Goal: Task Accomplishment & Management: Complete application form

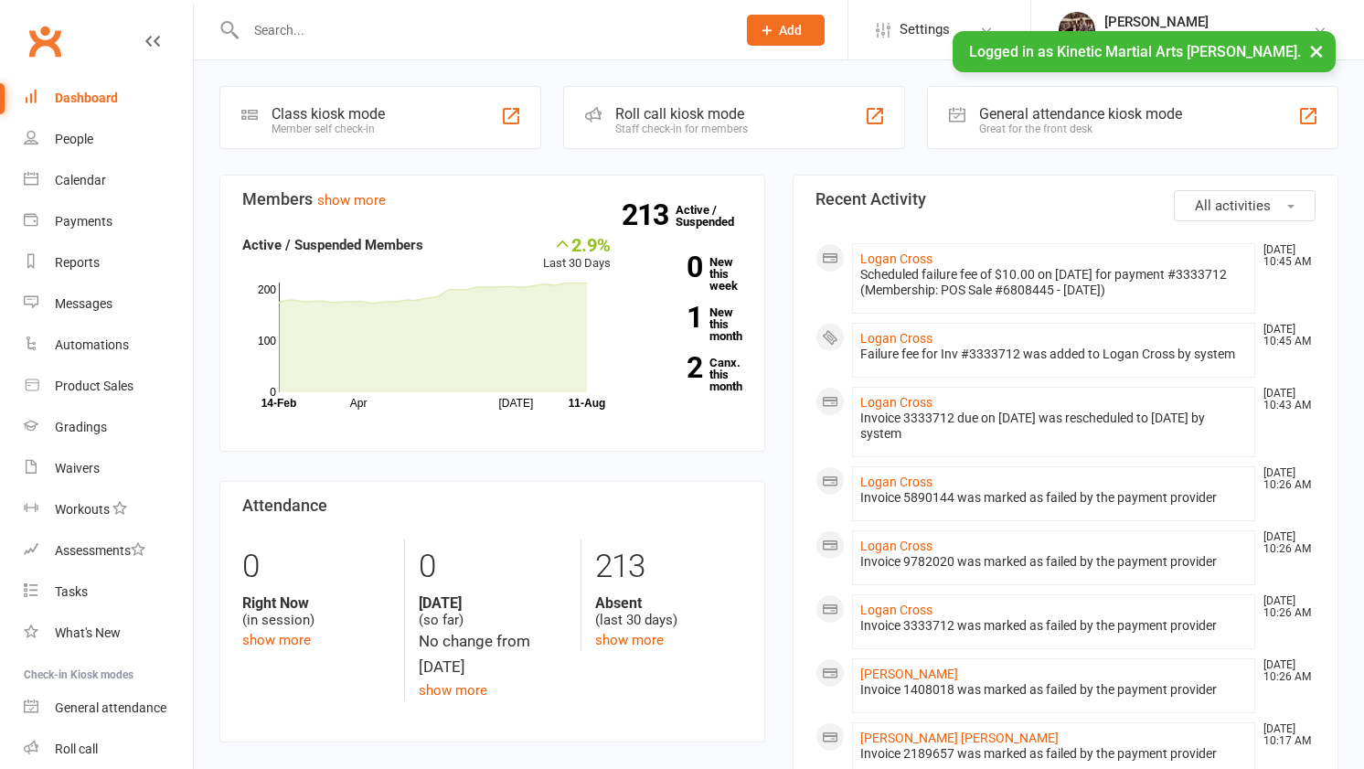
click at [614, 48] on div at bounding box center [471, 29] width 504 height 59
click at [590, 32] on input "text" at bounding box center [481, 30] width 483 height 26
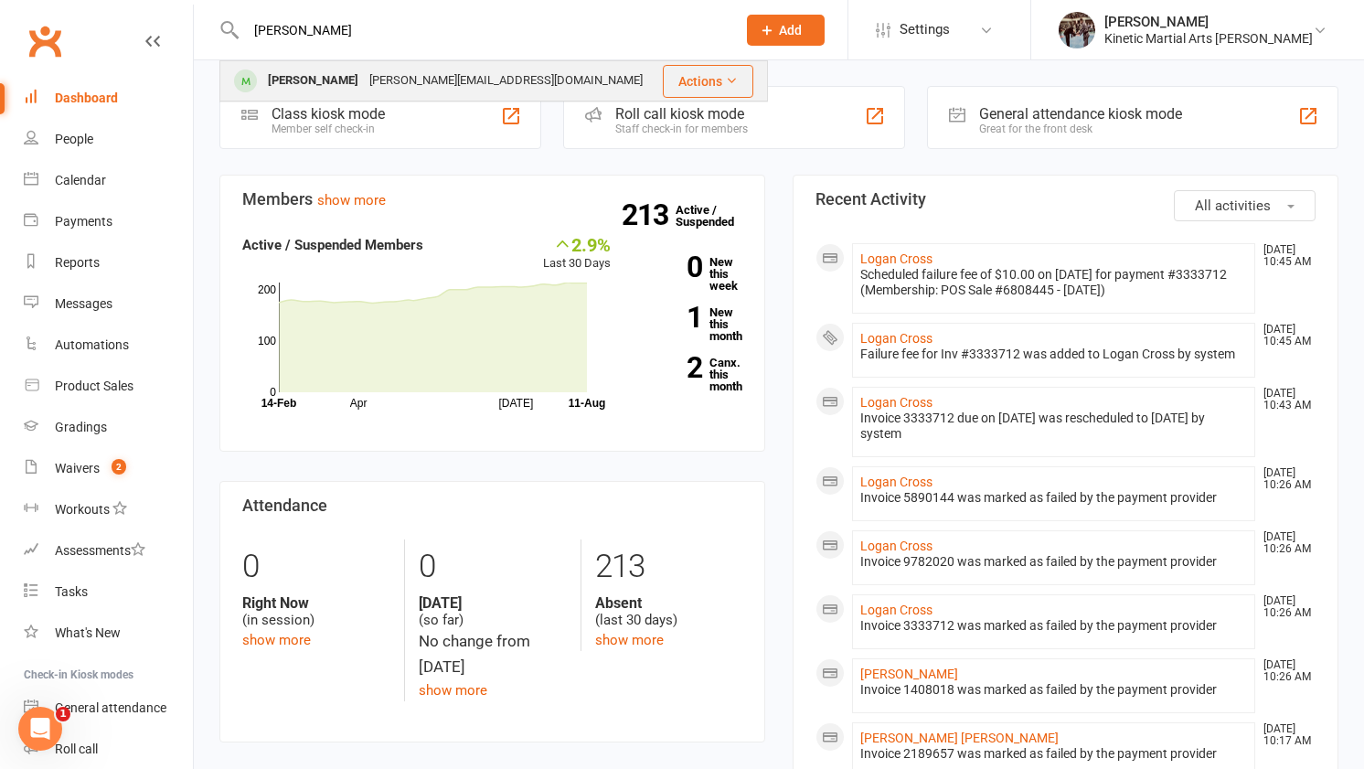
type input "[PERSON_NAME]"
click at [517, 73] on div "[PERSON_NAME] [PERSON_NAME][EMAIL_ADDRESS][DOMAIN_NAME]" at bounding box center [440, 80] width 439 height 37
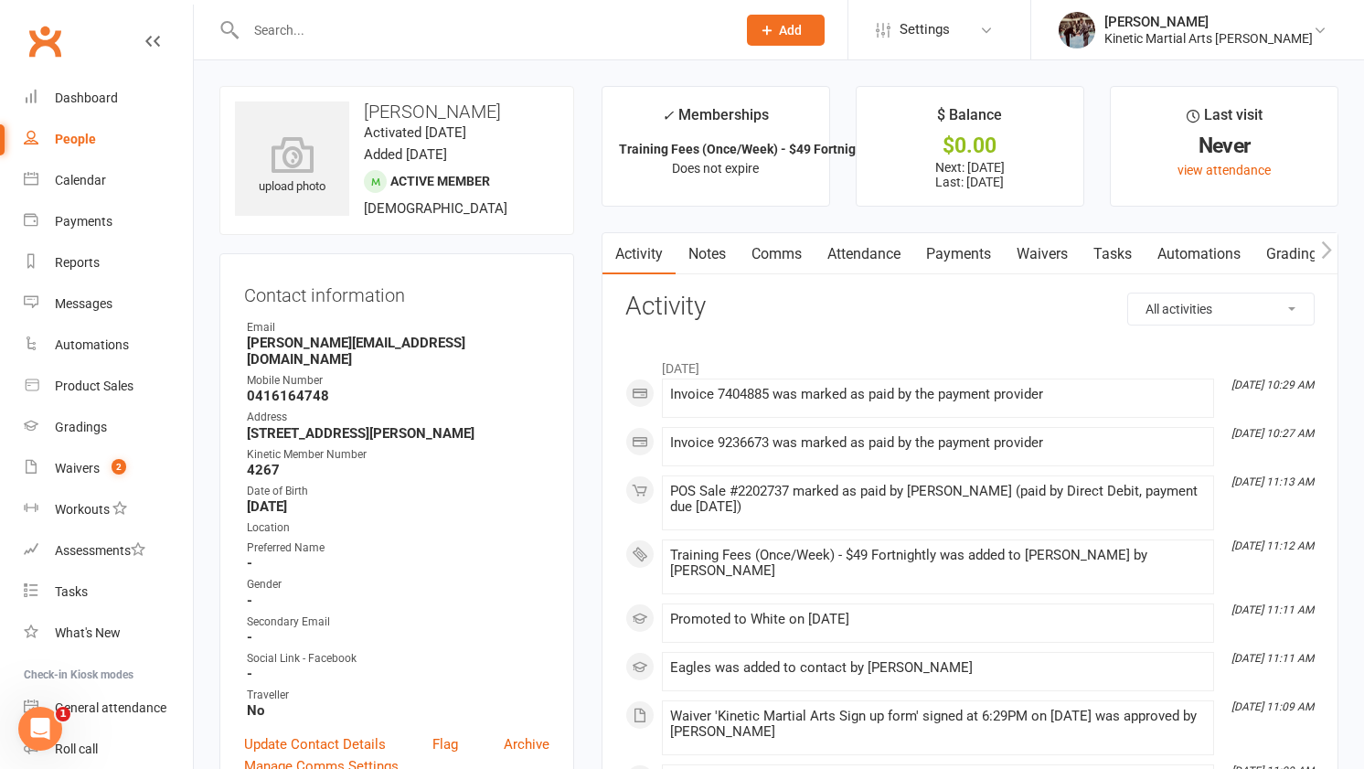
click at [946, 269] on link "Payments" at bounding box center [958, 254] width 91 height 42
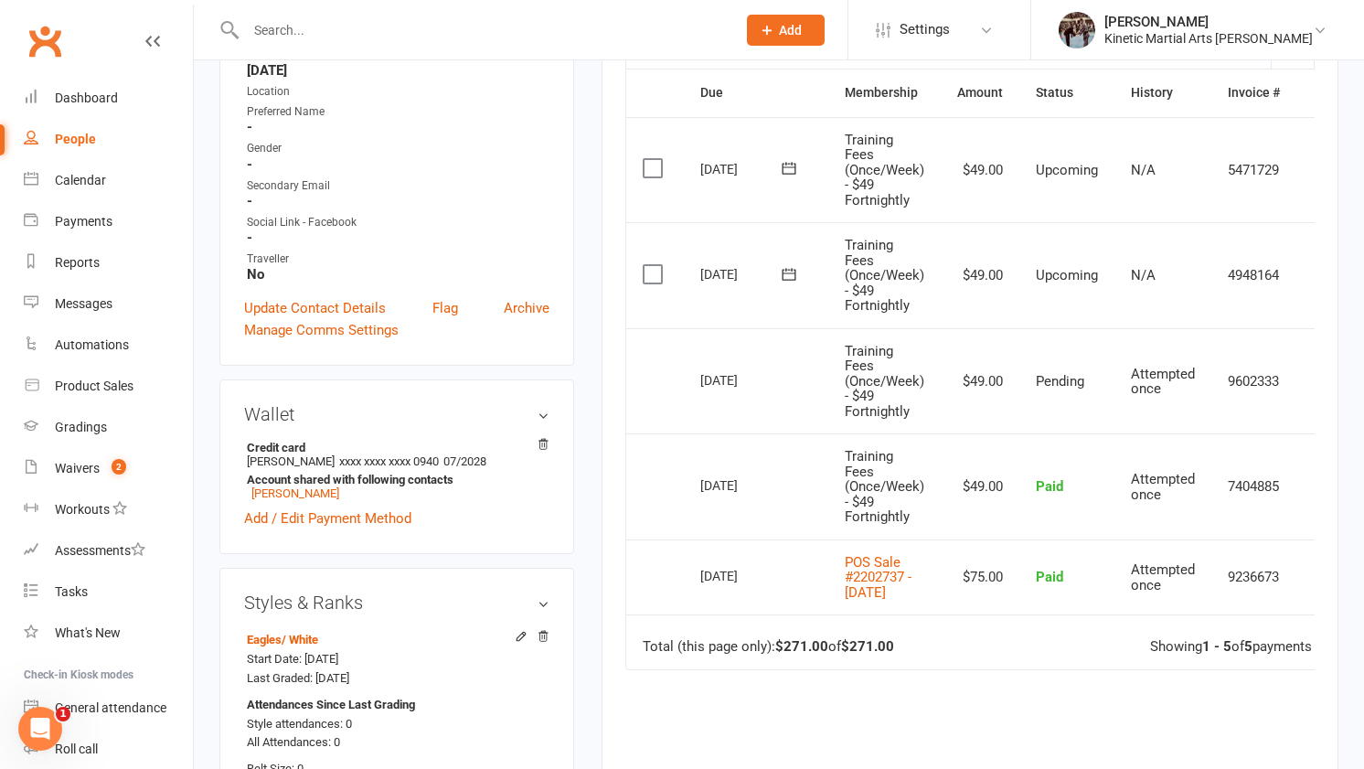
scroll to position [438, 0]
click at [91, 393] on link "Product Sales" at bounding box center [108, 386] width 169 height 41
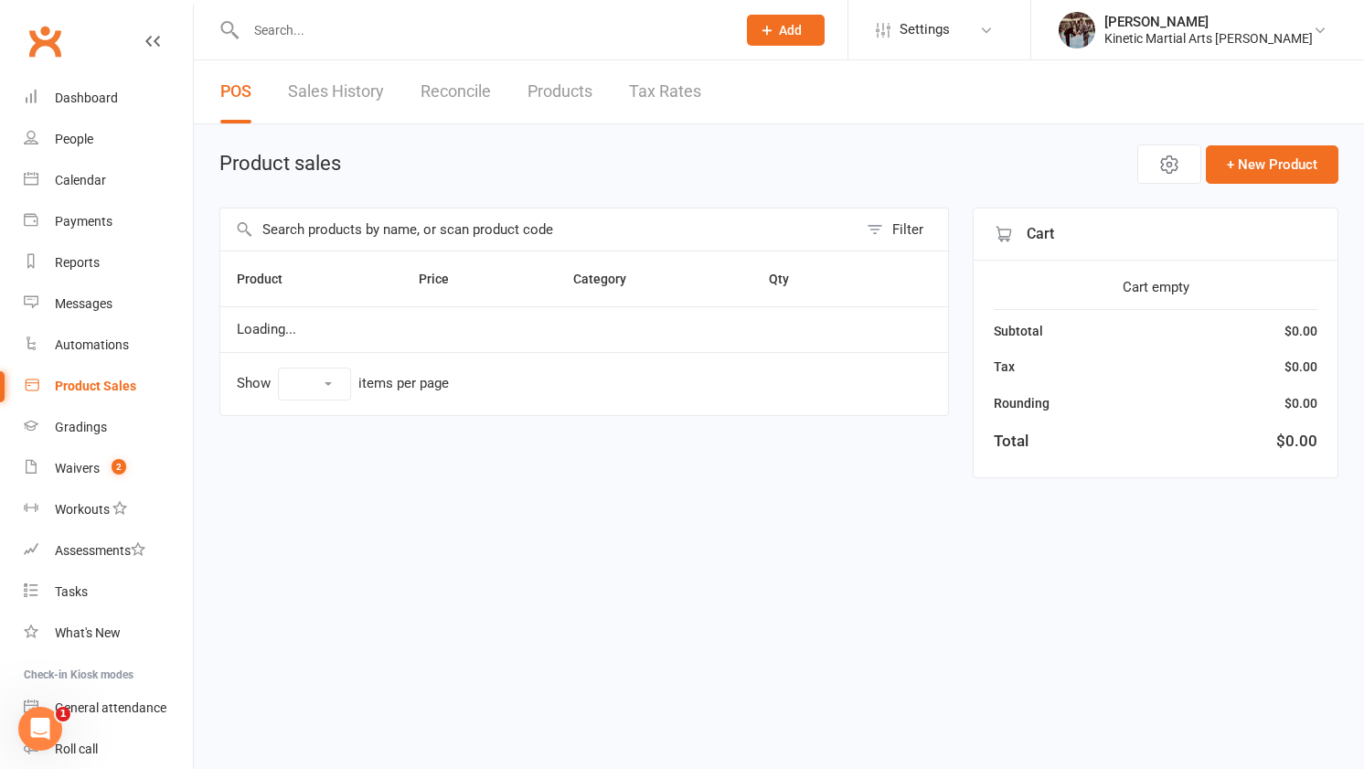
select select "10"
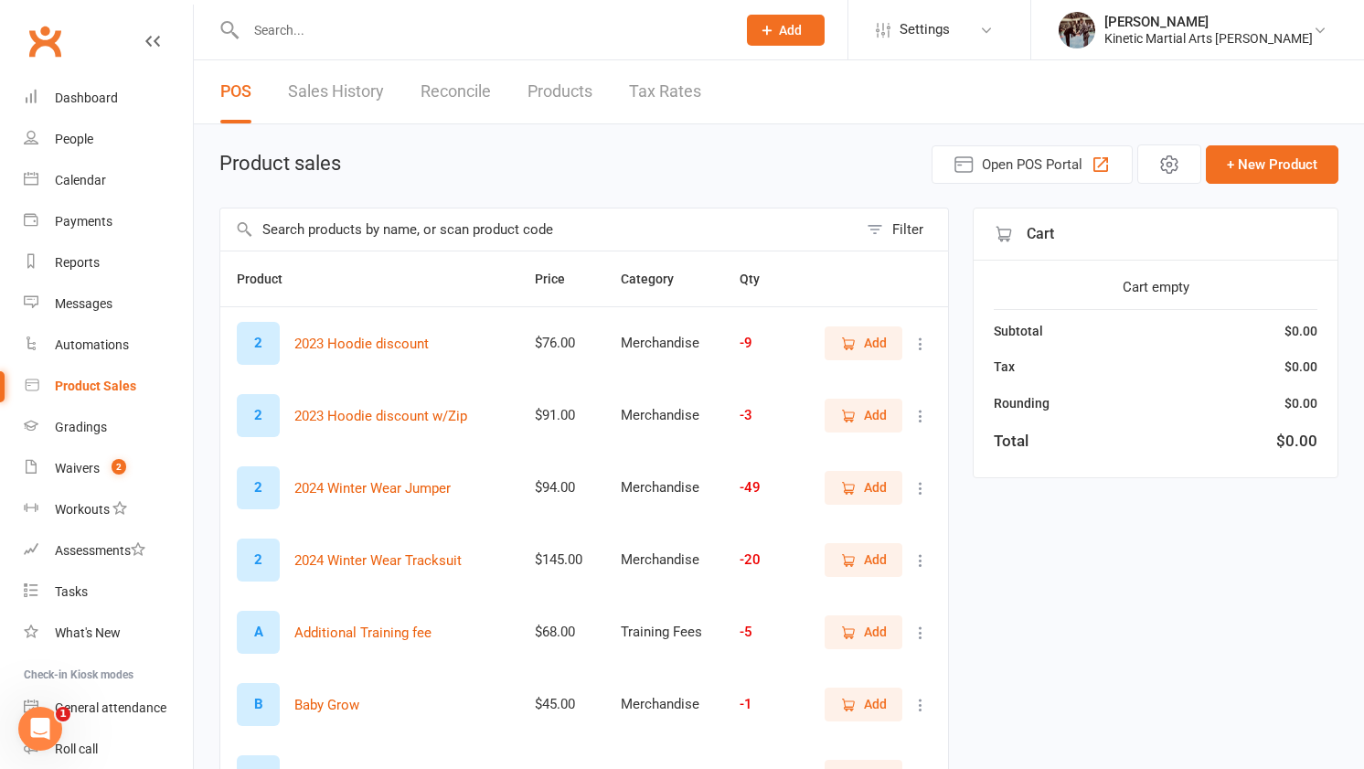
click at [450, 232] on input "text" at bounding box center [538, 229] width 637 height 42
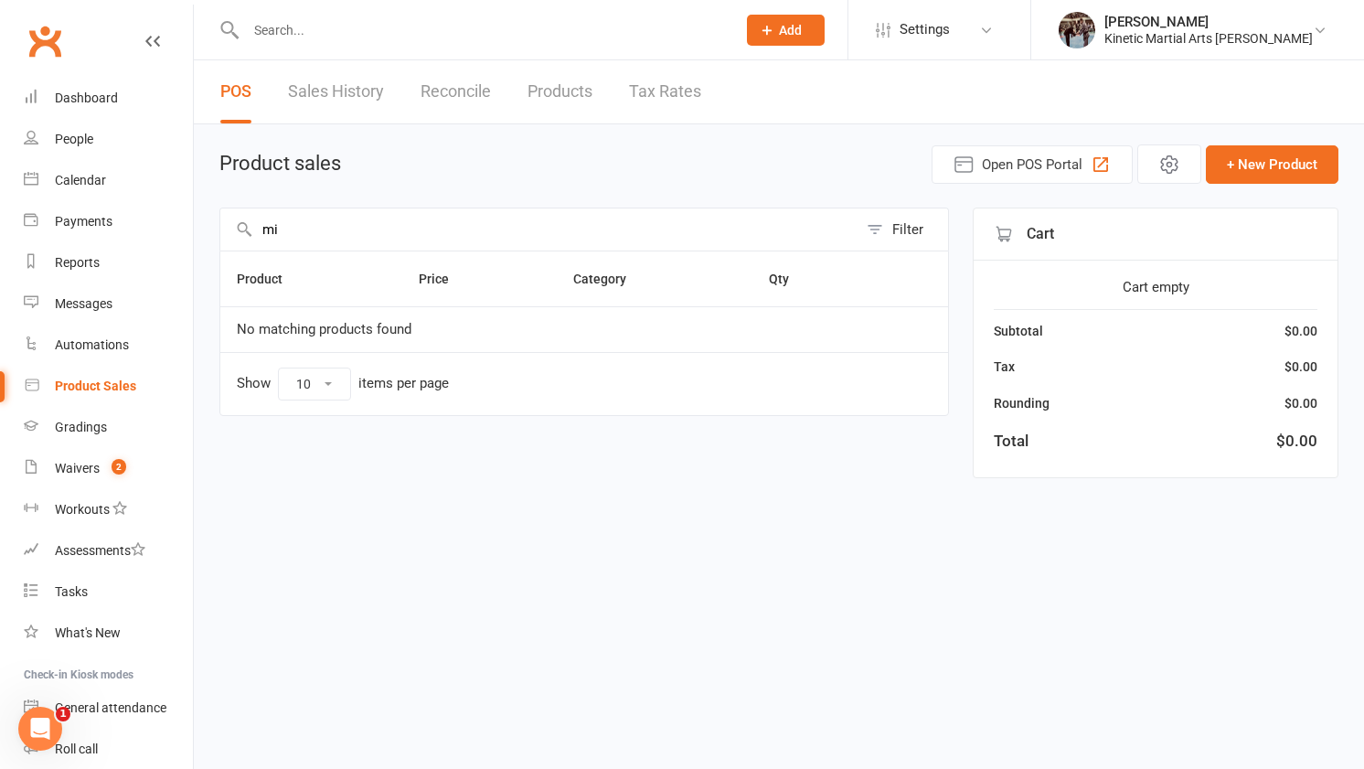
type input "m"
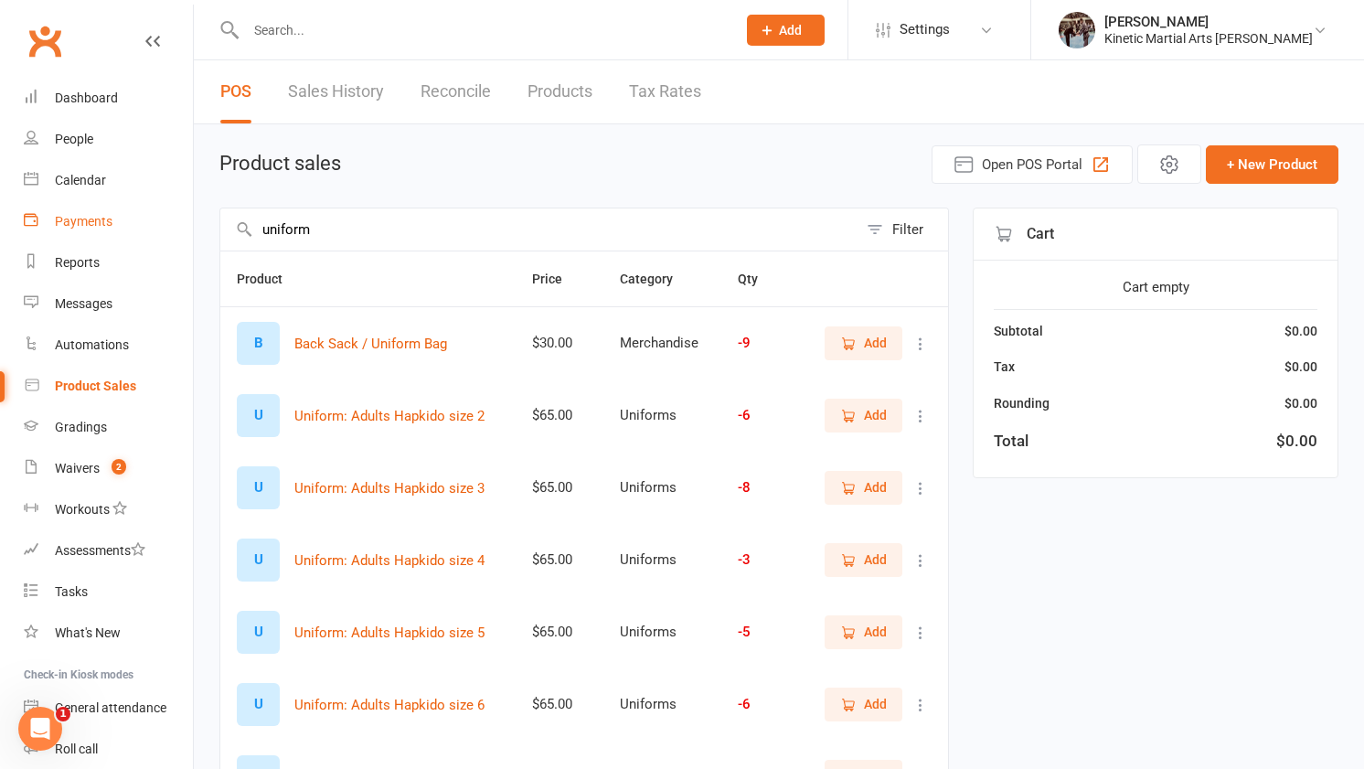
drag, startPoint x: 339, startPoint y: 232, endPoint x: 160, endPoint y: 233, distance: 179.2
click at [159, 233] on ui-view "Prospect Member Non-attending contact Class / event Appointment Grading event T…" at bounding box center [682, 575] width 1364 height 1140
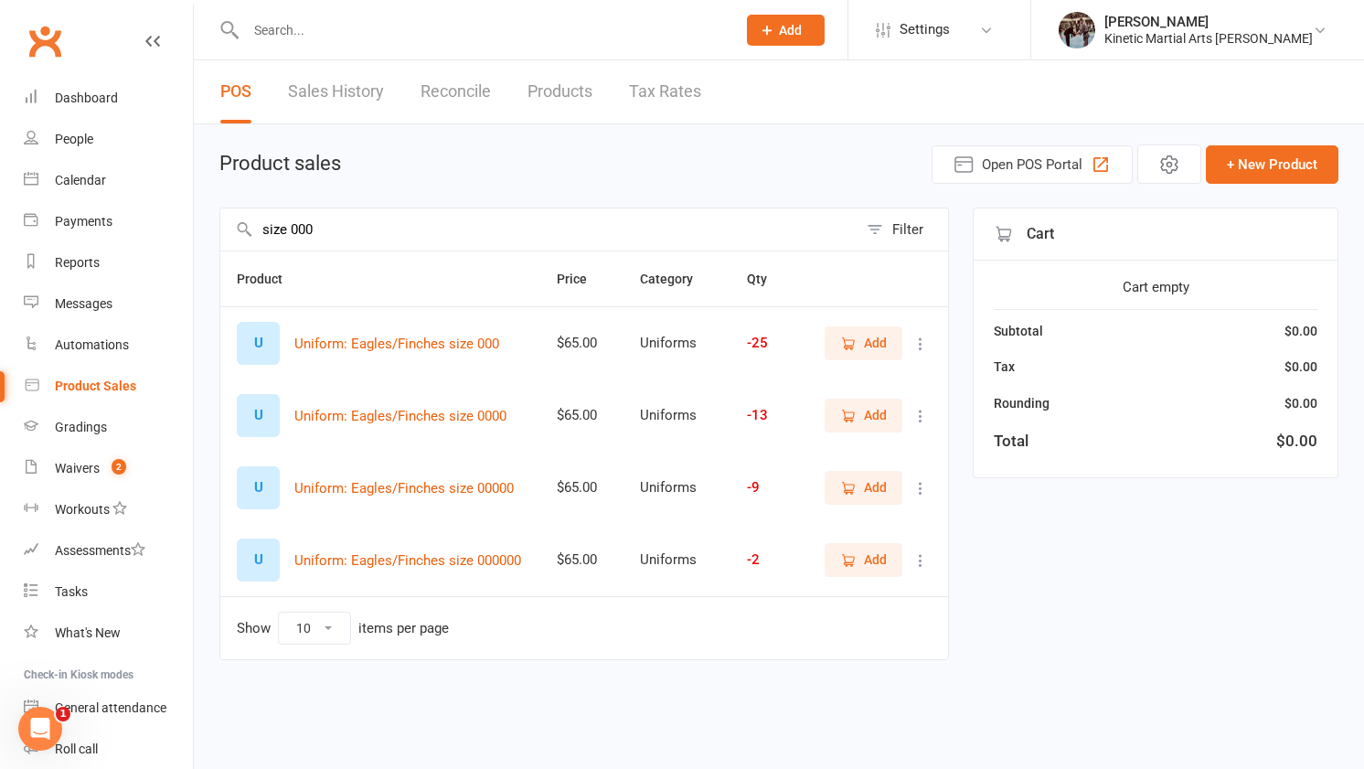
type input "size 000"
click at [841, 353] on button "Add" at bounding box center [864, 342] width 78 height 33
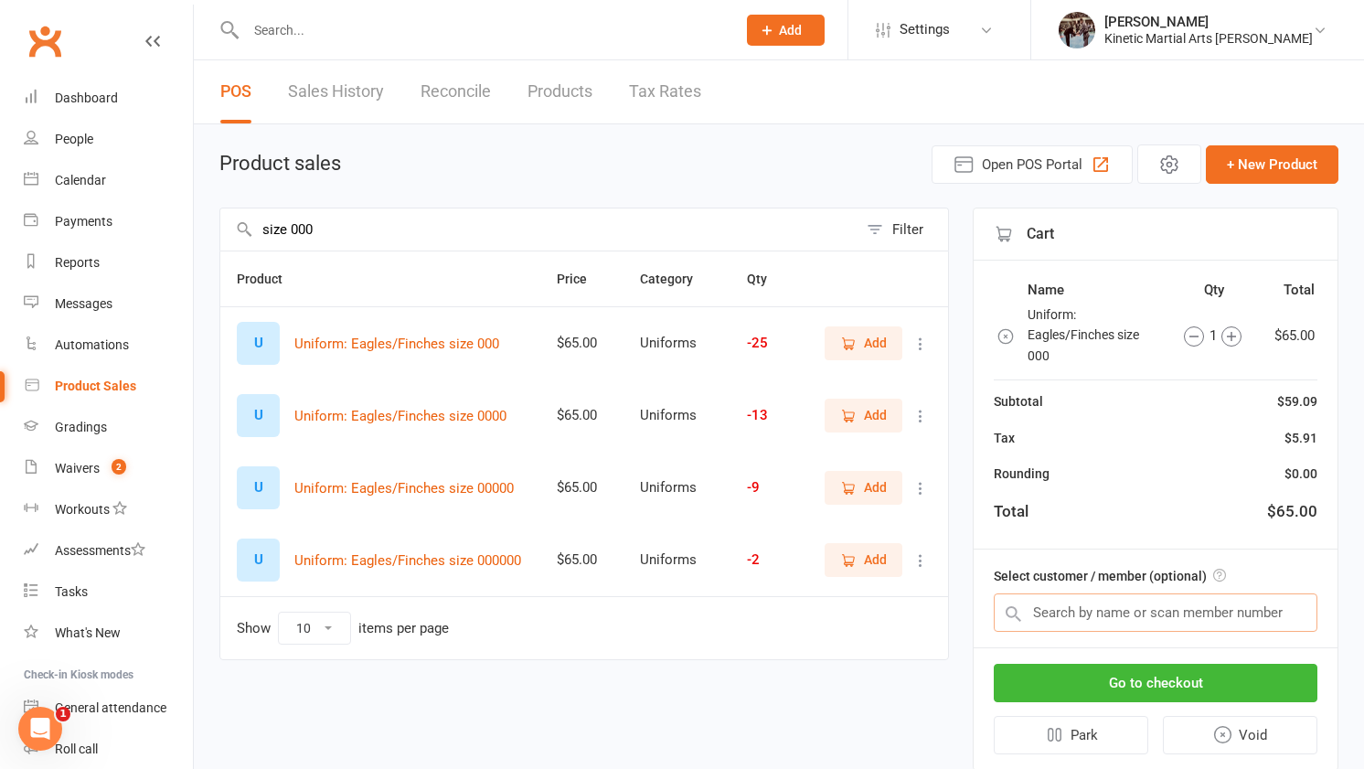
click at [1223, 610] on input "text" at bounding box center [1156, 612] width 324 height 38
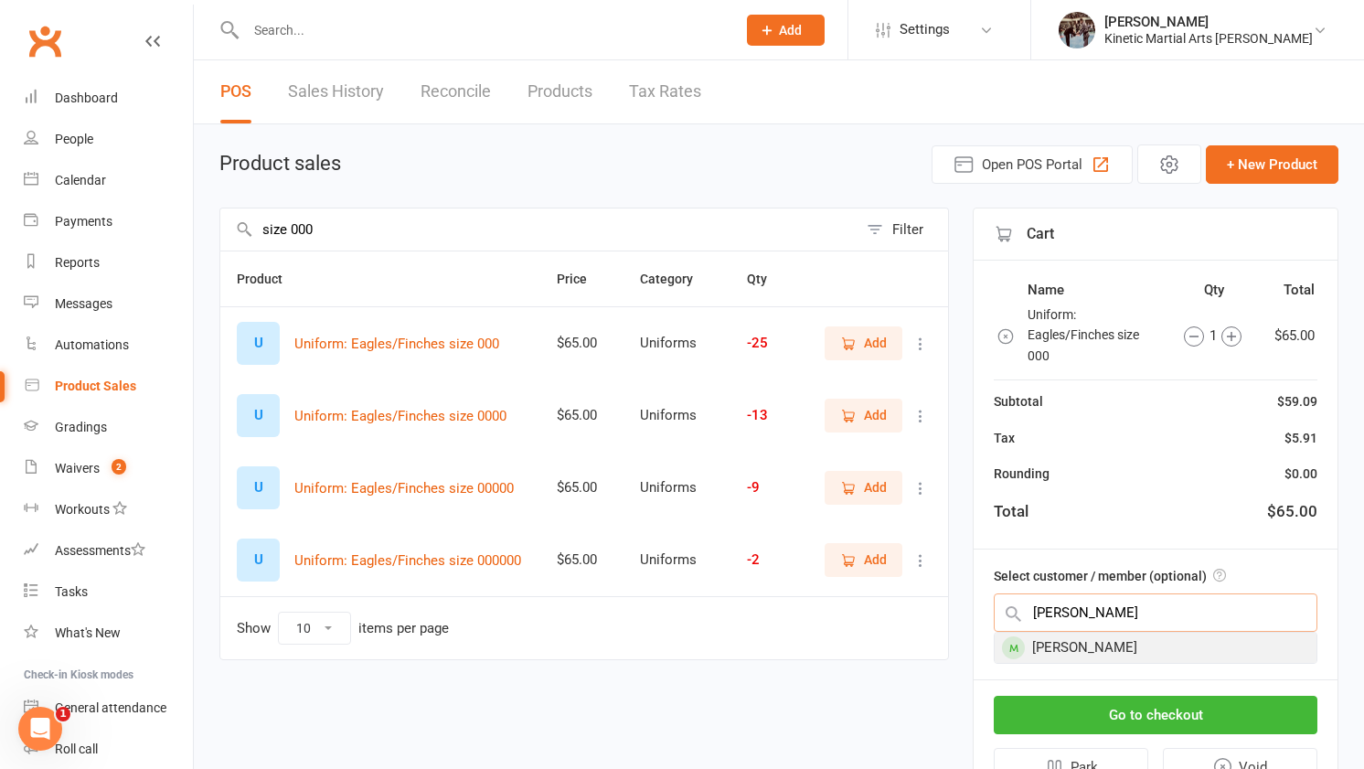
type input "[PERSON_NAME]"
click at [1189, 656] on div "[PERSON_NAME]" at bounding box center [1156, 648] width 322 height 30
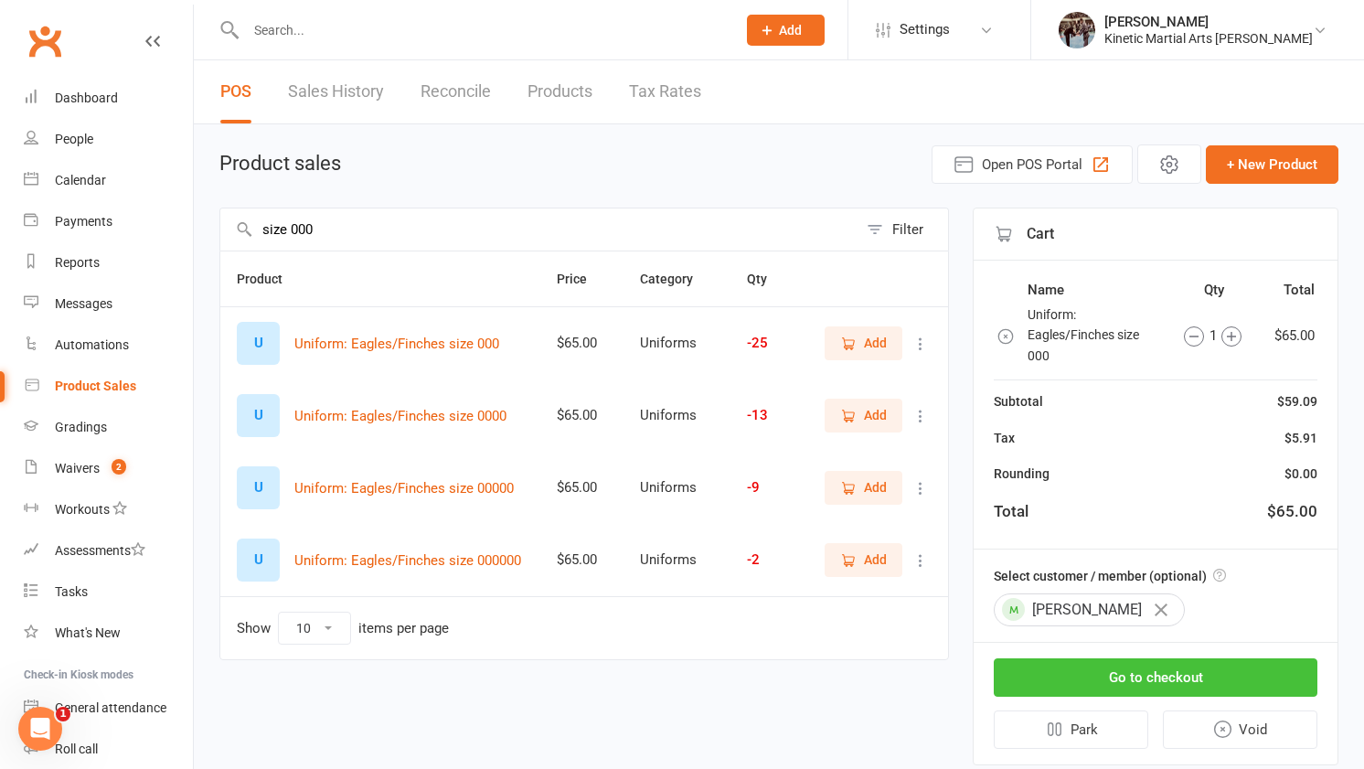
click at [1191, 673] on button "Go to checkout" at bounding box center [1156, 677] width 324 height 38
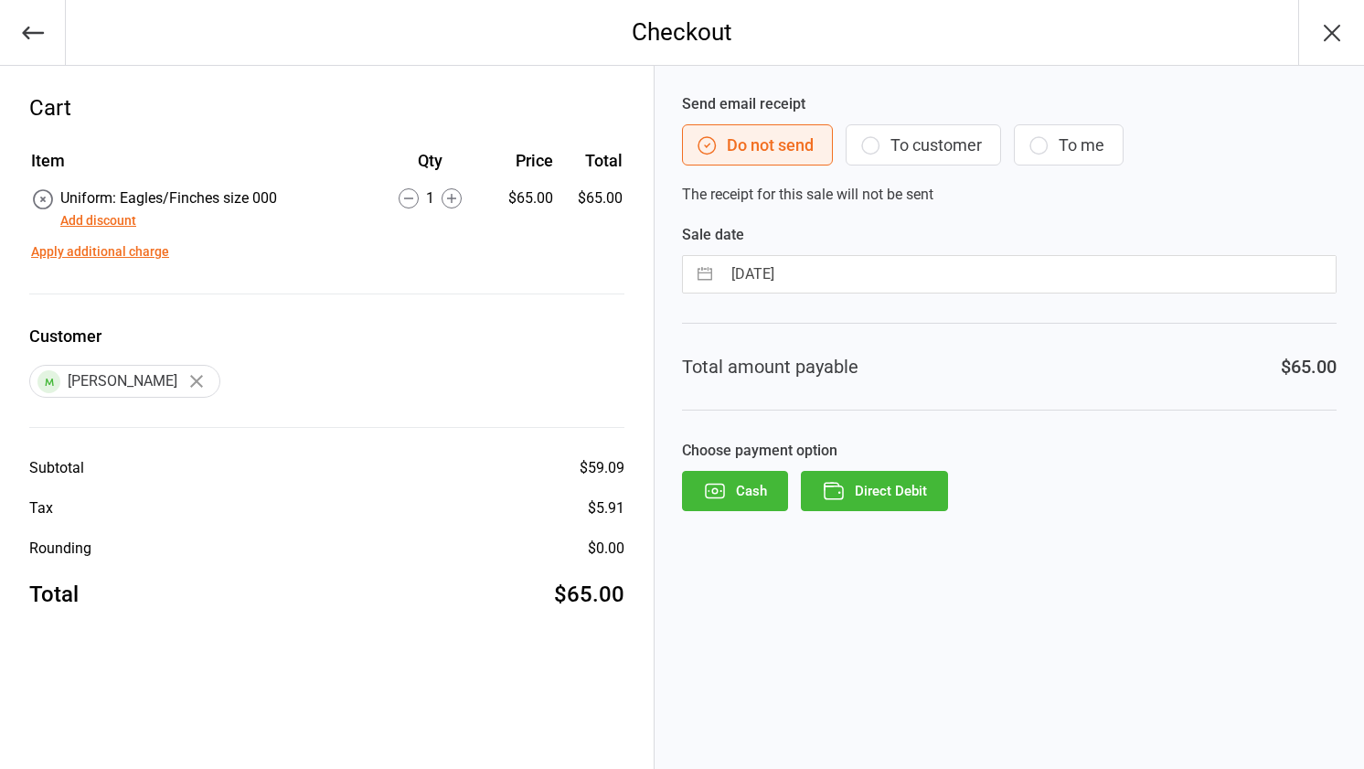
click at [931, 506] on button "Direct Debit" at bounding box center [874, 491] width 147 height 40
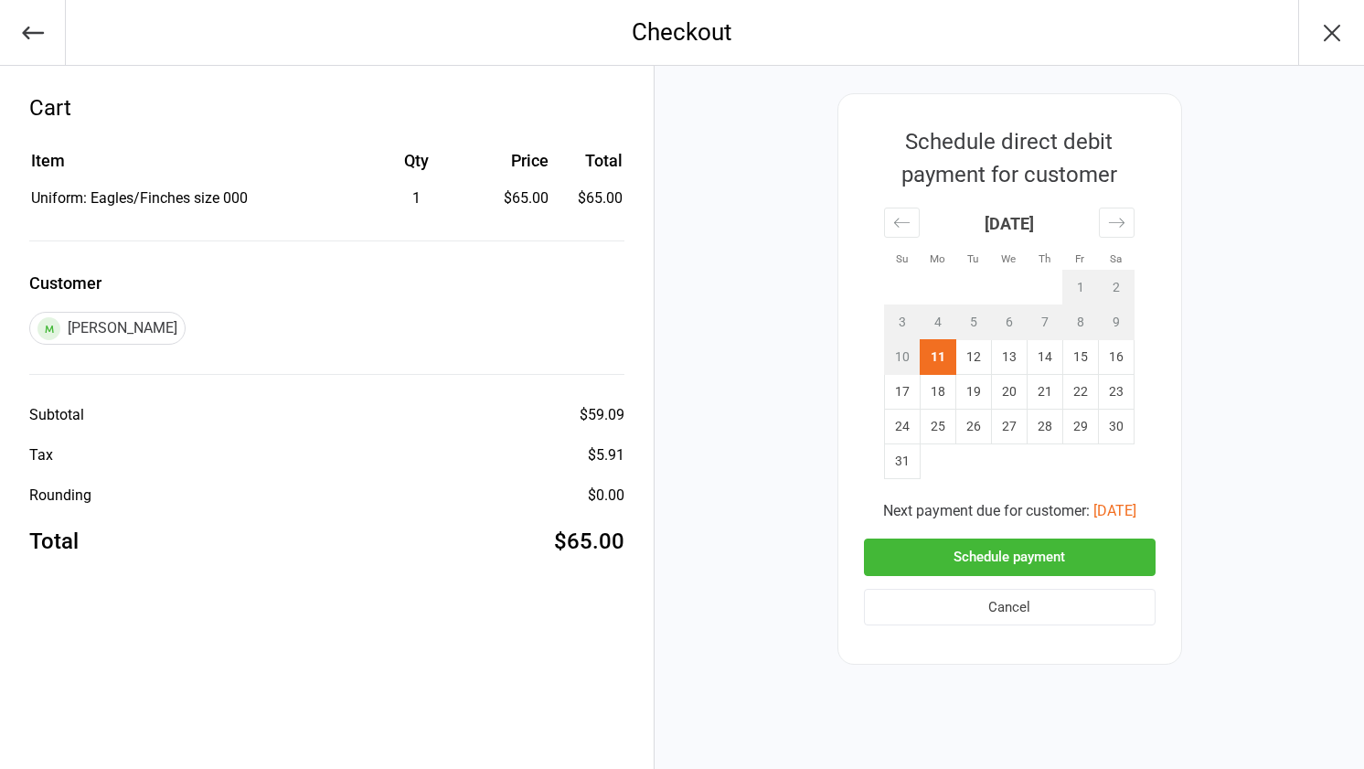
click at [948, 560] on button "Schedule payment" at bounding box center [1010, 556] width 292 height 37
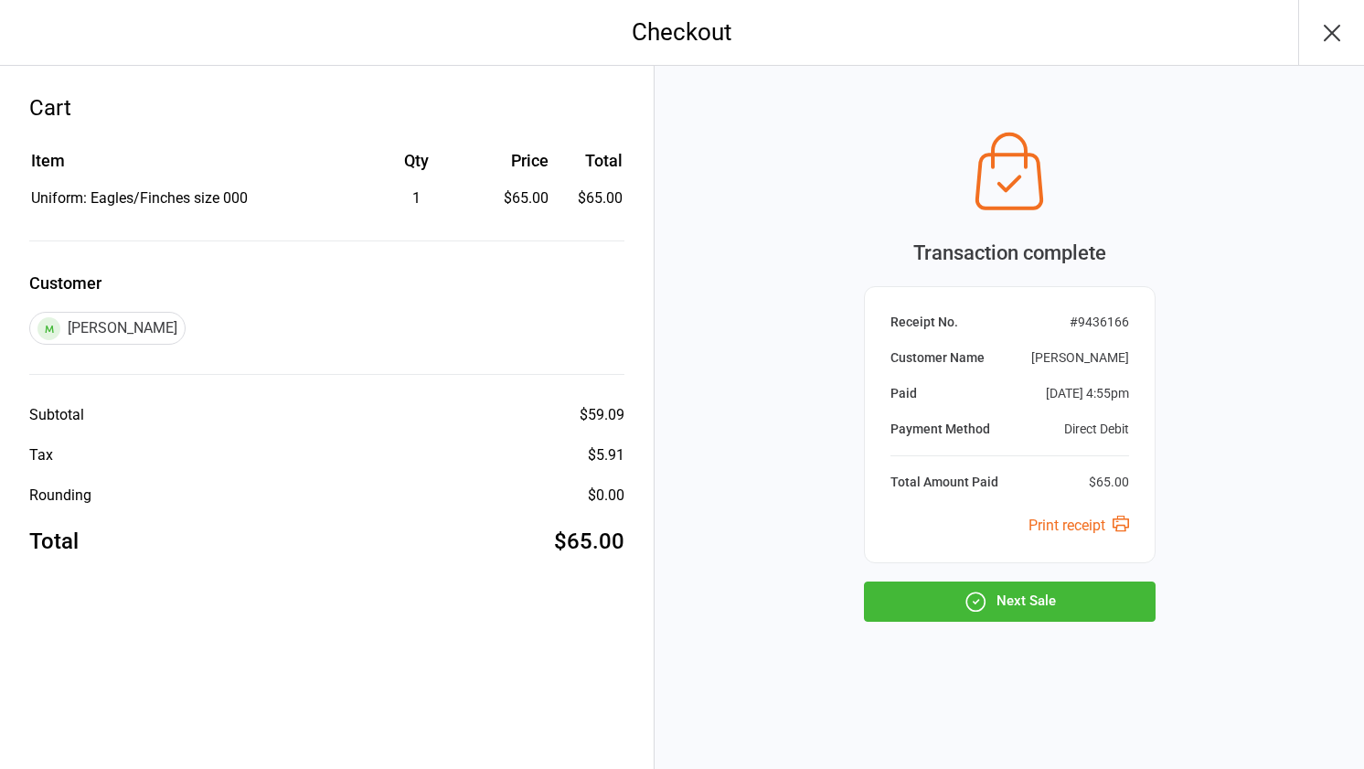
click at [949, 596] on button "Next Sale" at bounding box center [1010, 601] width 292 height 40
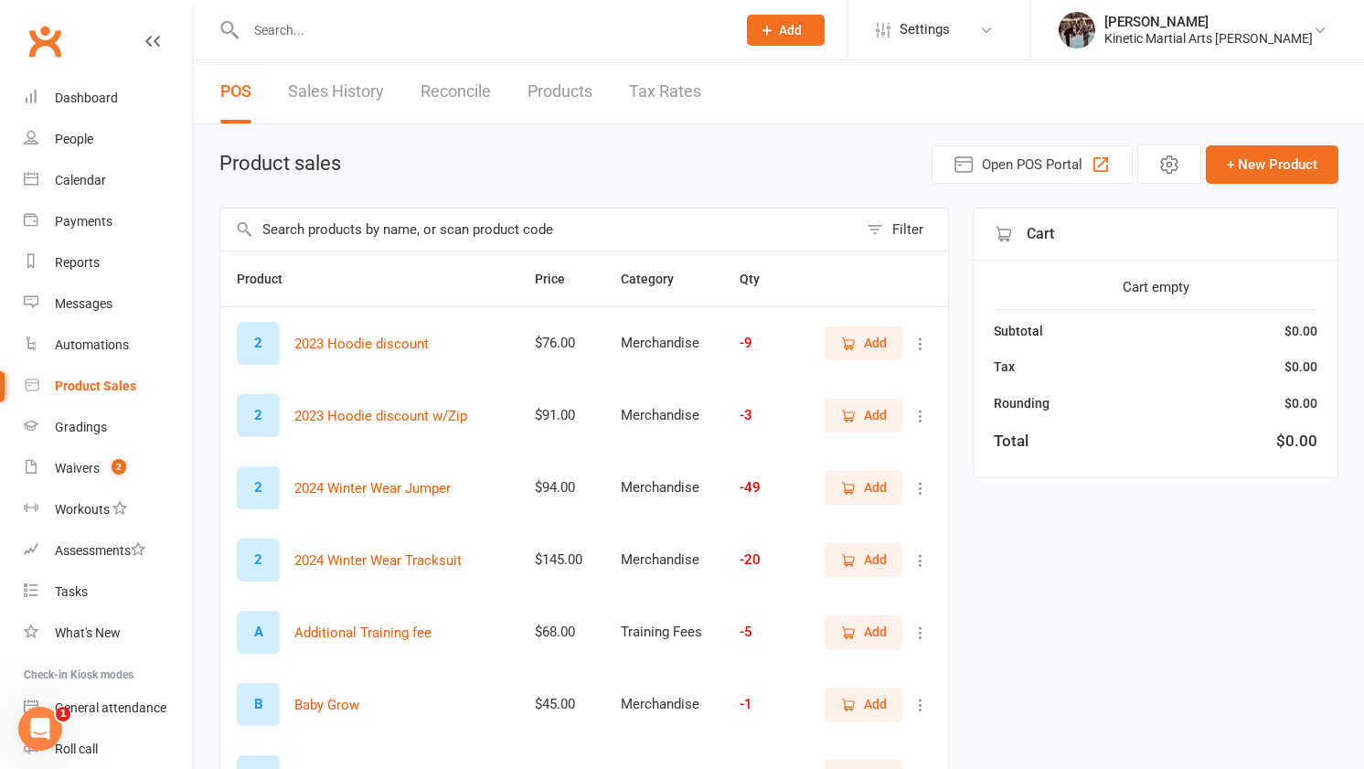
click at [415, 237] on input "text" at bounding box center [538, 229] width 637 height 42
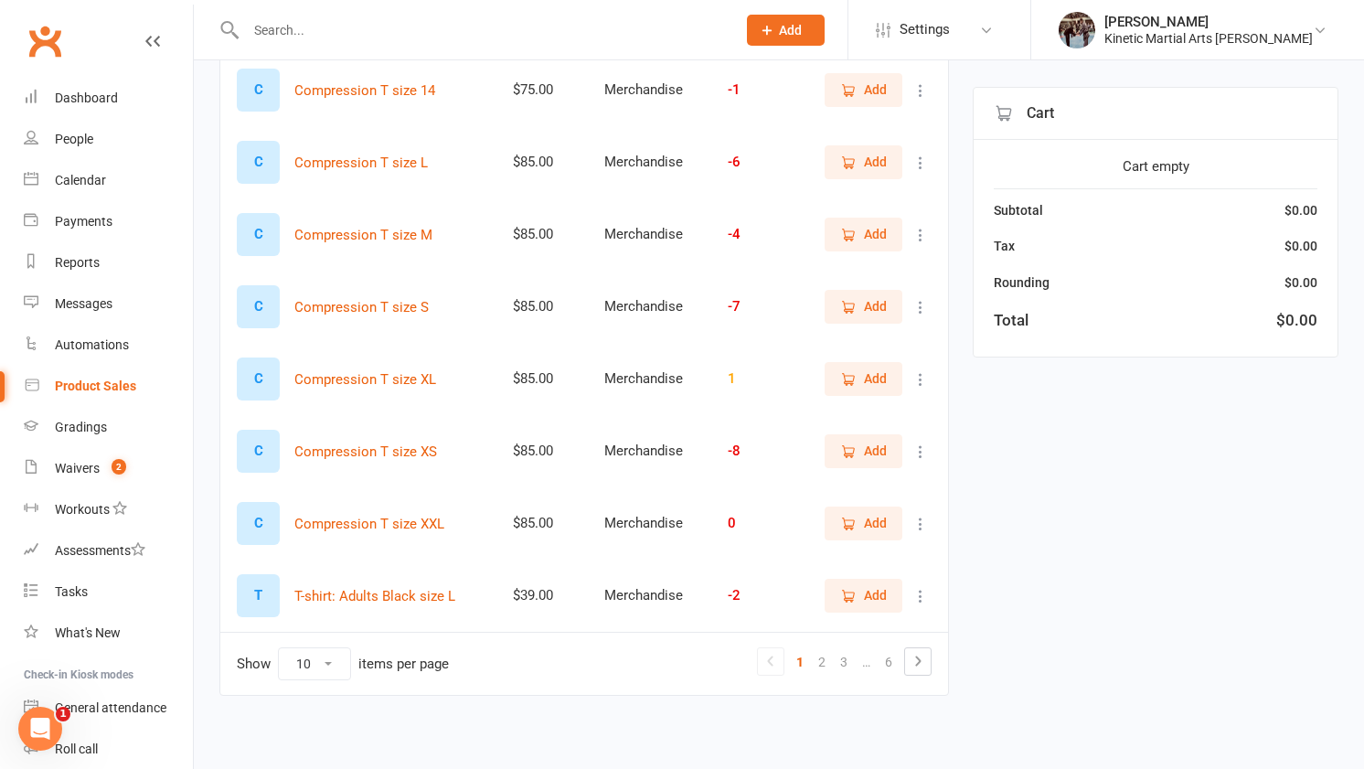
scroll to position [402, 0]
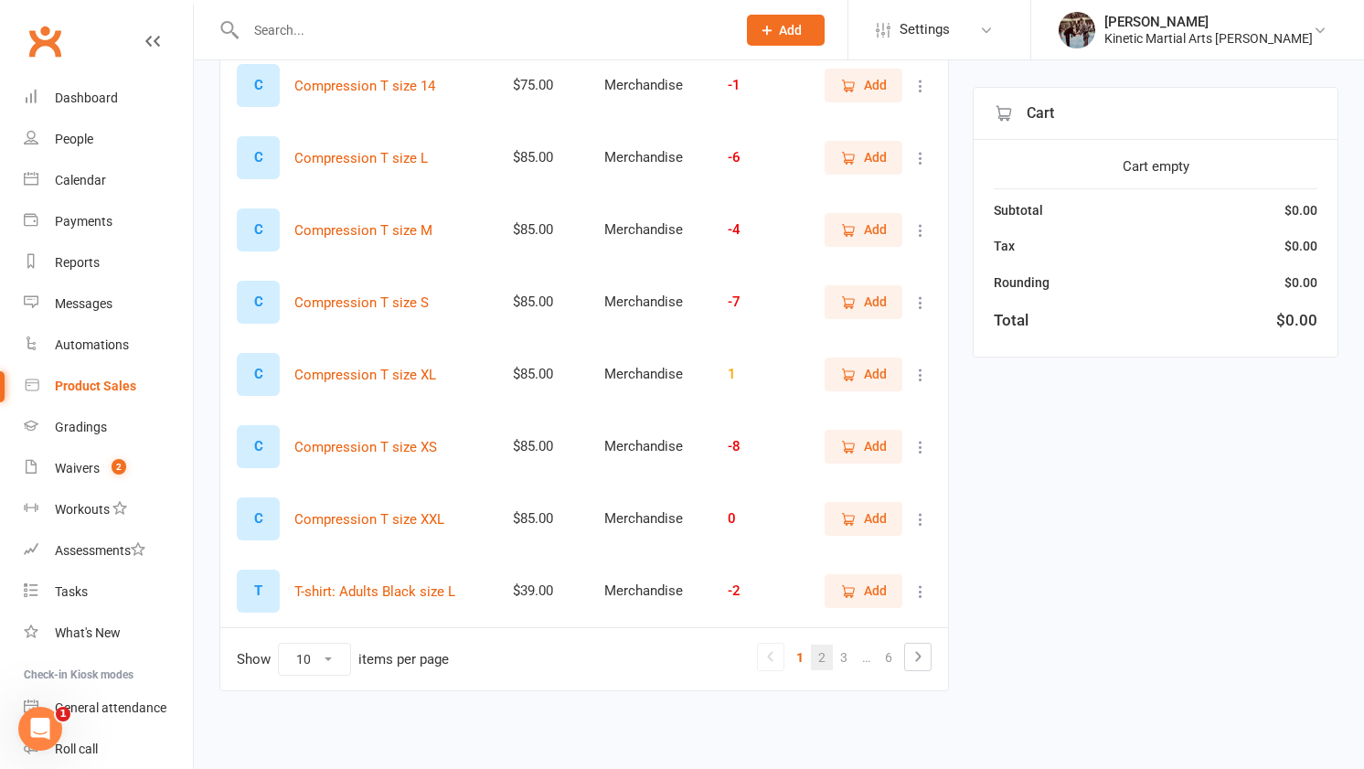
click at [815, 653] on link "2" at bounding box center [822, 658] width 22 height 26
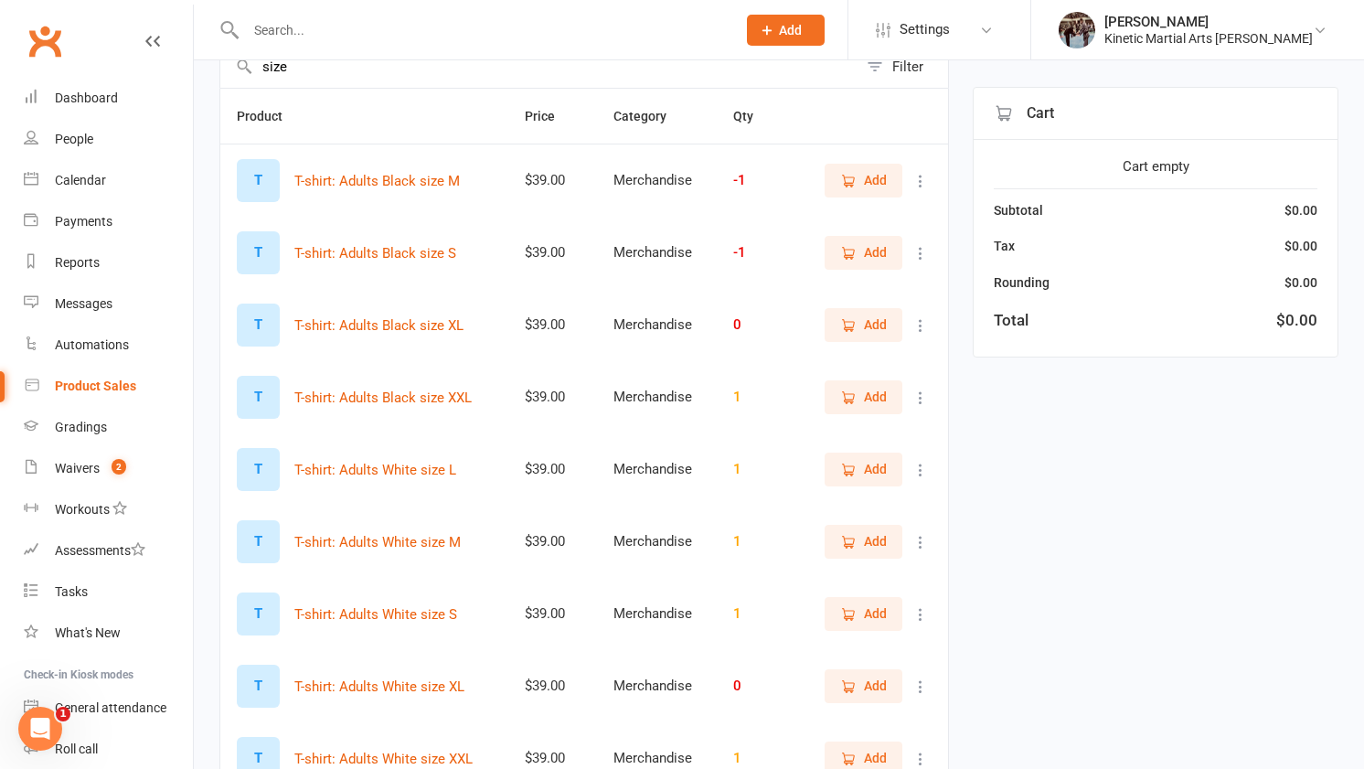
scroll to position [0, 0]
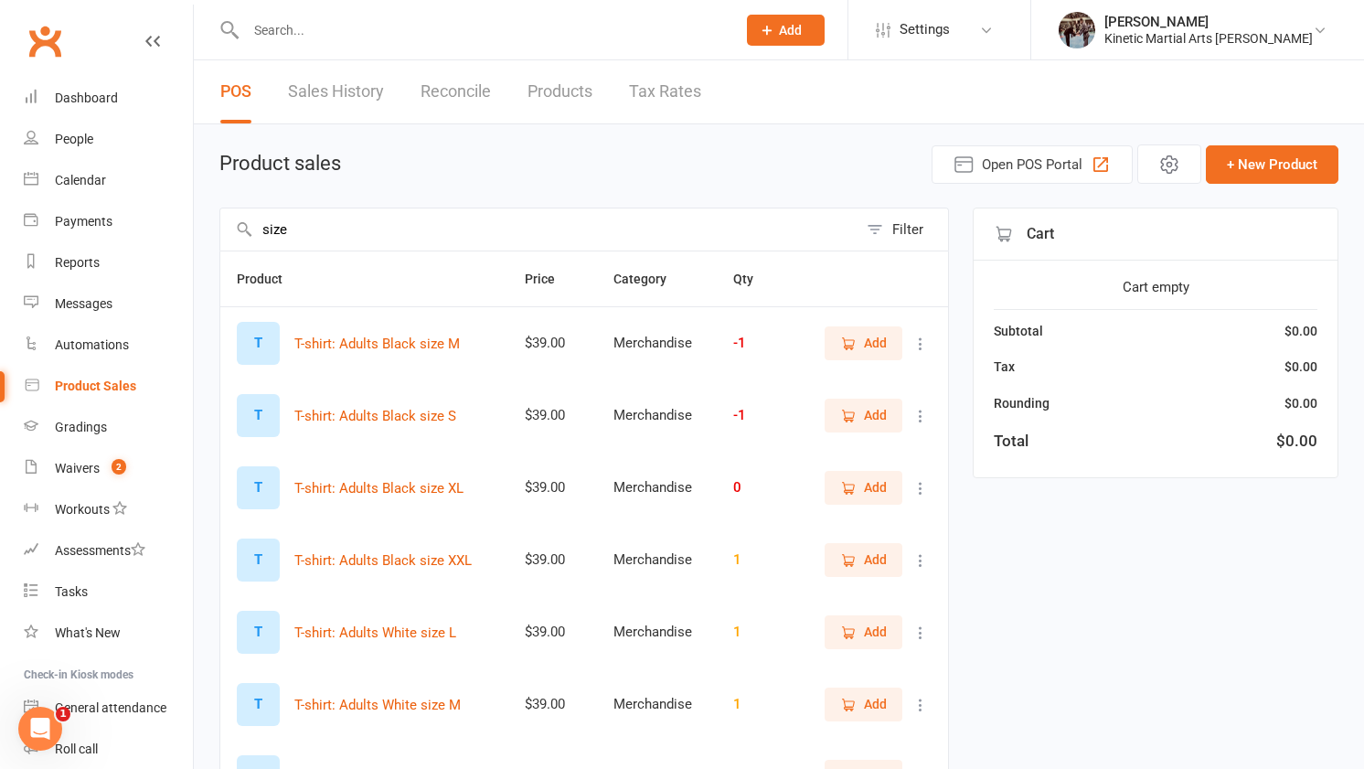
click at [466, 231] on input "size" at bounding box center [538, 229] width 637 height 42
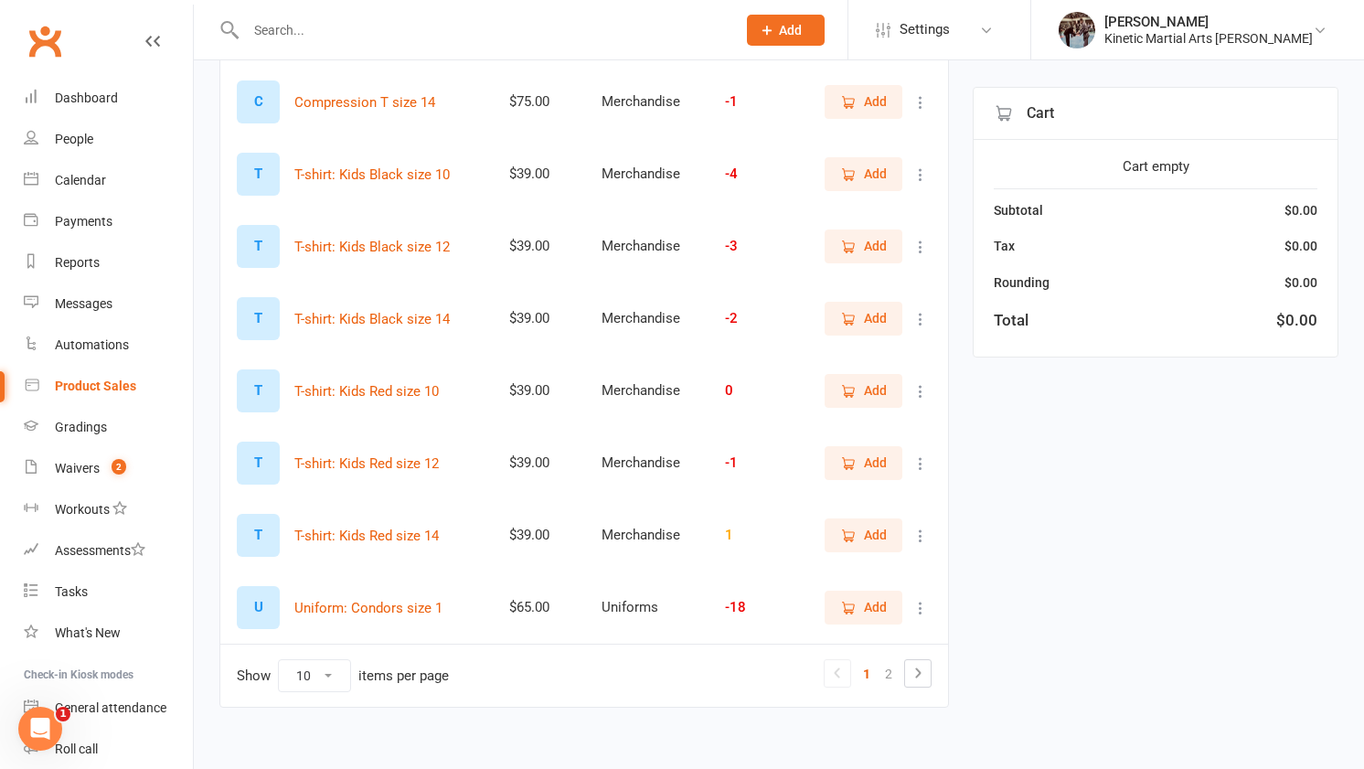
scroll to position [387, 0]
type input "size 1"
click at [890, 677] on link "2" at bounding box center [889, 673] width 22 height 26
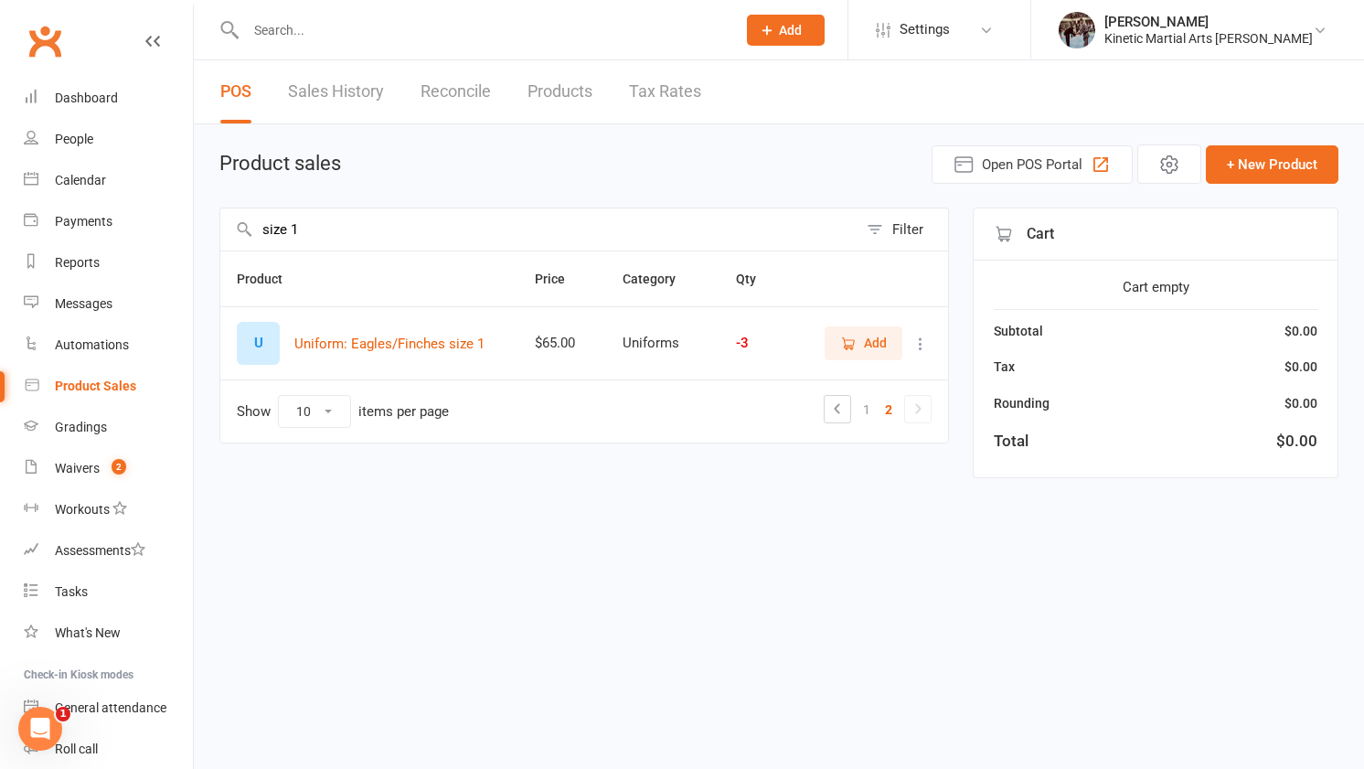
scroll to position [0, 0]
click at [858, 334] on span "Add" at bounding box center [863, 343] width 47 height 20
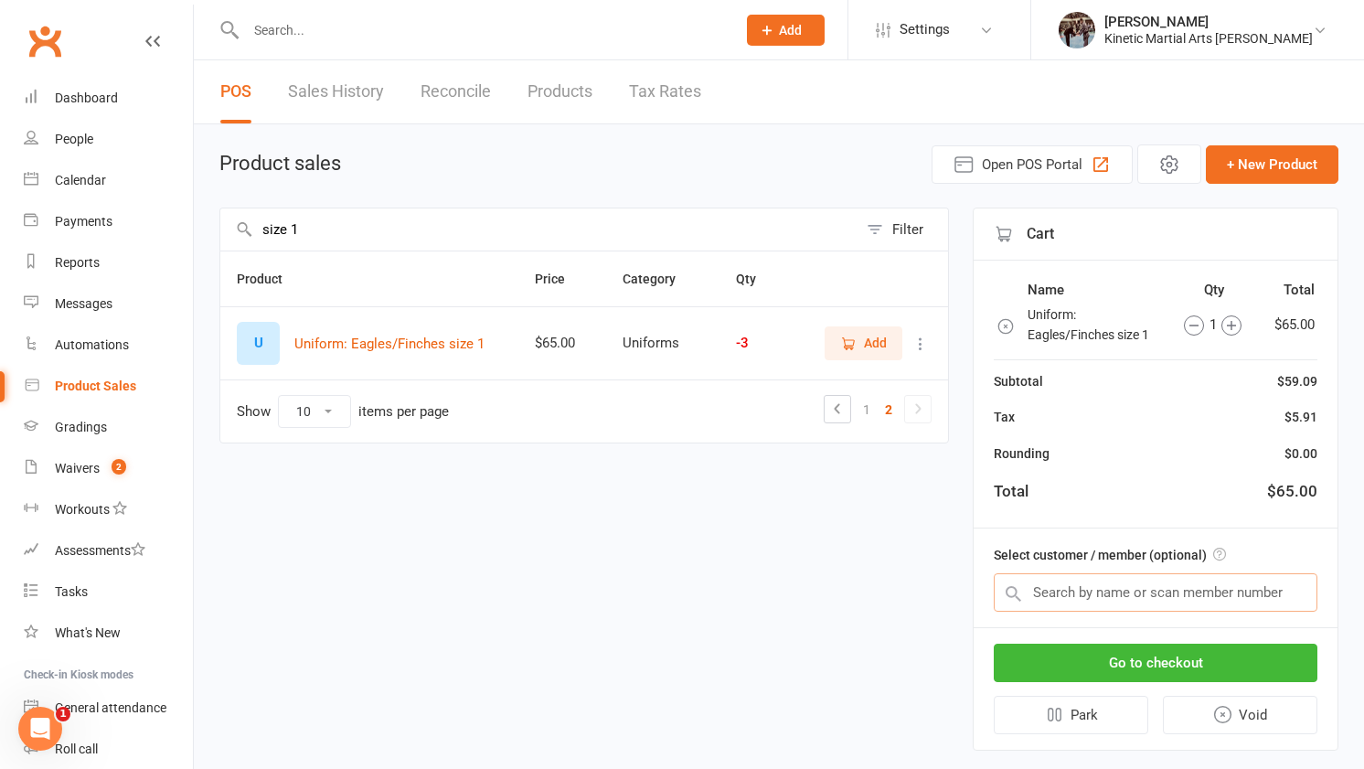
click at [1163, 579] on input "text" at bounding box center [1156, 592] width 324 height 38
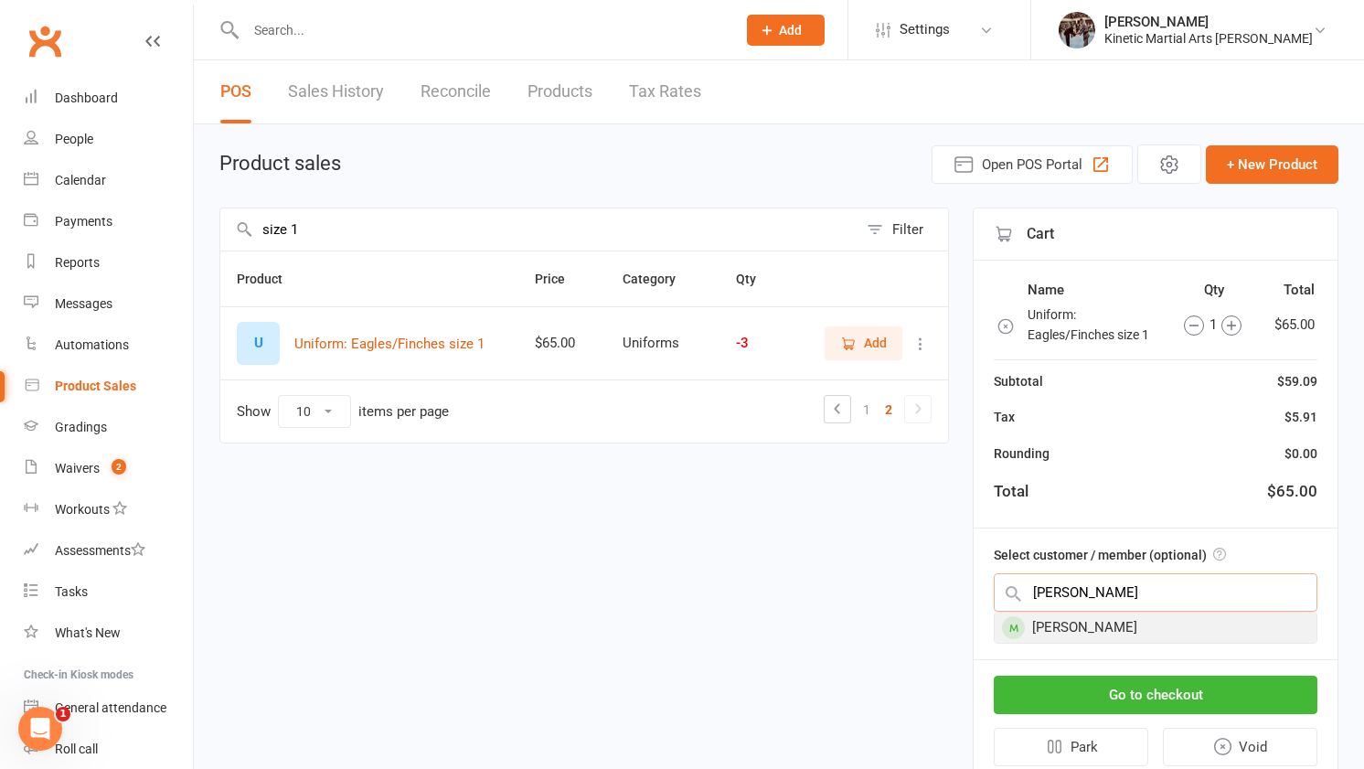
type input "phoebe"
click at [1173, 629] on div "Phoebe Mautner" at bounding box center [1156, 628] width 322 height 30
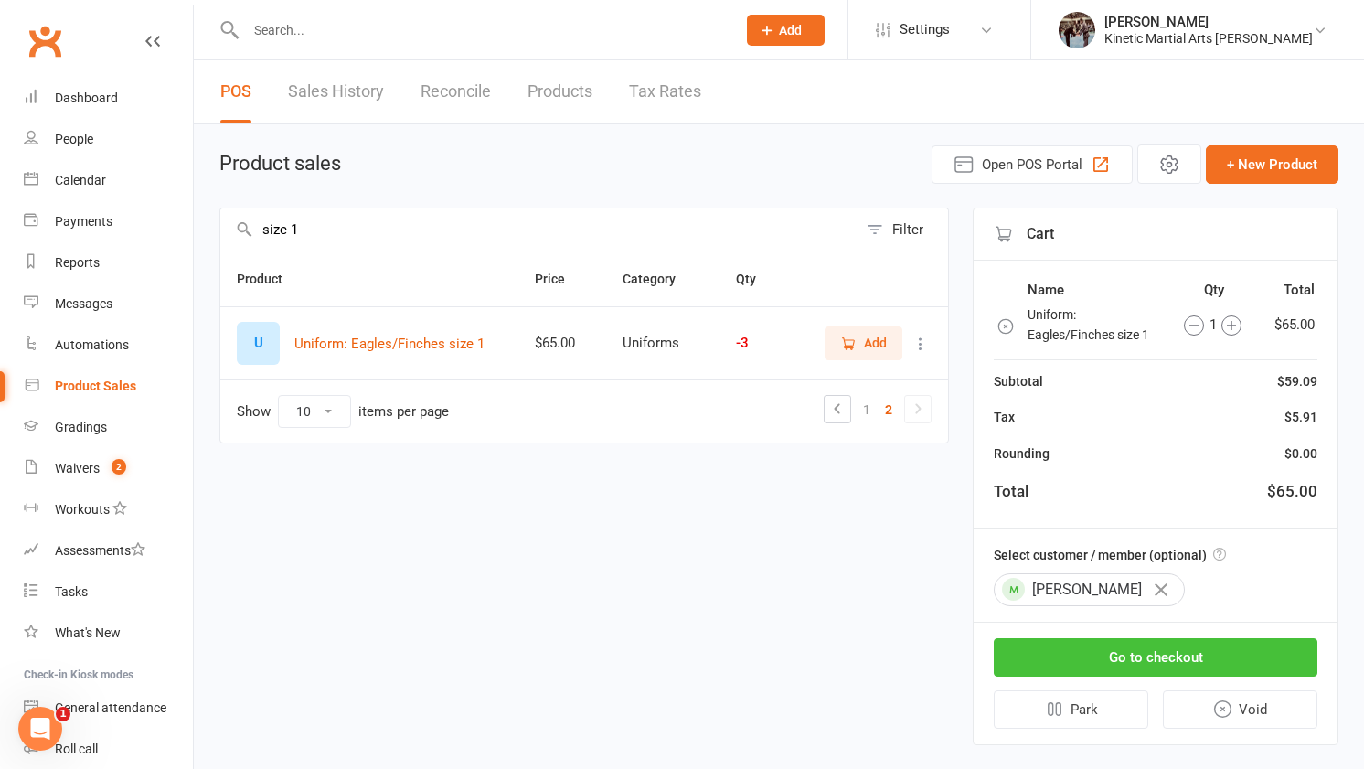
click at [1176, 655] on button "Go to checkout" at bounding box center [1156, 657] width 324 height 38
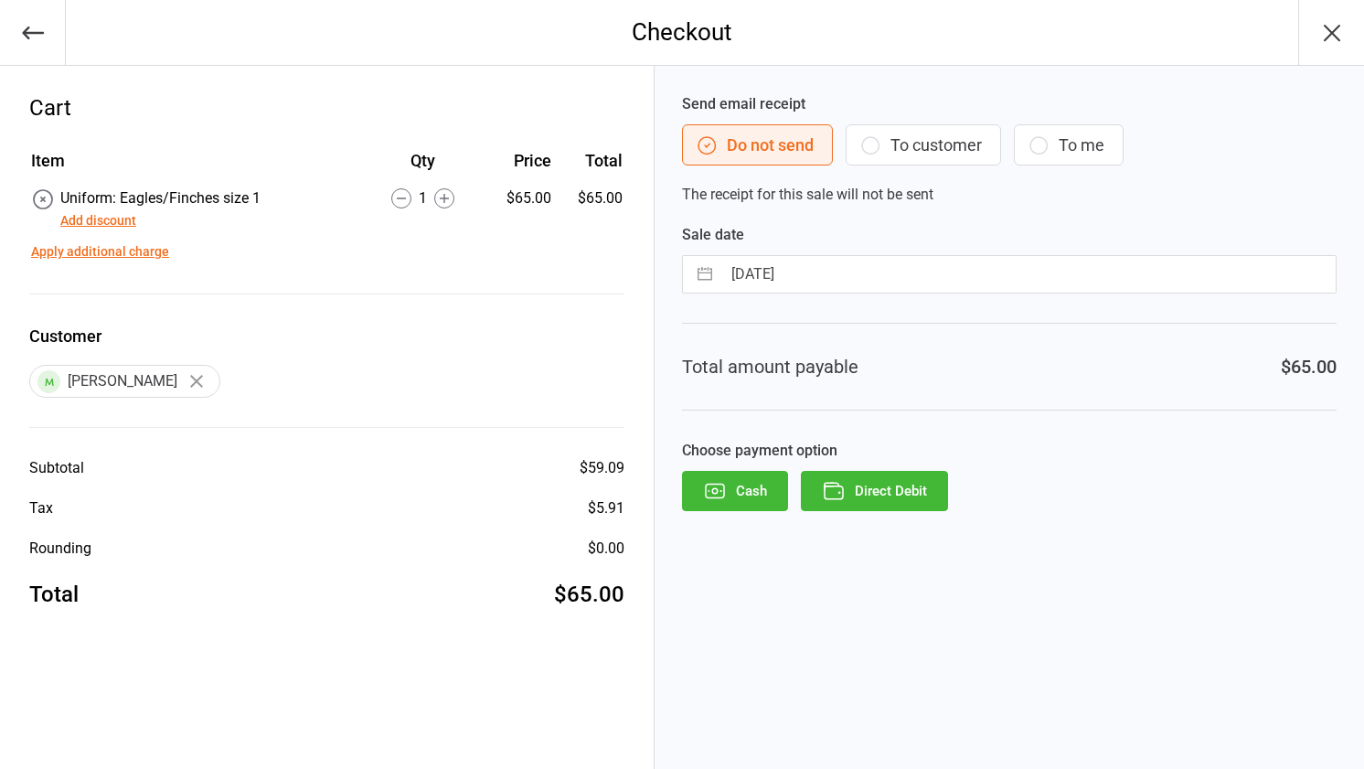
click at [869, 476] on button "Direct Debit" at bounding box center [874, 491] width 147 height 40
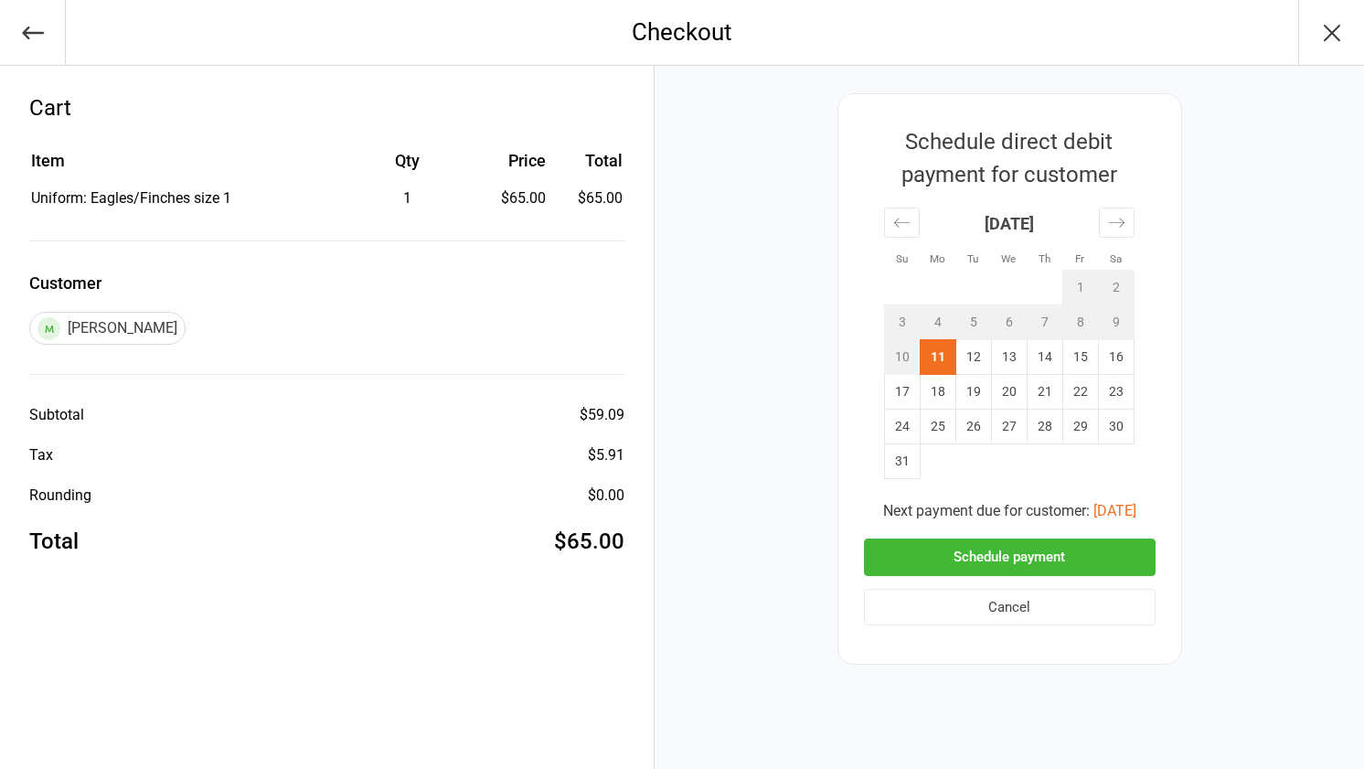
click at [972, 546] on button "Schedule payment" at bounding box center [1010, 556] width 292 height 37
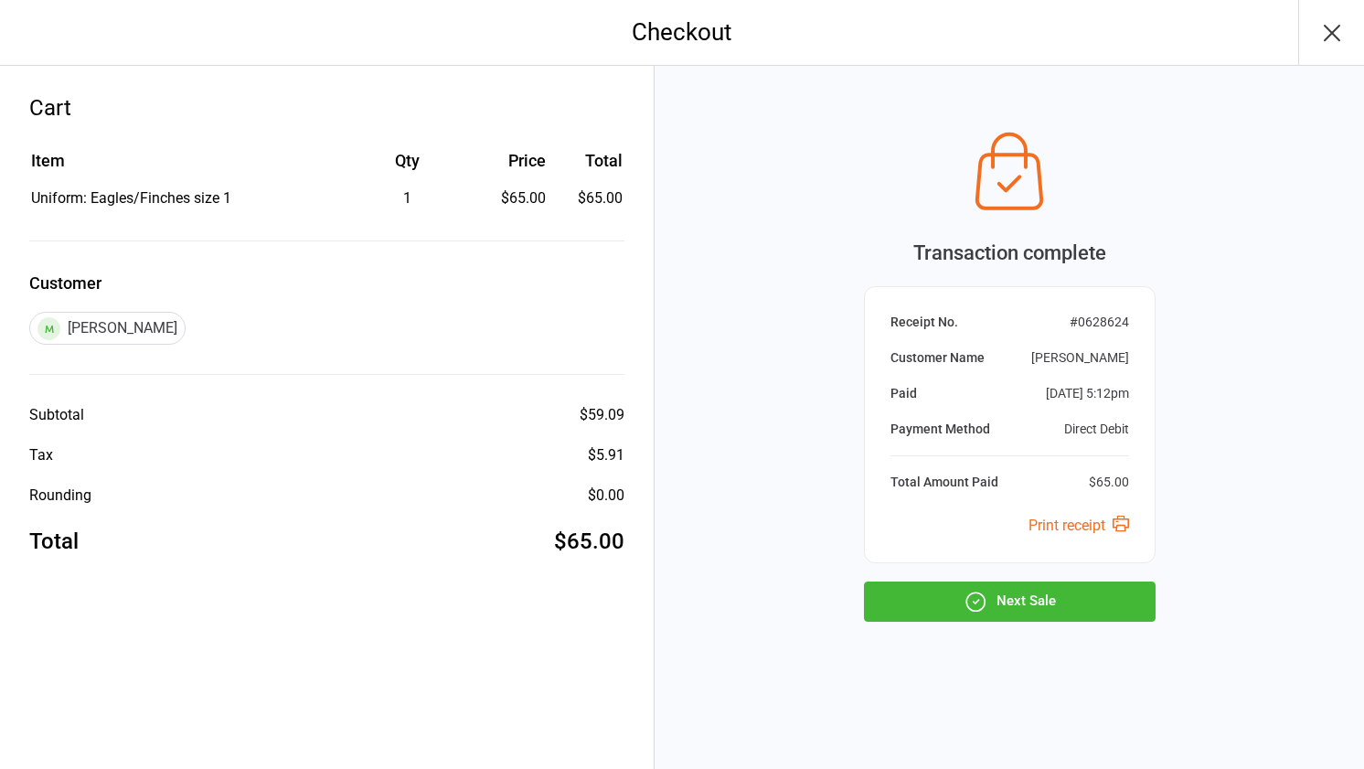
click at [964, 602] on icon "button" at bounding box center [976, 602] width 24 height 24
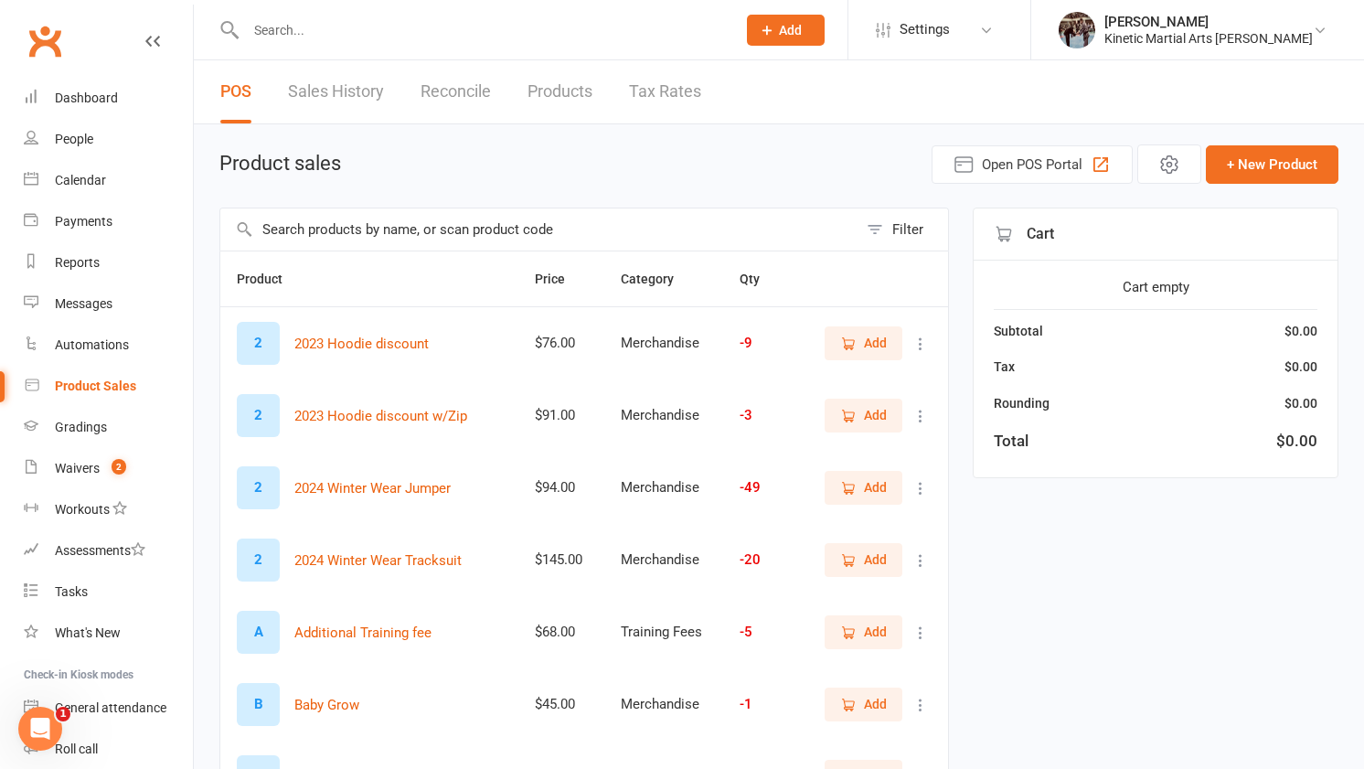
click at [633, 229] on input "text" at bounding box center [538, 229] width 637 height 42
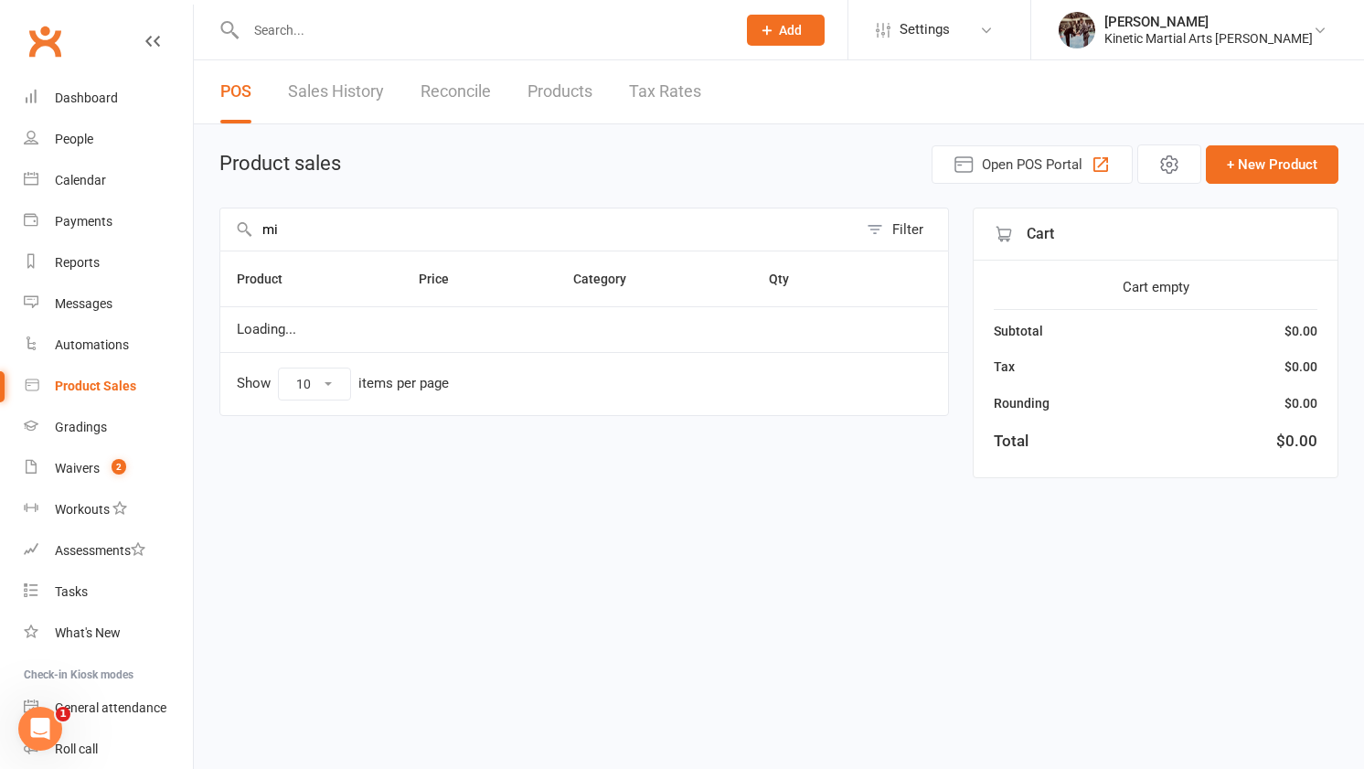
type input "m"
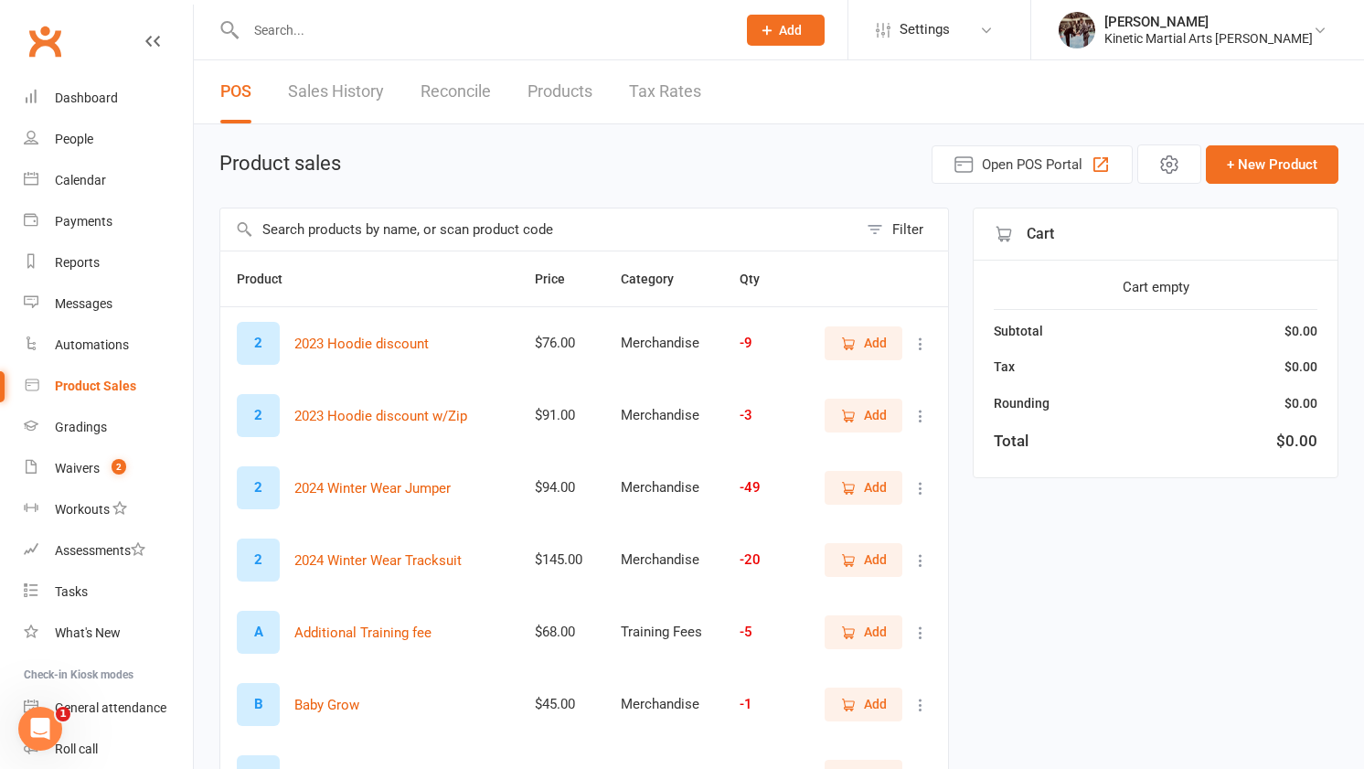
click at [478, 22] on input "text" at bounding box center [481, 30] width 483 height 26
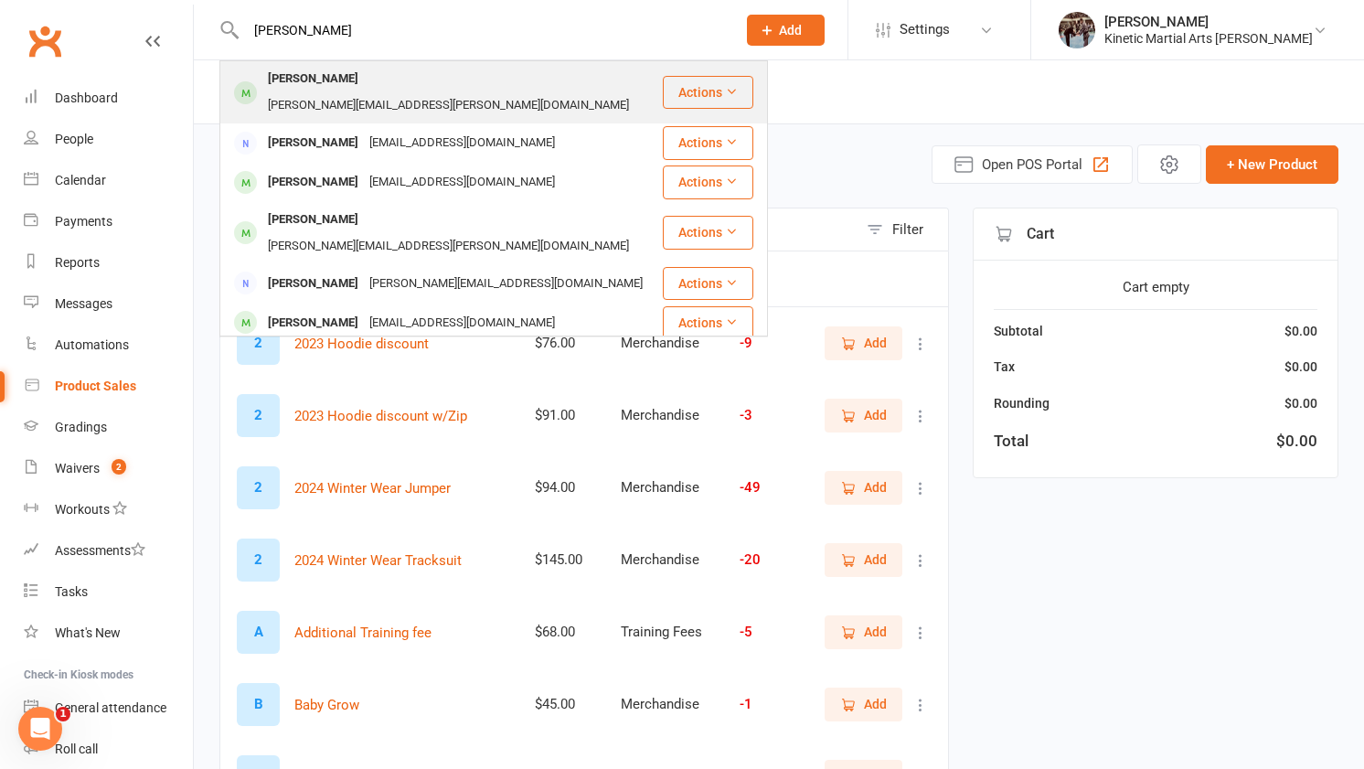
type input "michael"
click at [487, 92] on div "Michael.mateos@gmail.com" at bounding box center [448, 105] width 372 height 27
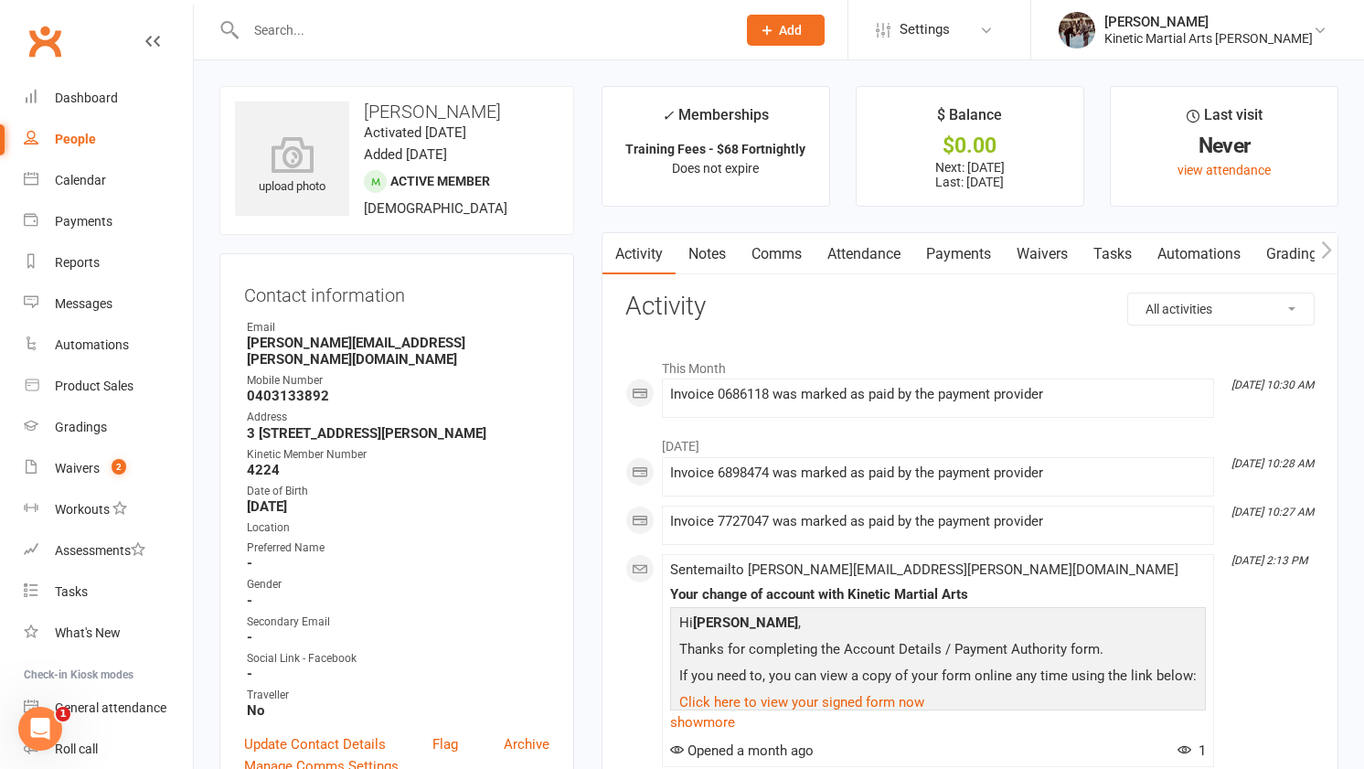
click at [975, 236] on link "Payments" at bounding box center [958, 254] width 91 height 42
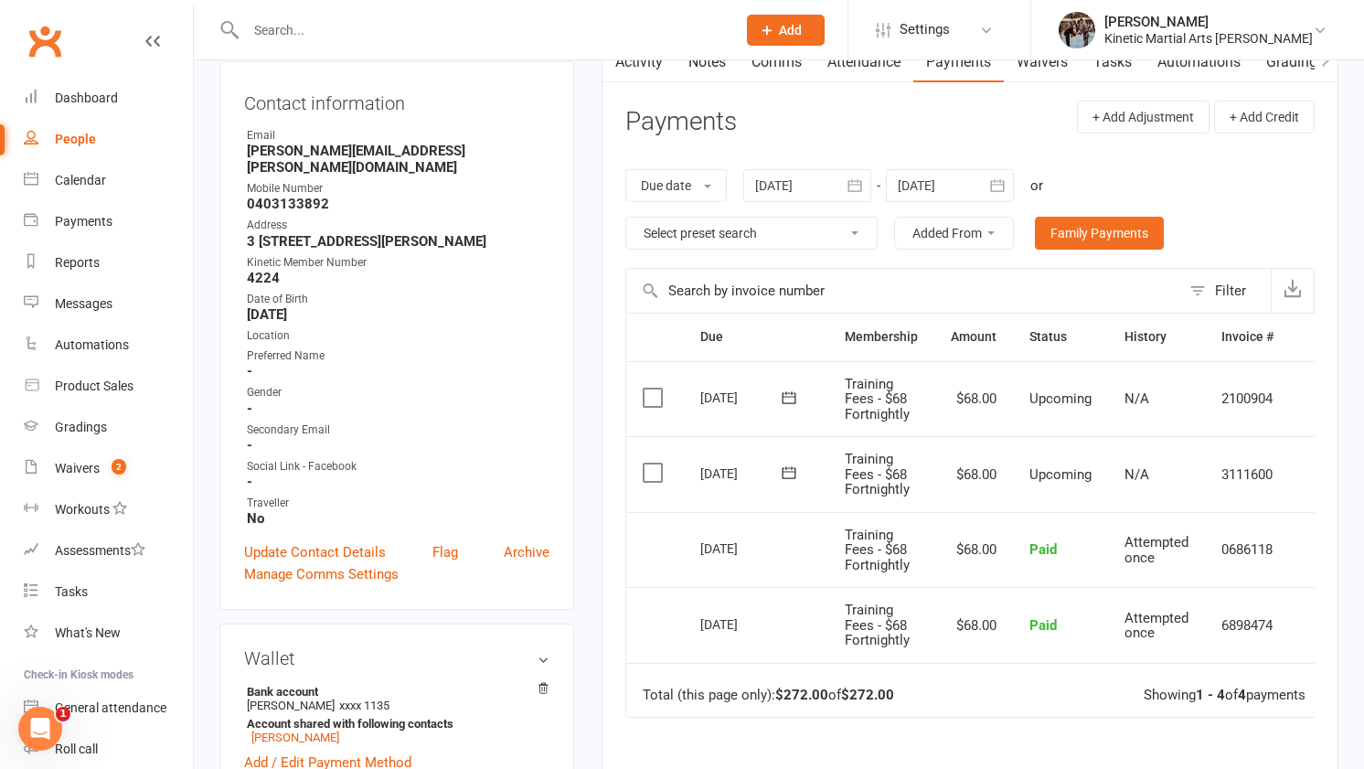
scroll to position [195, 0]
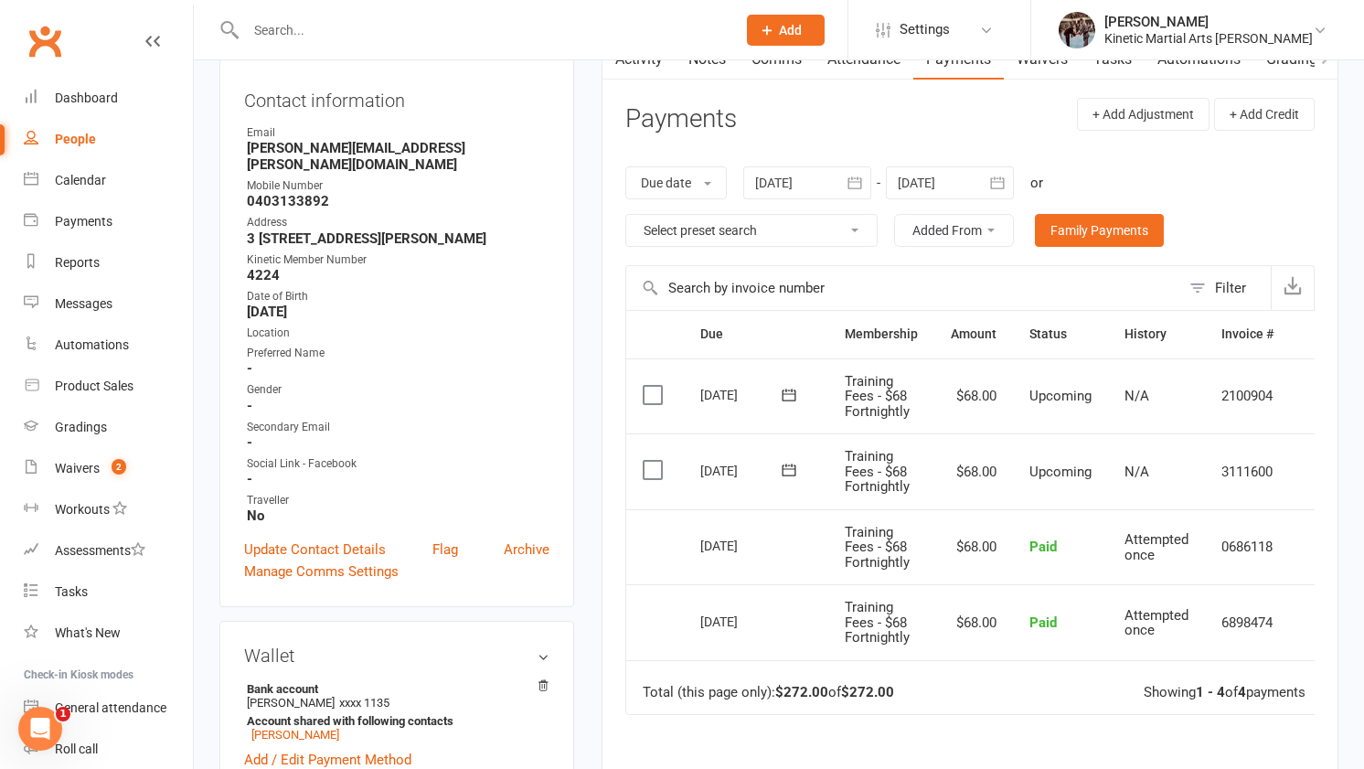
click at [998, 187] on icon "button" at bounding box center [997, 182] width 14 height 12
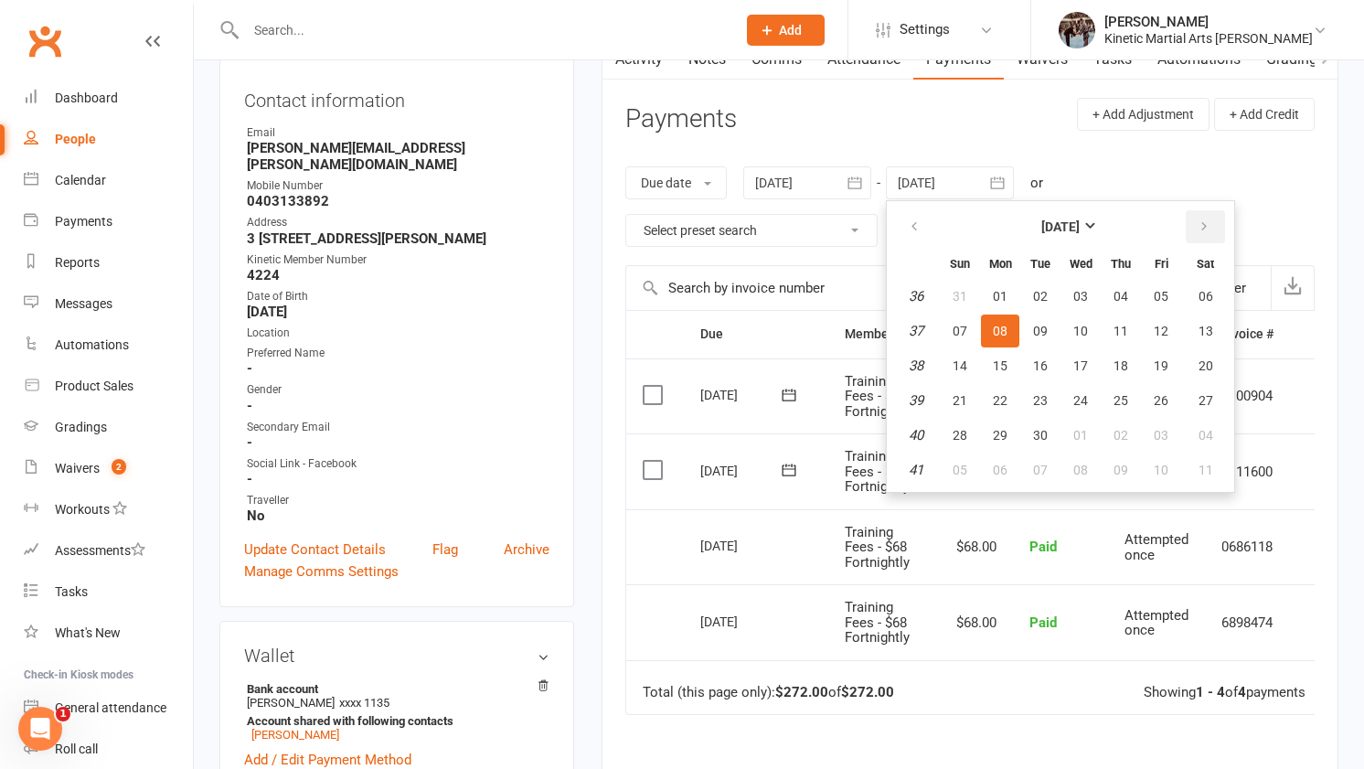
click at [1202, 236] on button "button" at bounding box center [1205, 226] width 39 height 33
click at [1202, 235] on button "button" at bounding box center [1205, 226] width 39 height 33
click at [1213, 222] on button "button" at bounding box center [1205, 226] width 39 height 33
click at [1077, 442] on button "31" at bounding box center [1080, 435] width 38 height 33
type input "31 Dec 2025"
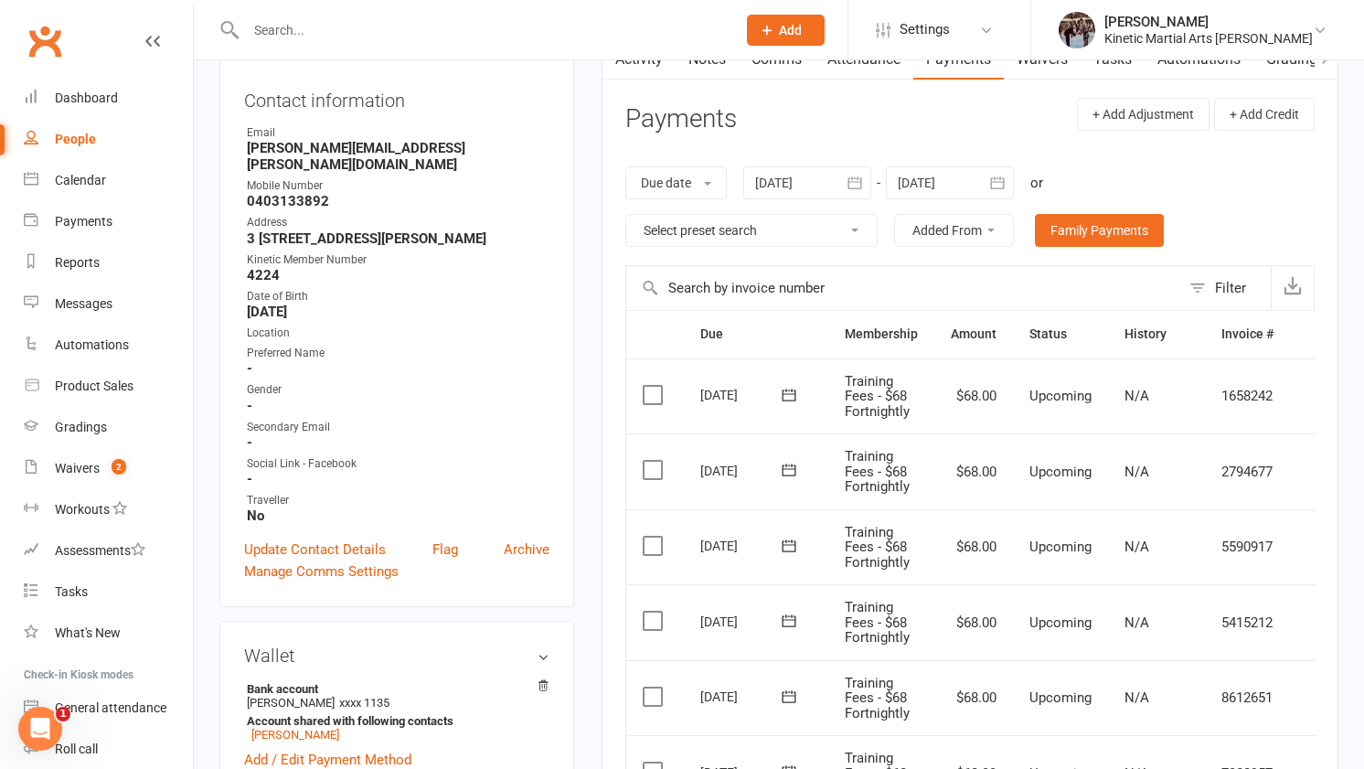
click at [652, 386] on label at bounding box center [655, 395] width 25 height 18
click at [652, 386] on input "checkbox" at bounding box center [649, 386] width 12 height 0
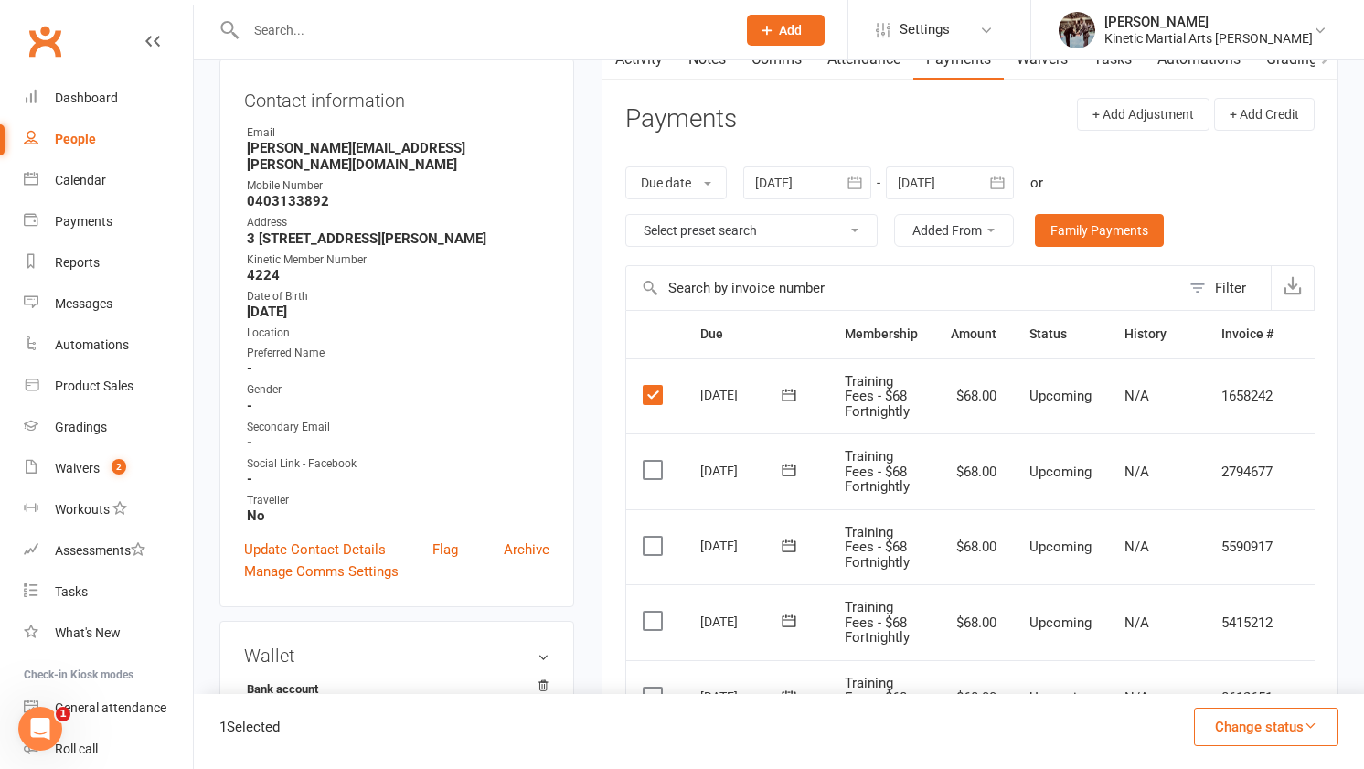
click at [658, 469] on label at bounding box center [655, 470] width 25 height 18
click at [655, 461] on input "checkbox" at bounding box center [649, 461] width 12 height 0
click at [651, 548] on label at bounding box center [655, 546] width 25 height 18
click at [651, 537] on input "checkbox" at bounding box center [649, 537] width 12 height 0
click at [650, 618] on label at bounding box center [655, 621] width 25 height 18
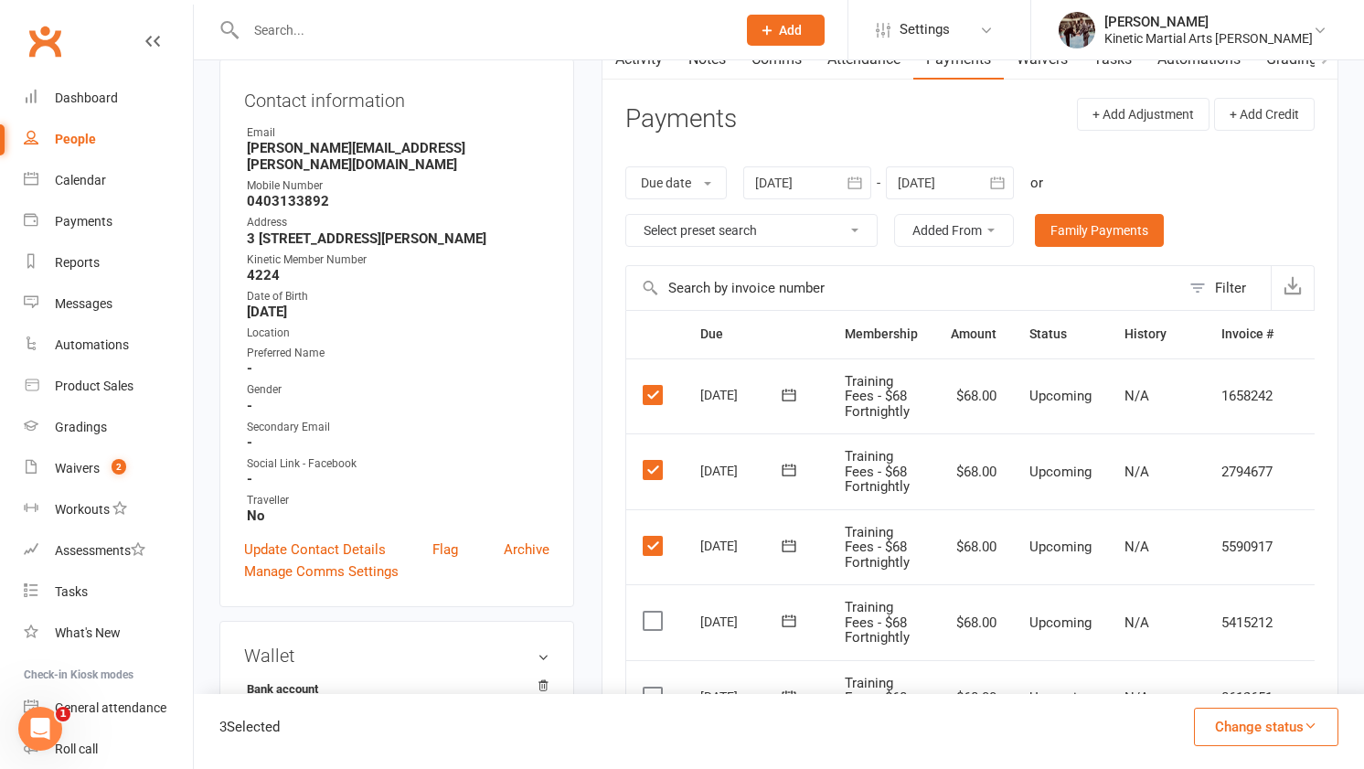
click at [650, 612] on input "checkbox" at bounding box center [649, 612] width 12 height 0
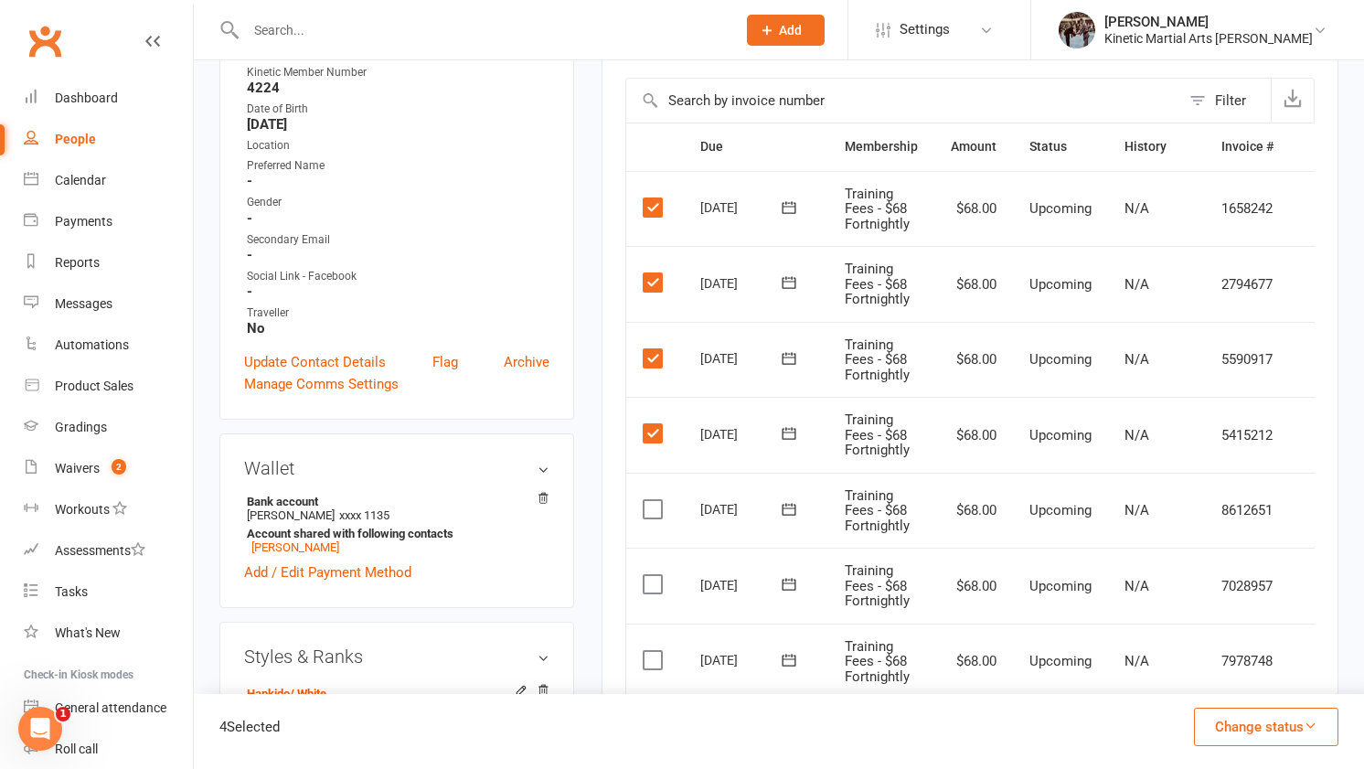
scroll to position [385, 0]
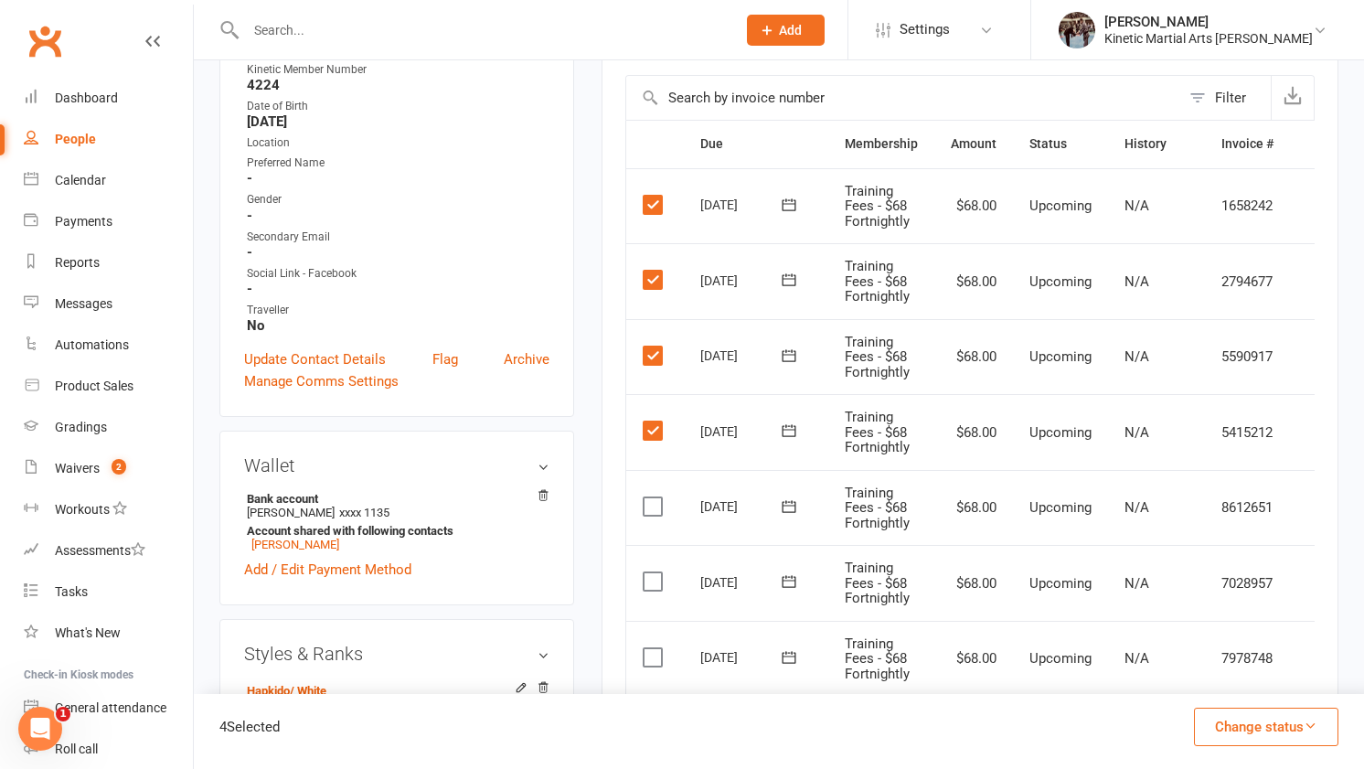
click at [655, 508] on label at bounding box center [655, 506] width 25 height 18
click at [655, 497] on input "checkbox" at bounding box center [649, 497] width 12 height 0
click at [655, 583] on label at bounding box center [655, 581] width 25 height 18
click at [655, 572] on input "checkbox" at bounding box center [649, 572] width 12 height 0
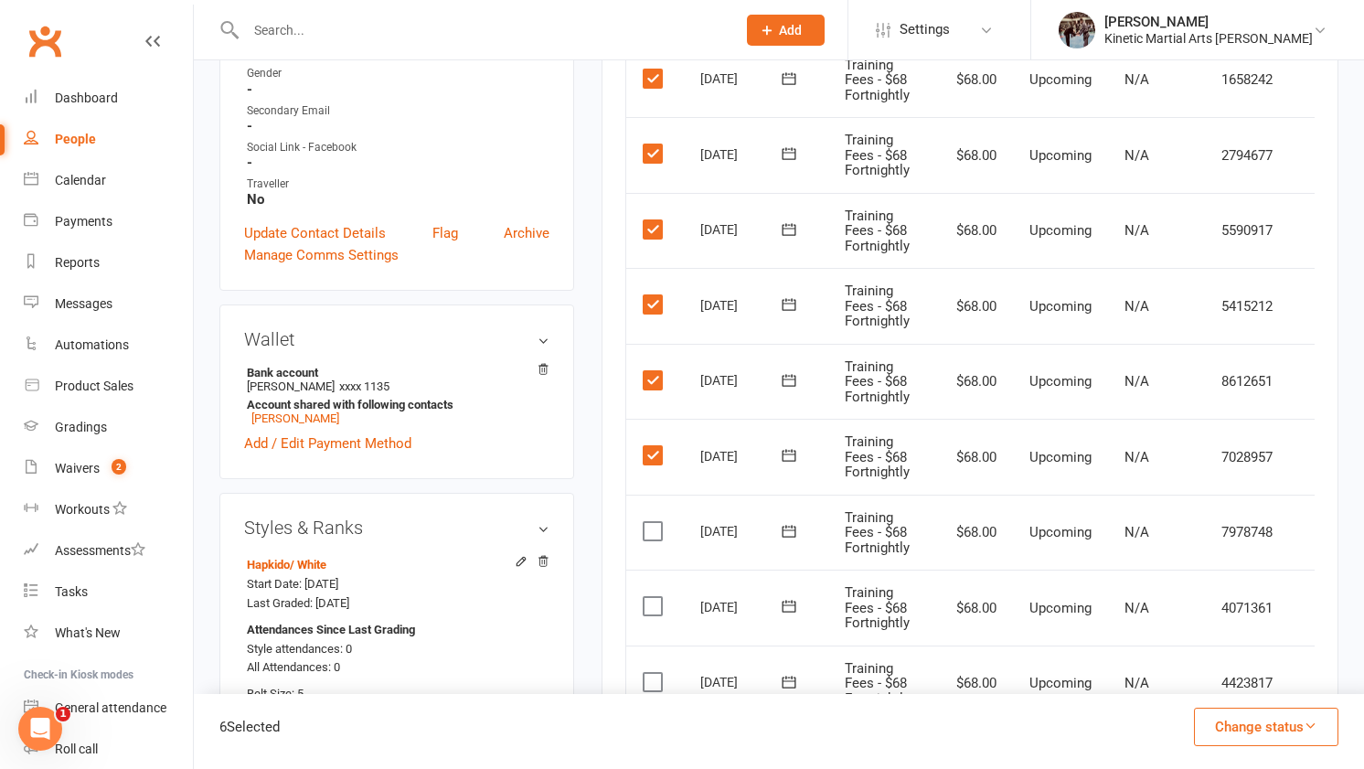
scroll to position [515, 0]
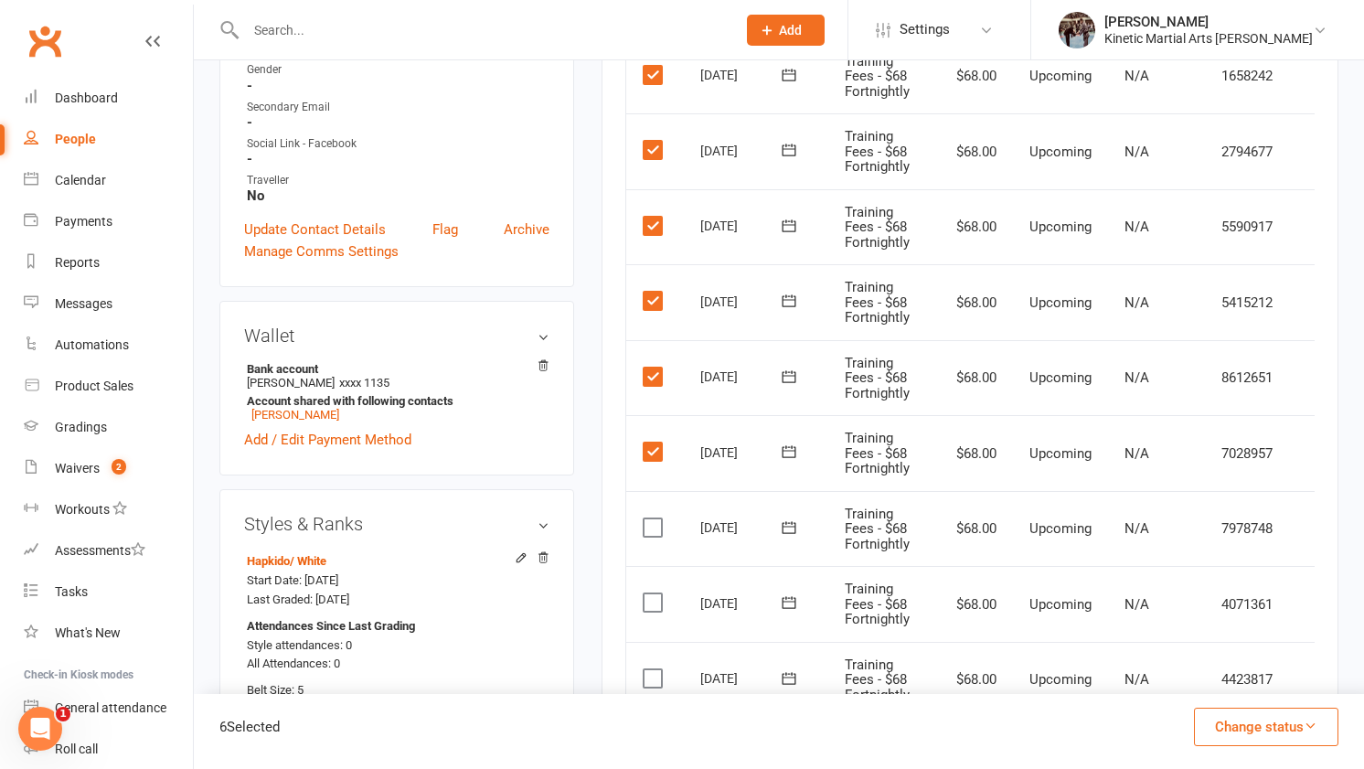
click at [656, 520] on label at bounding box center [655, 527] width 25 height 18
click at [655, 518] on input "checkbox" at bounding box center [649, 518] width 12 height 0
click at [656, 607] on label at bounding box center [655, 602] width 25 height 18
click at [655, 593] on input "checkbox" at bounding box center [649, 593] width 12 height 0
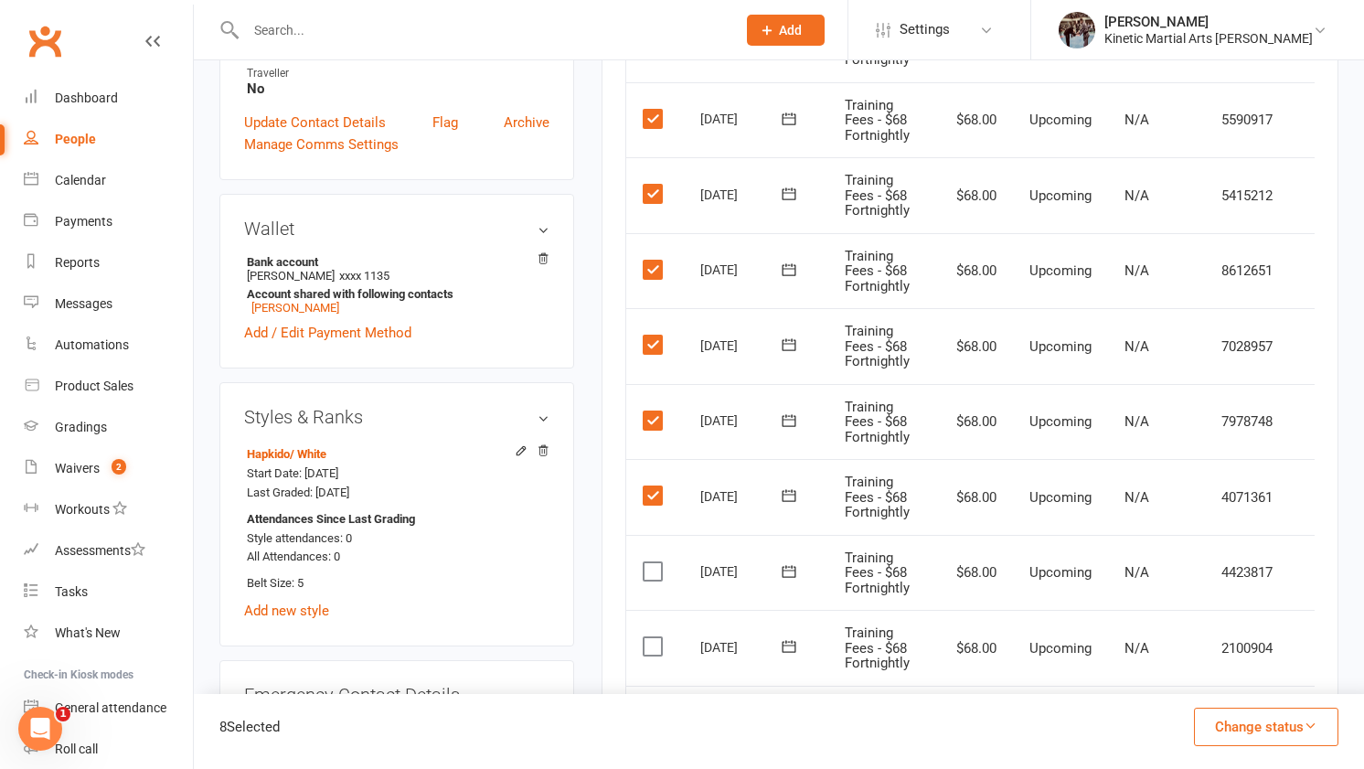
scroll to position [635, 0]
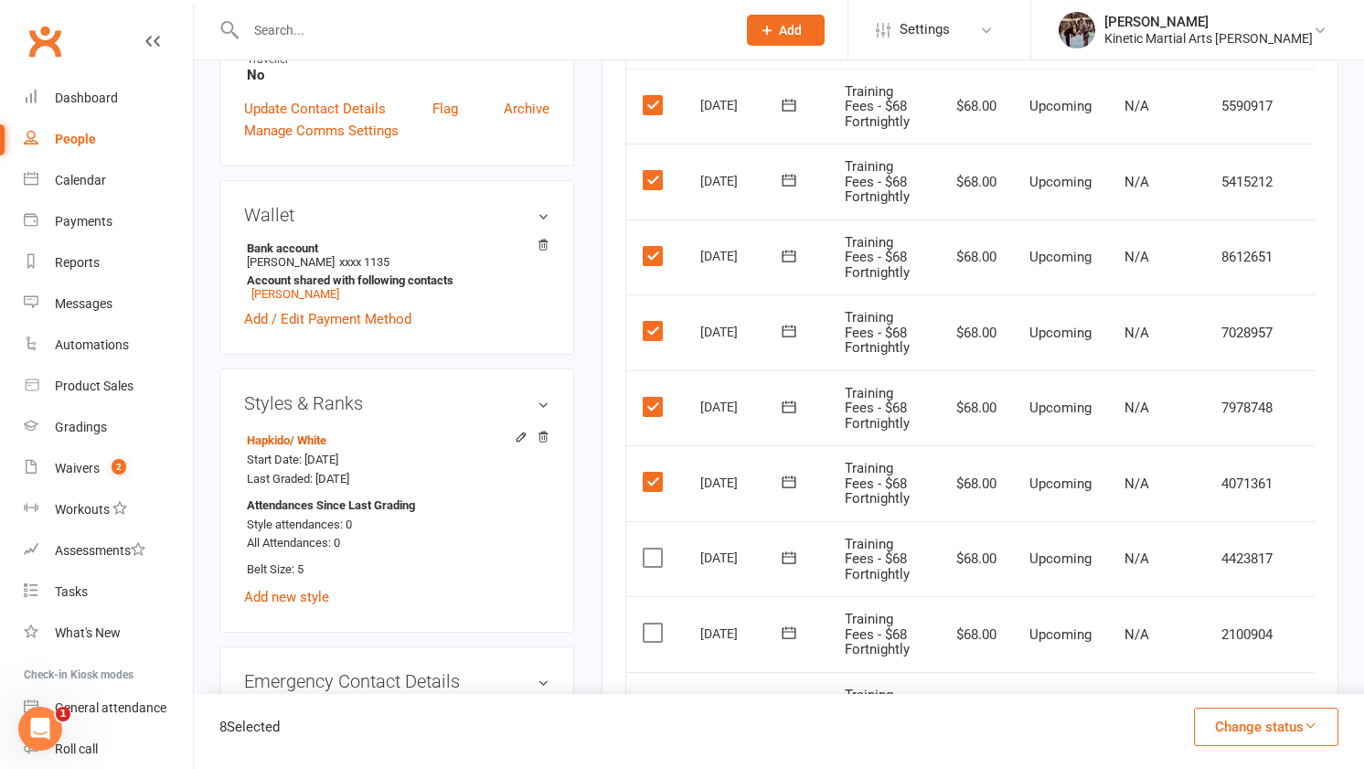
click at [654, 559] on label at bounding box center [655, 558] width 25 height 18
click at [654, 549] on input "checkbox" at bounding box center [649, 549] width 12 height 0
click at [654, 628] on label at bounding box center [655, 632] width 25 height 18
click at [654, 623] on input "checkbox" at bounding box center [649, 623] width 12 height 0
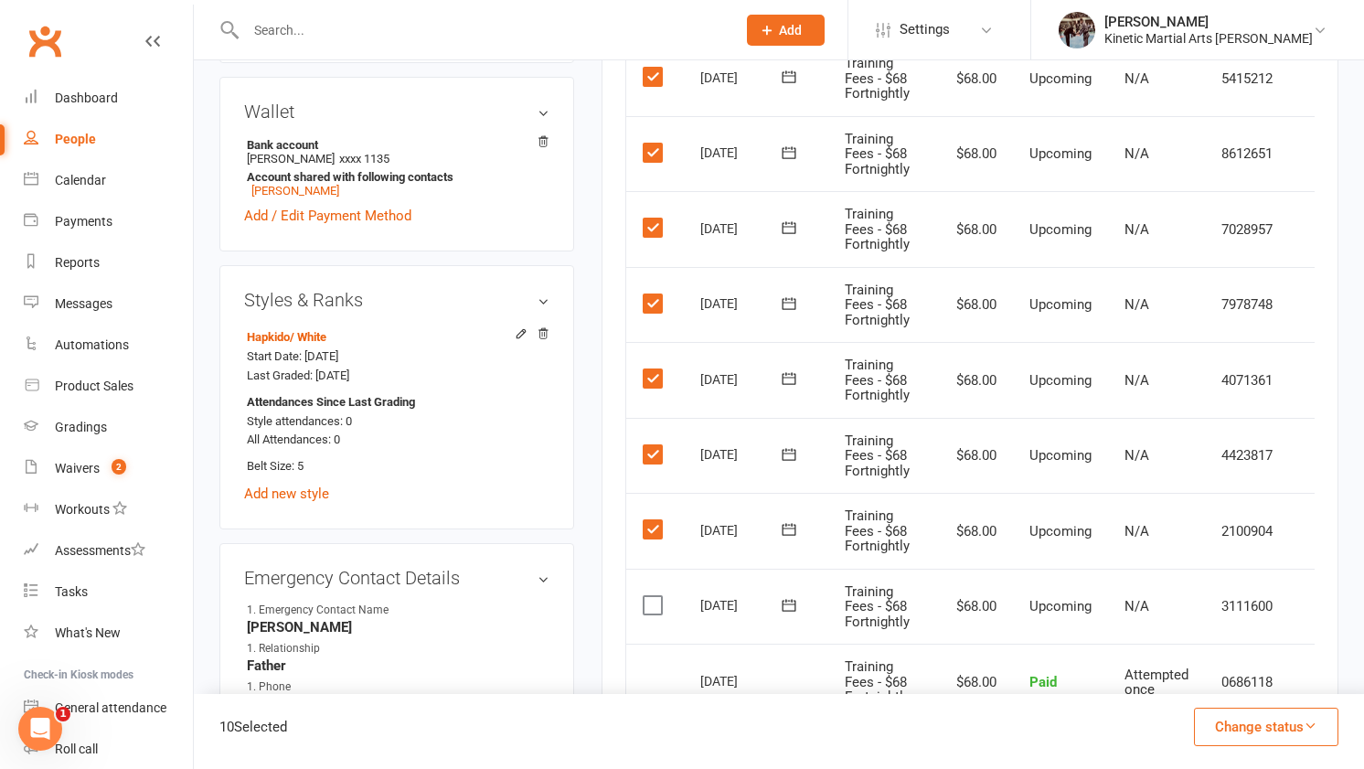
scroll to position [763, 0]
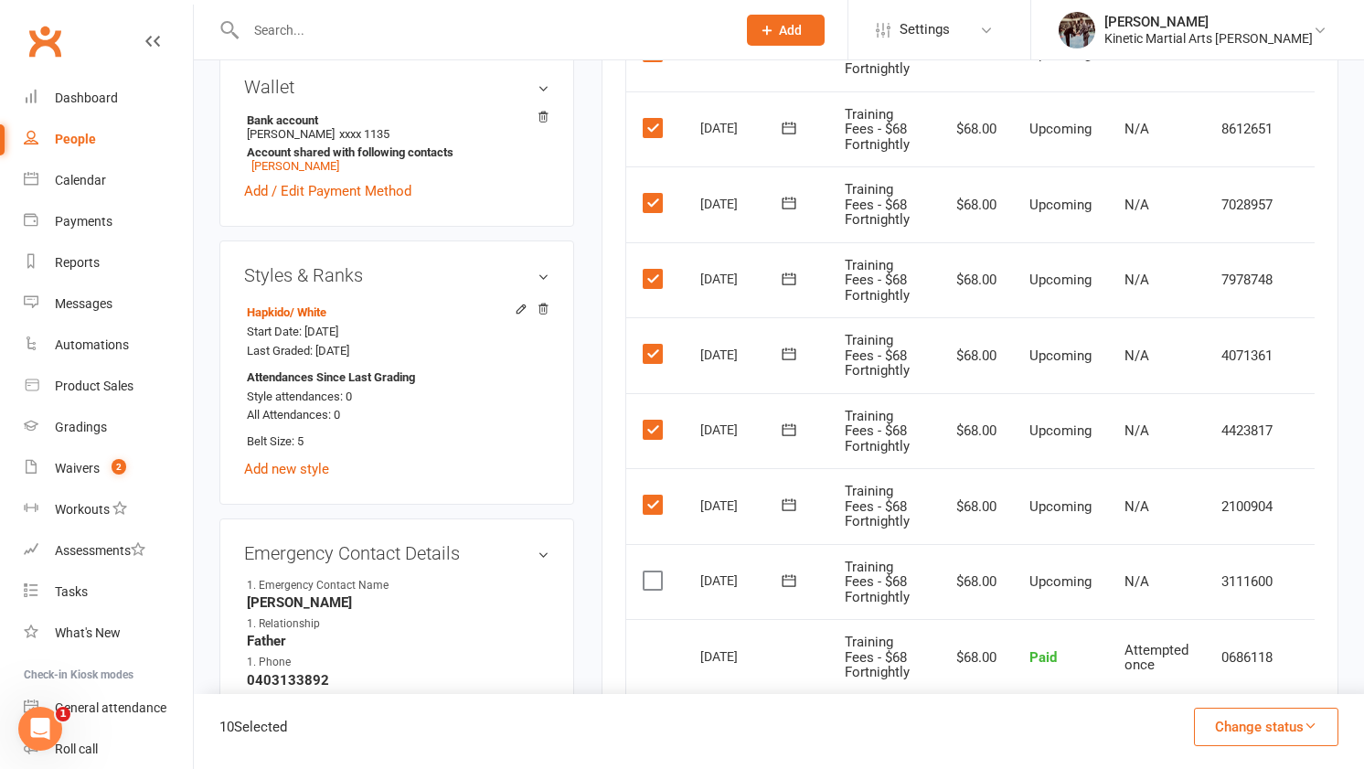
click at [657, 583] on label at bounding box center [655, 580] width 25 height 18
click at [655, 571] on input "checkbox" at bounding box center [649, 571] width 12 height 0
click at [1263, 725] on button "Change status" at bounding box center [1266, 727] width 144 height 38
click at [1185, 689] on link "Skipped" at bounding box center [1246, 677] width 181 height 37
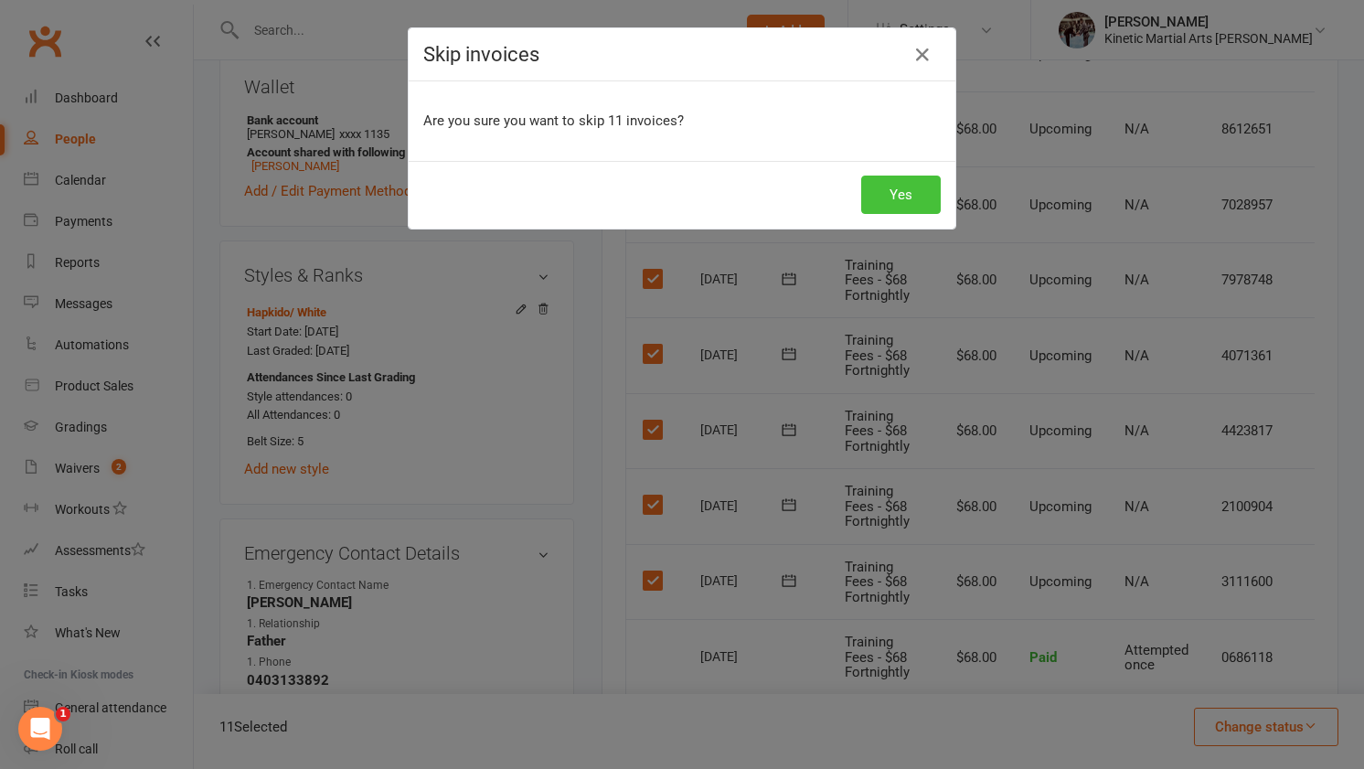
click at [919, 196] on button "Yes" at bounding box center [901, 195] width 80 height 38
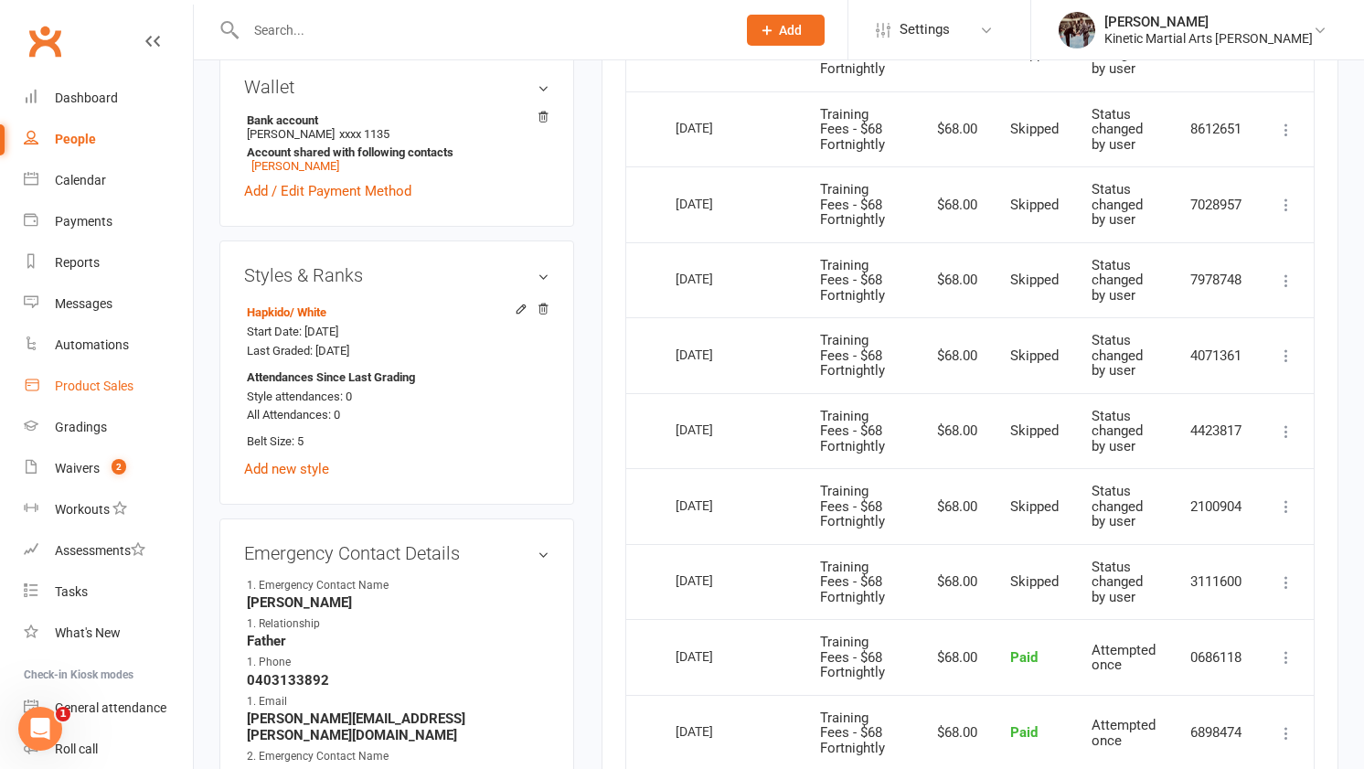
click at [115, 389] on div "Product Sales" at bounding box center [94, 385] width 79 height 15
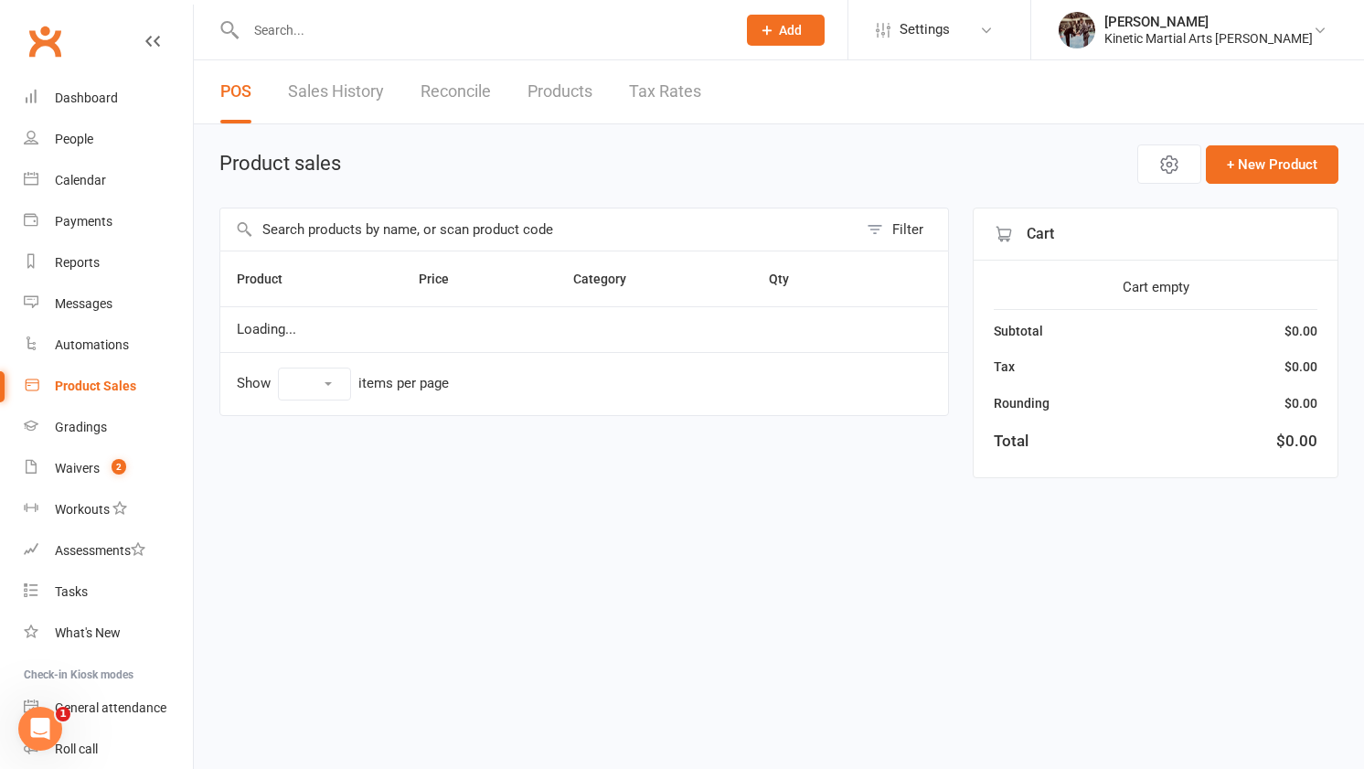
select select "10"
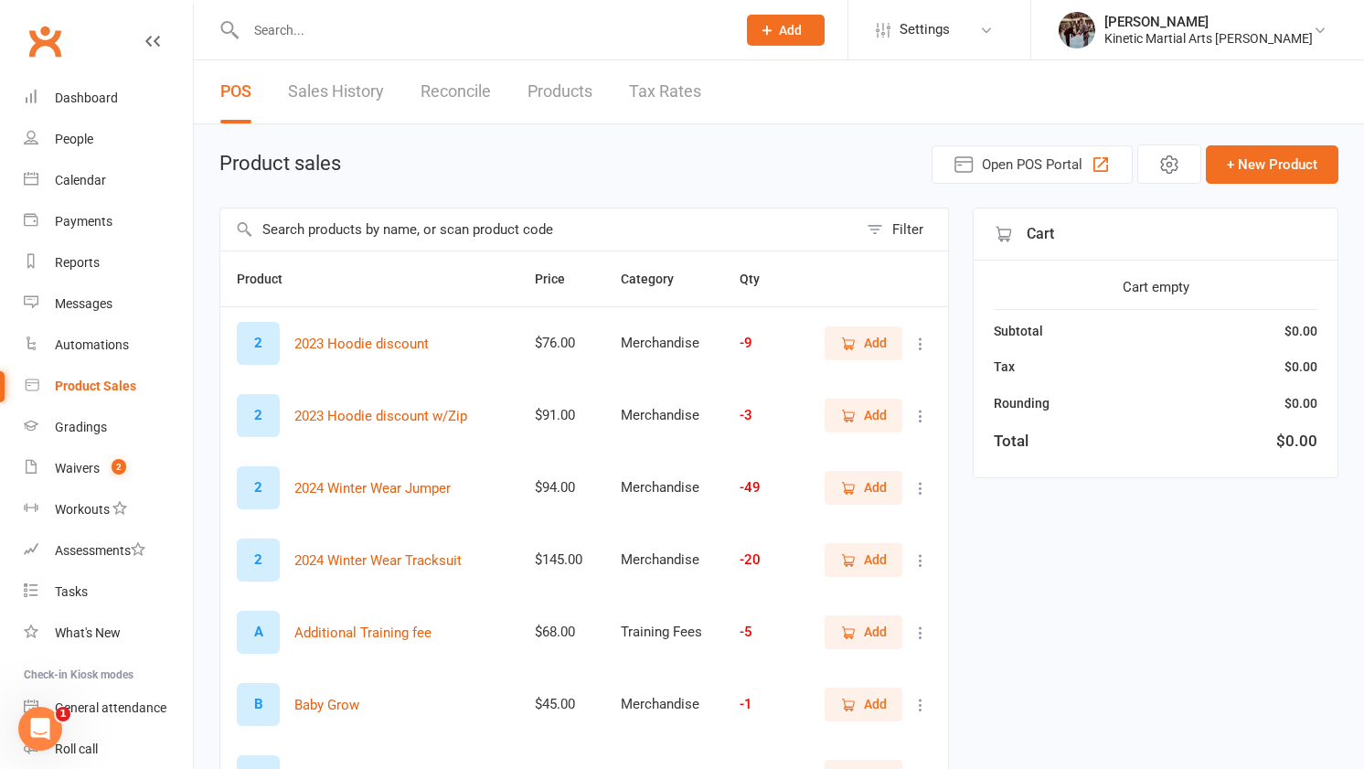
click at [541, 224] on input "text" at bounding box center [538, 229] width 637 height 42
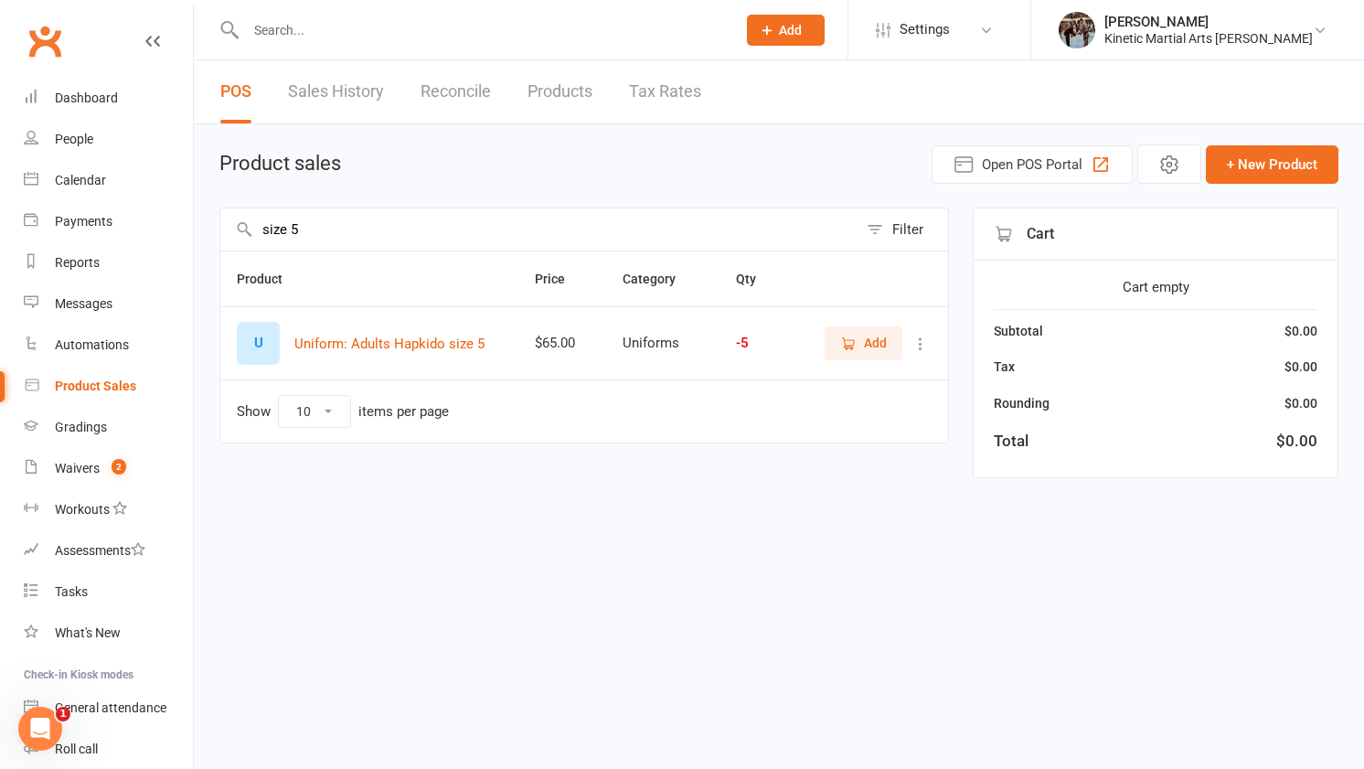
type input "size 5"
click at [863, 346] on span "Add" at bounding box center [863, 343] width 47 height 20
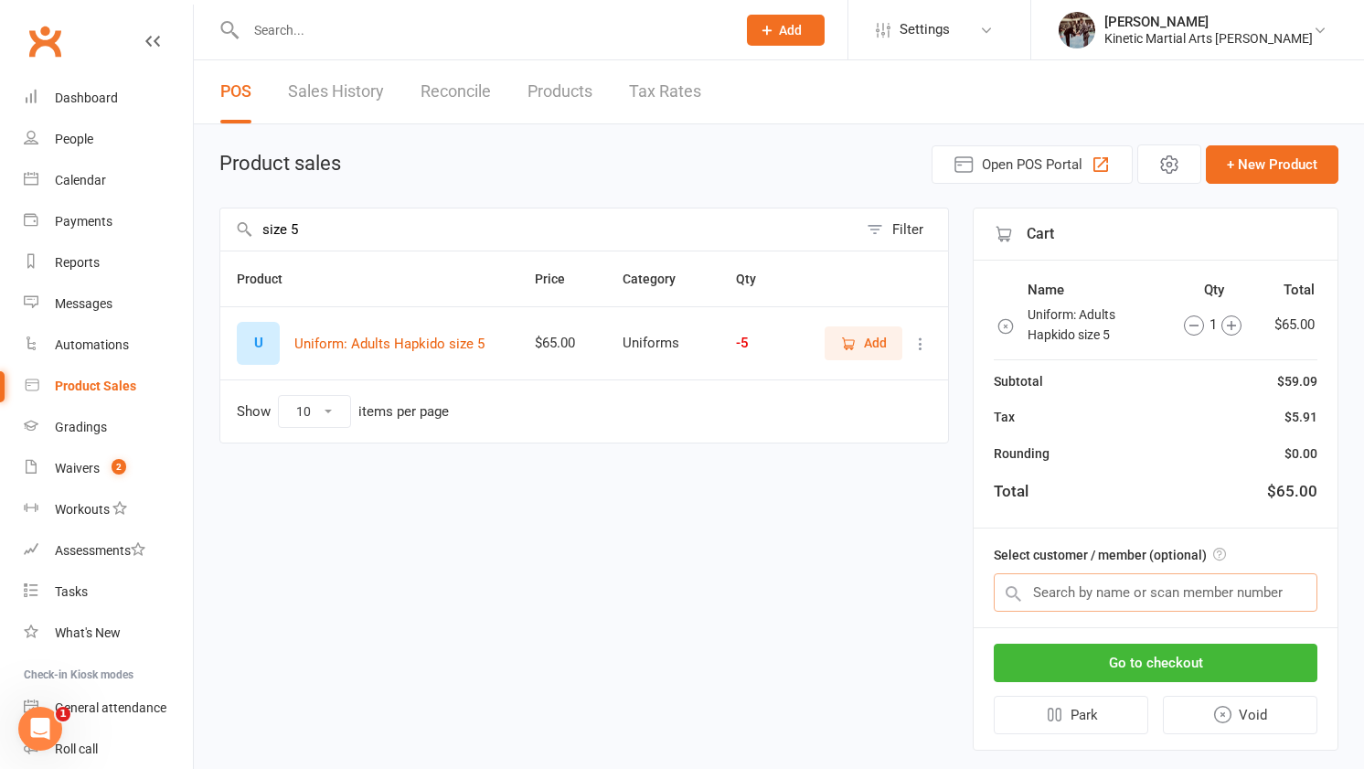
click at [1086, 610] on input "text" at bounding box center [1156, 592] width 324 height 38
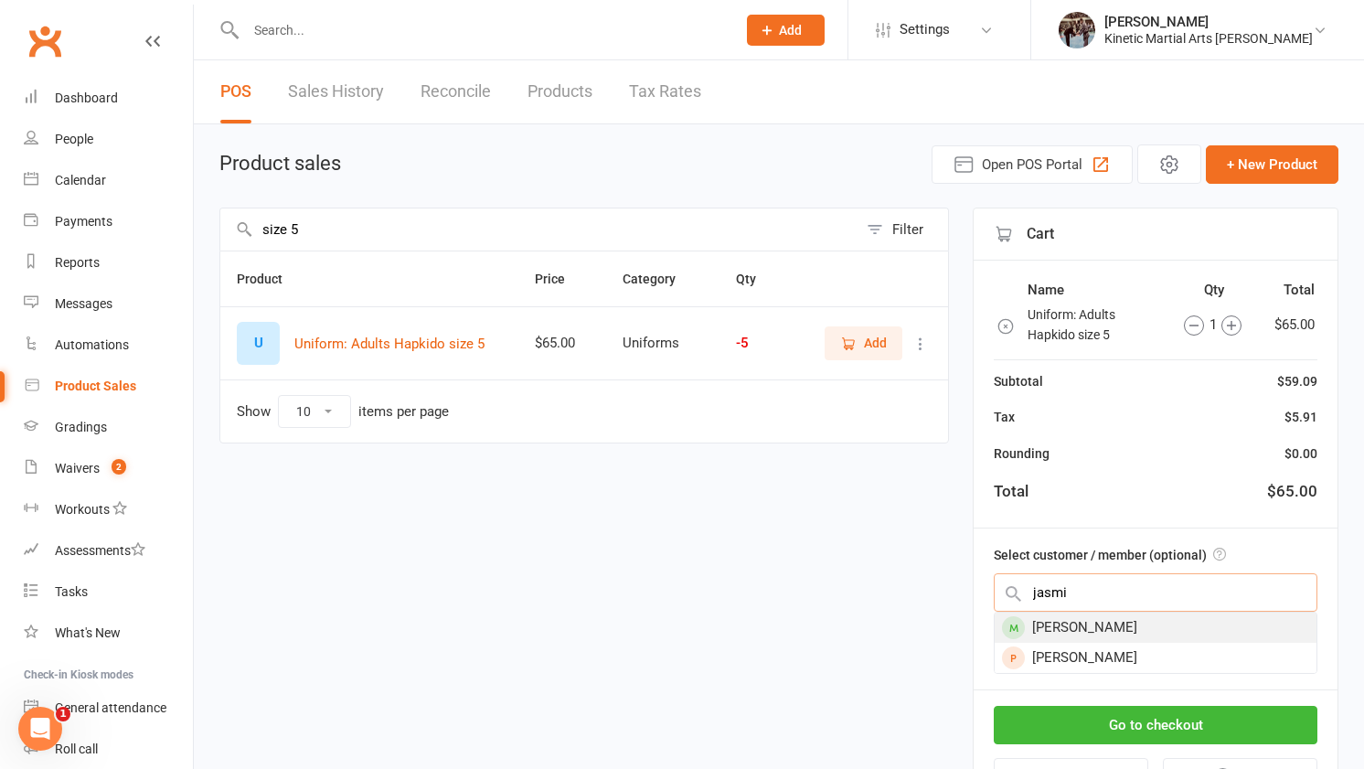
type input "jasmi"
click at [1125, 634] on div "Jasmin Flett" at bounding box center [1156, 628] width 322 height 30
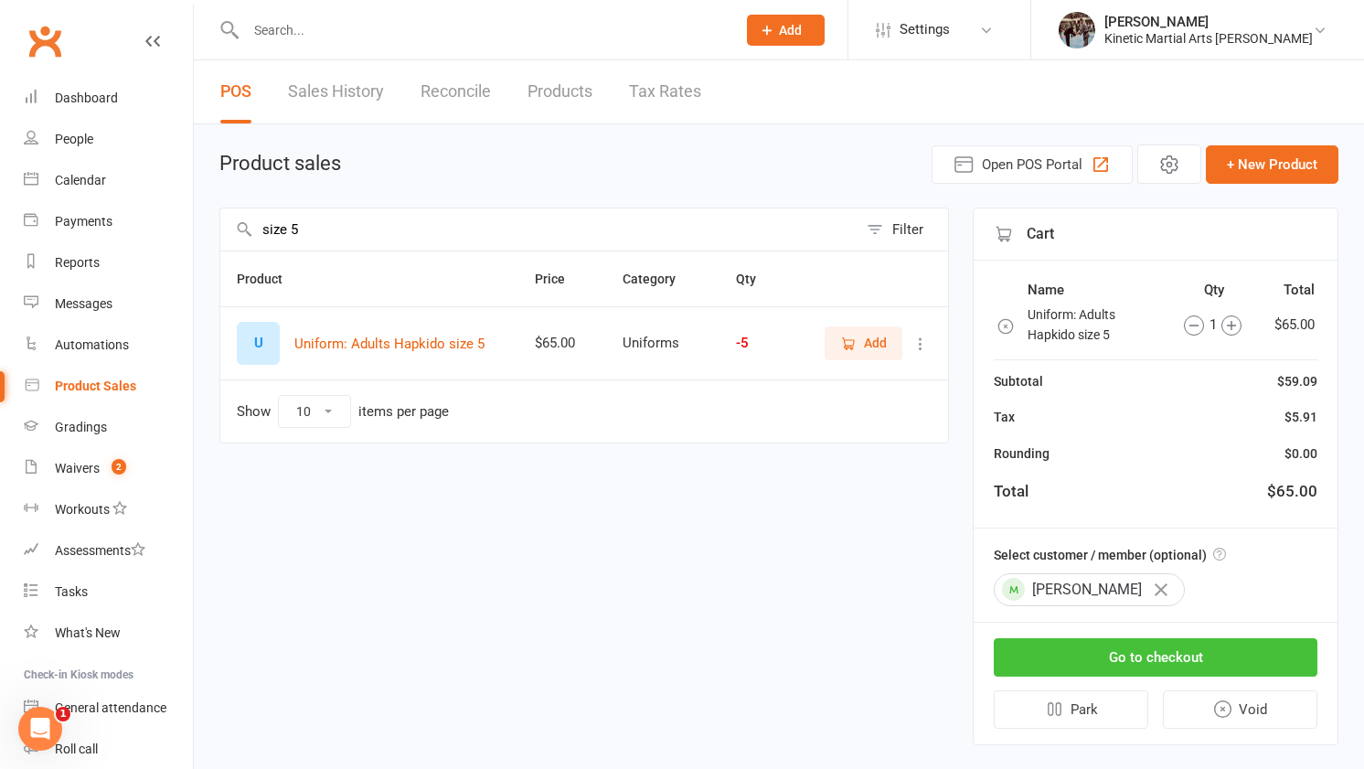
click at [1160, 661] on button "Go to checkout" at bounding box center [1156, 657] width 324 height 38
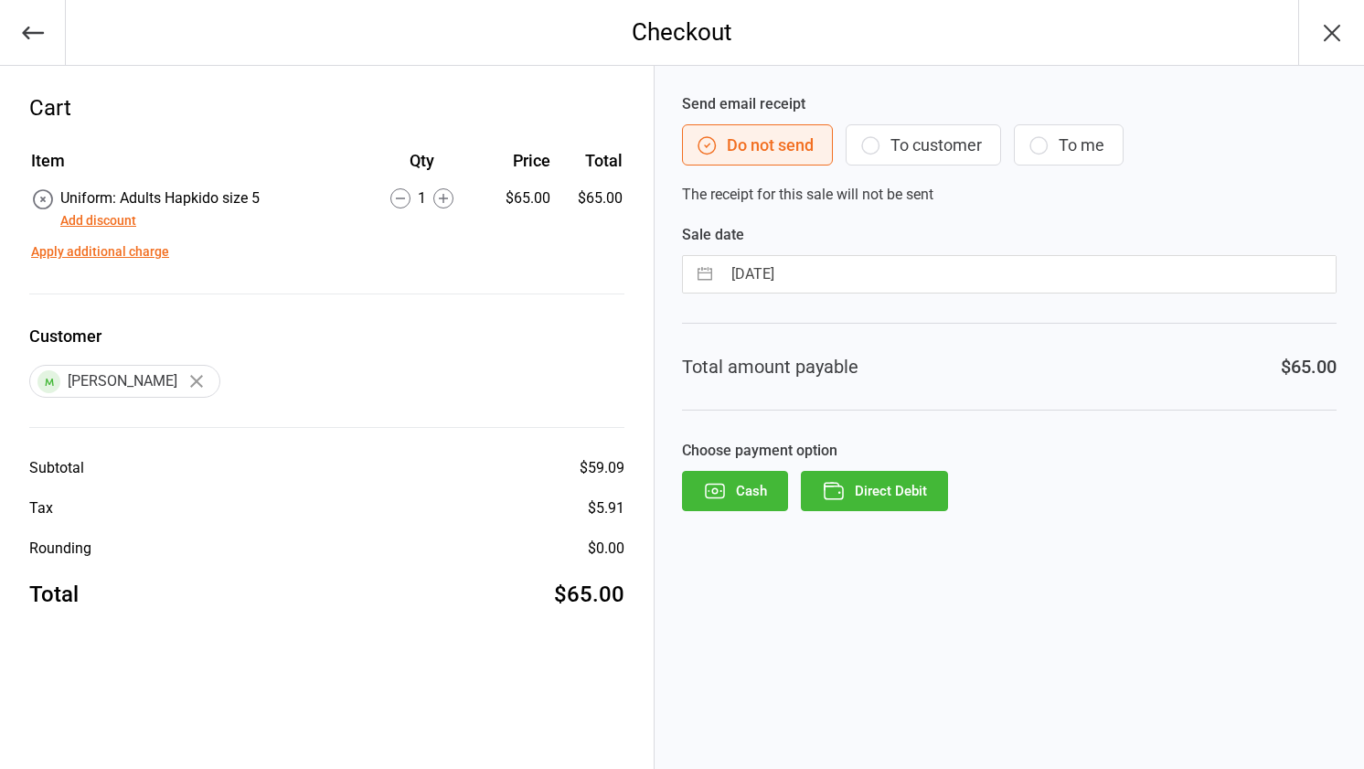
click at [899, 493] on button "Direct Debit" at bounding box center [874, 491] width 147 height 40
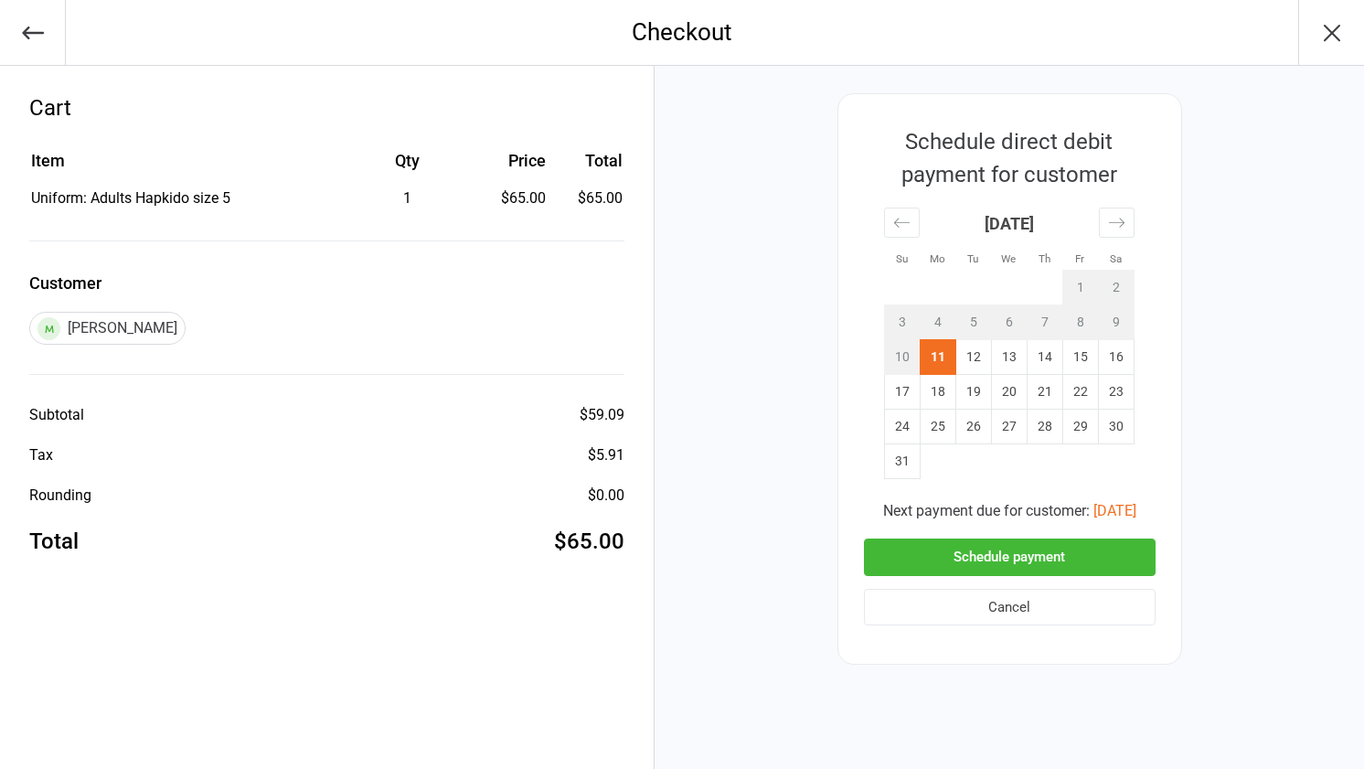
click at [1018, 555] on button "Schedule payment" at bounding box center [1010, 556] width 292 height 37
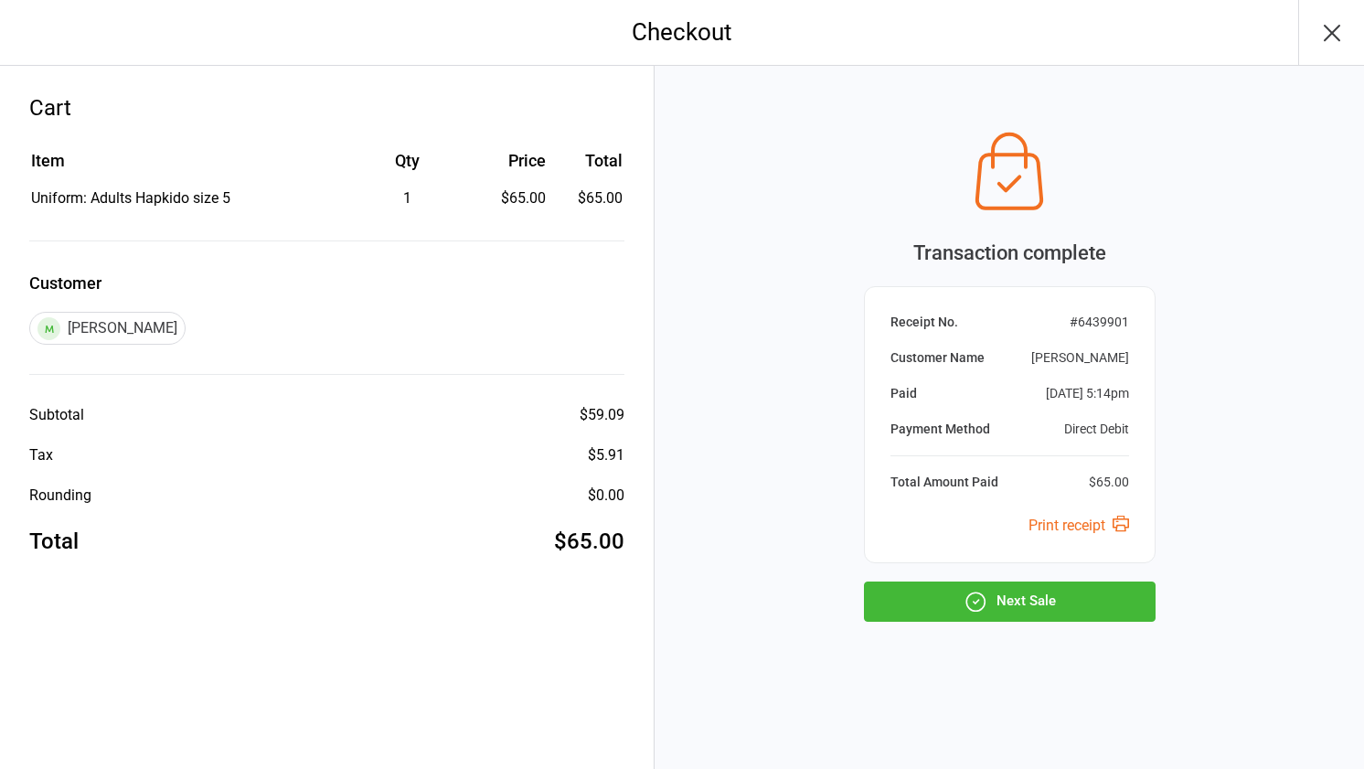
click at [1007, 598] on button "Next Sale" at bounding box center [1010, 601] width 292 height 40
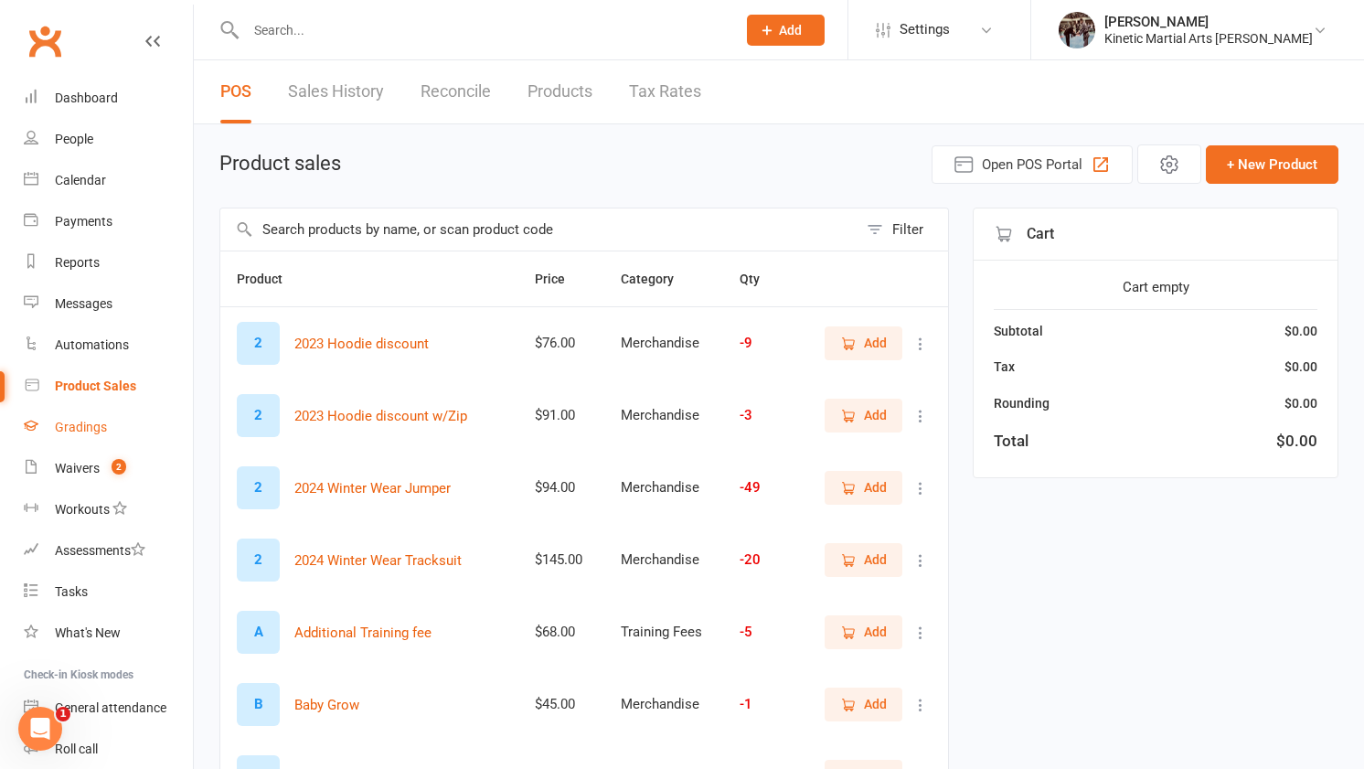
click at [96, 422] on div "Gradings" at bounding box center [81, 427] width 52 height 15
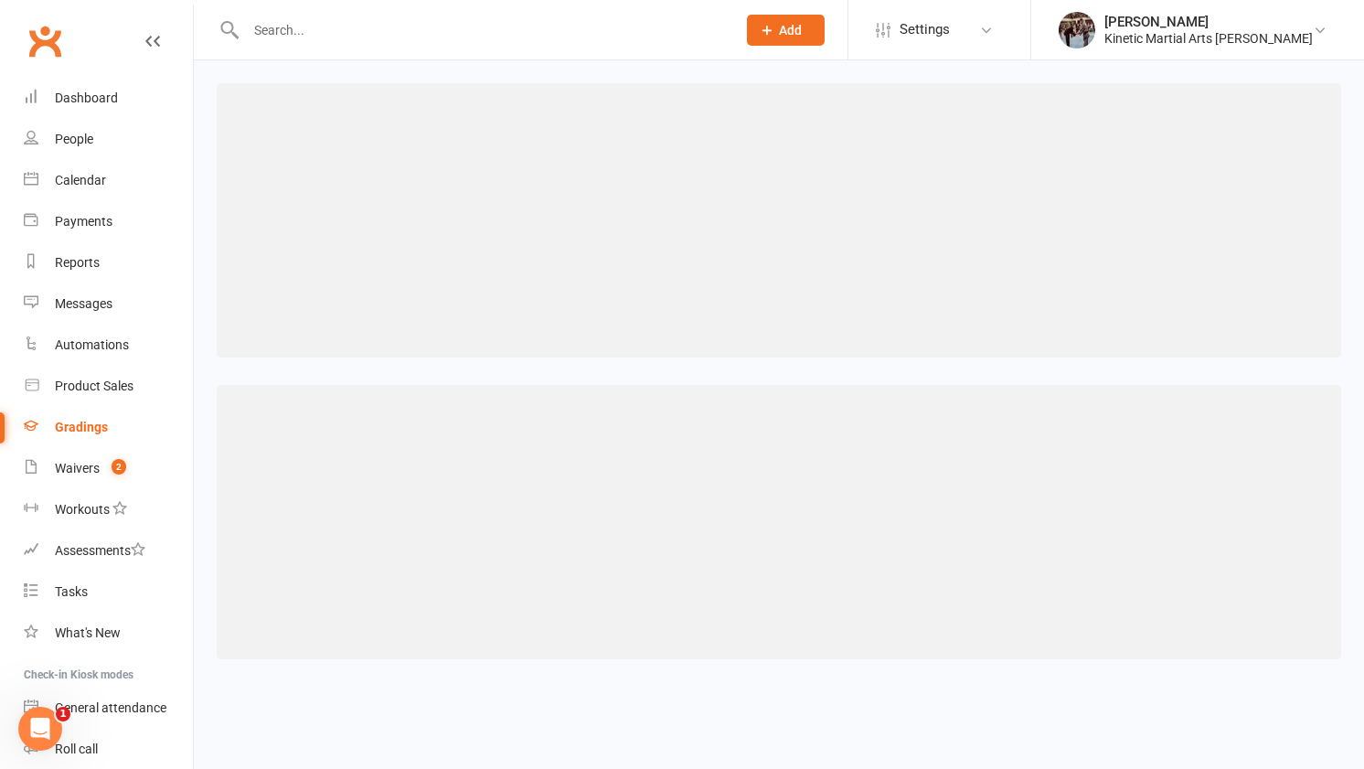
click at [741, 79] on div at bounding box center [779, 371] width 1170 height 622
click at [723, 44] on div at bounding box center [471, 29] width 504 height 59
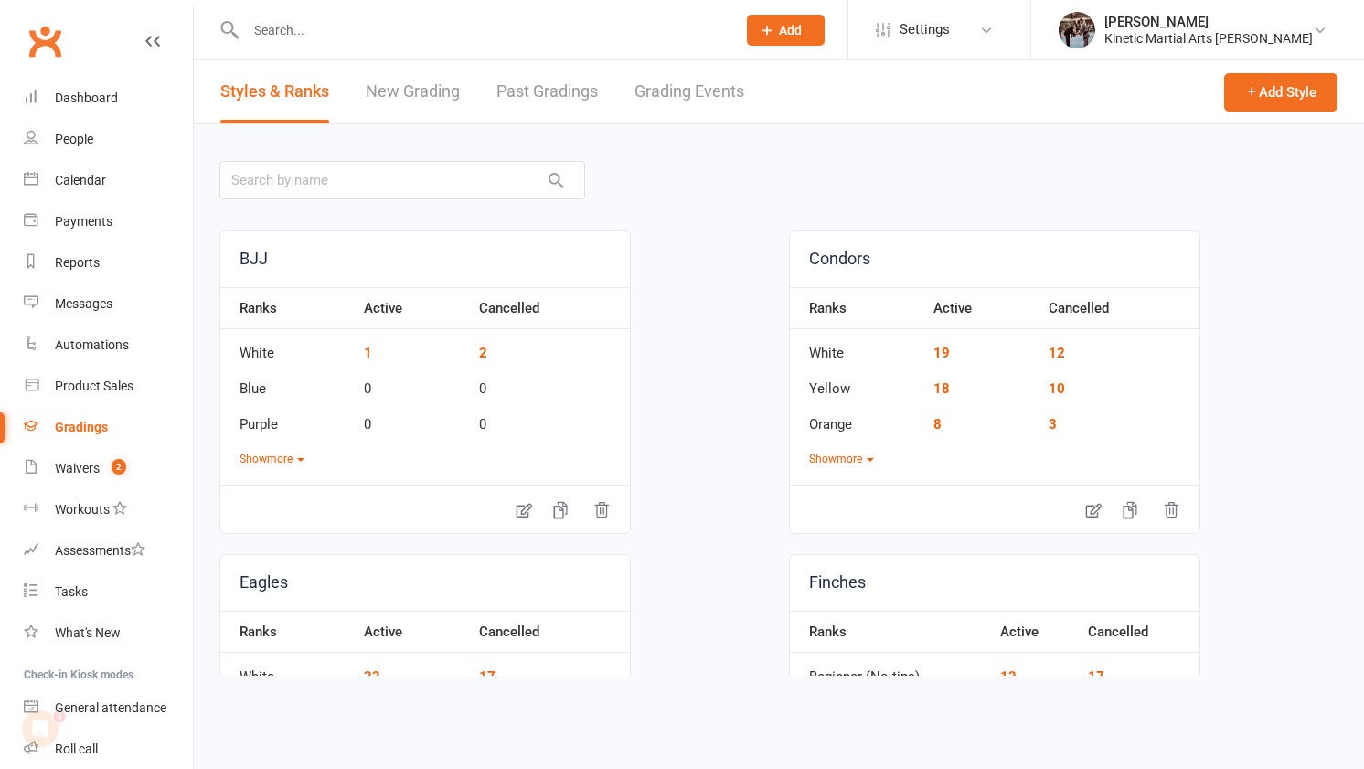
click at [719, 90] on link "Grading Events" at bounding box center [689, 91] width 110 height 63
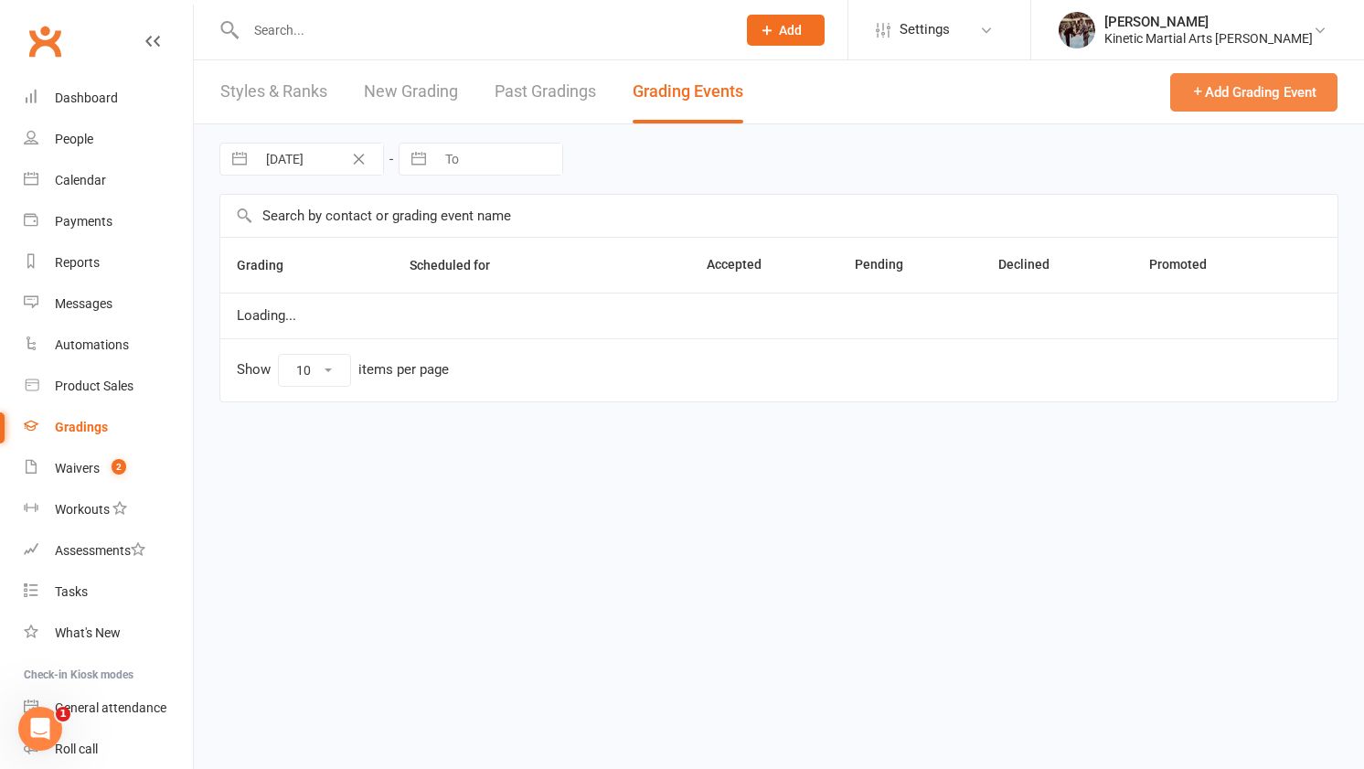
click at [1267, 106] on button "Add Grading Event" at bounding box center [1253, 92] width 167 height 38
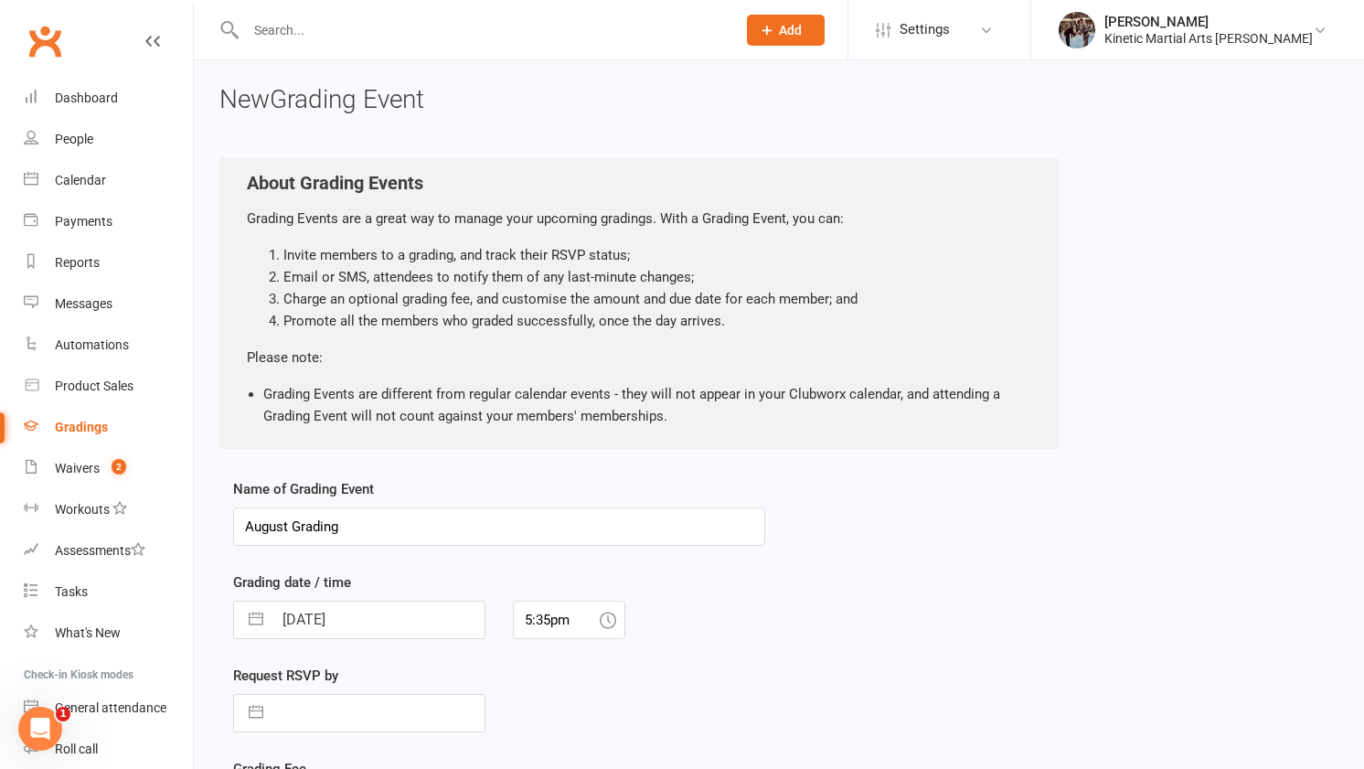
click at [273, 528] on input "August Grading" at bounding box center [499, 526] width 532 height 38
click at [393, 529] on input "September Grading" at bounding box center [499, 526] width 532 height 38
type input "September Grading @Ramsgate"
click at [266, 617] on button "button" at bounding box center [256, 620] width 33 height 37
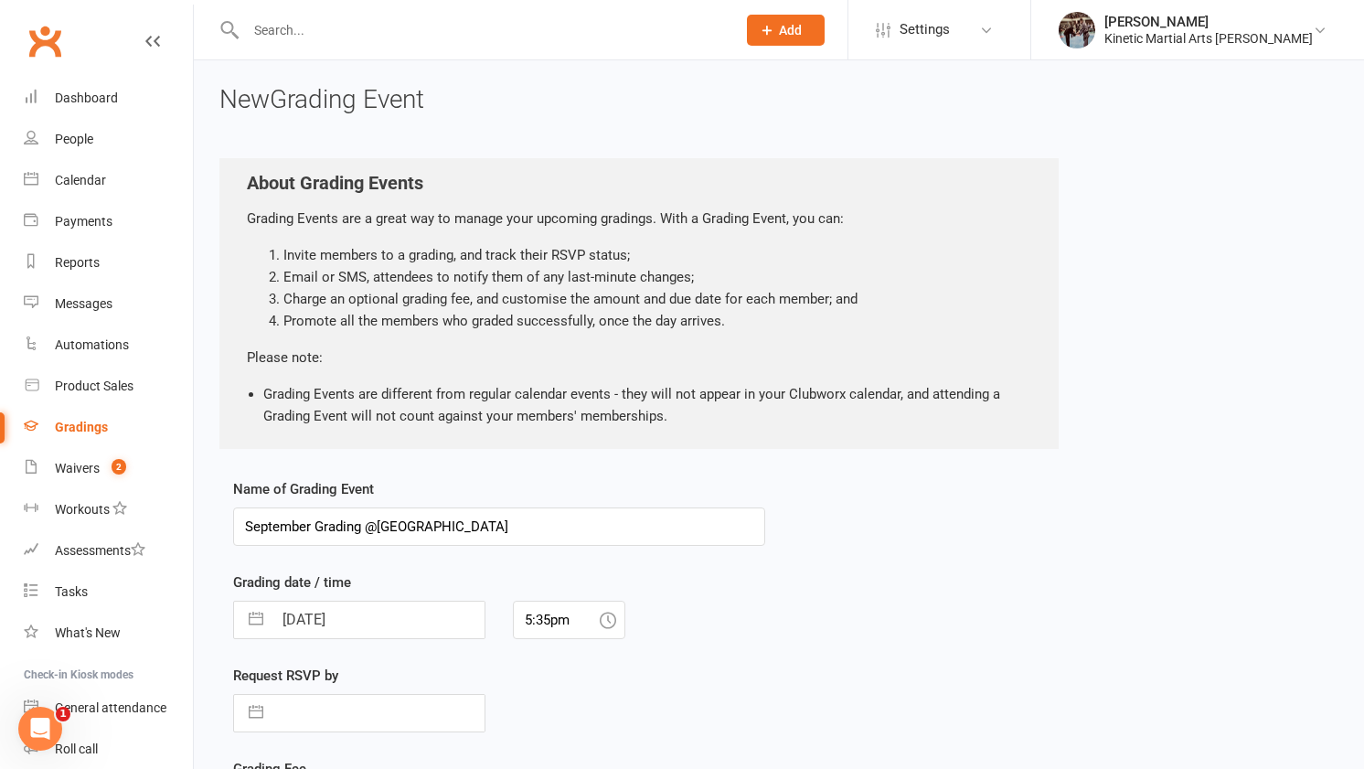
select select "6"
select select "2025"
select select "7"
select select "2025"
select select "8"
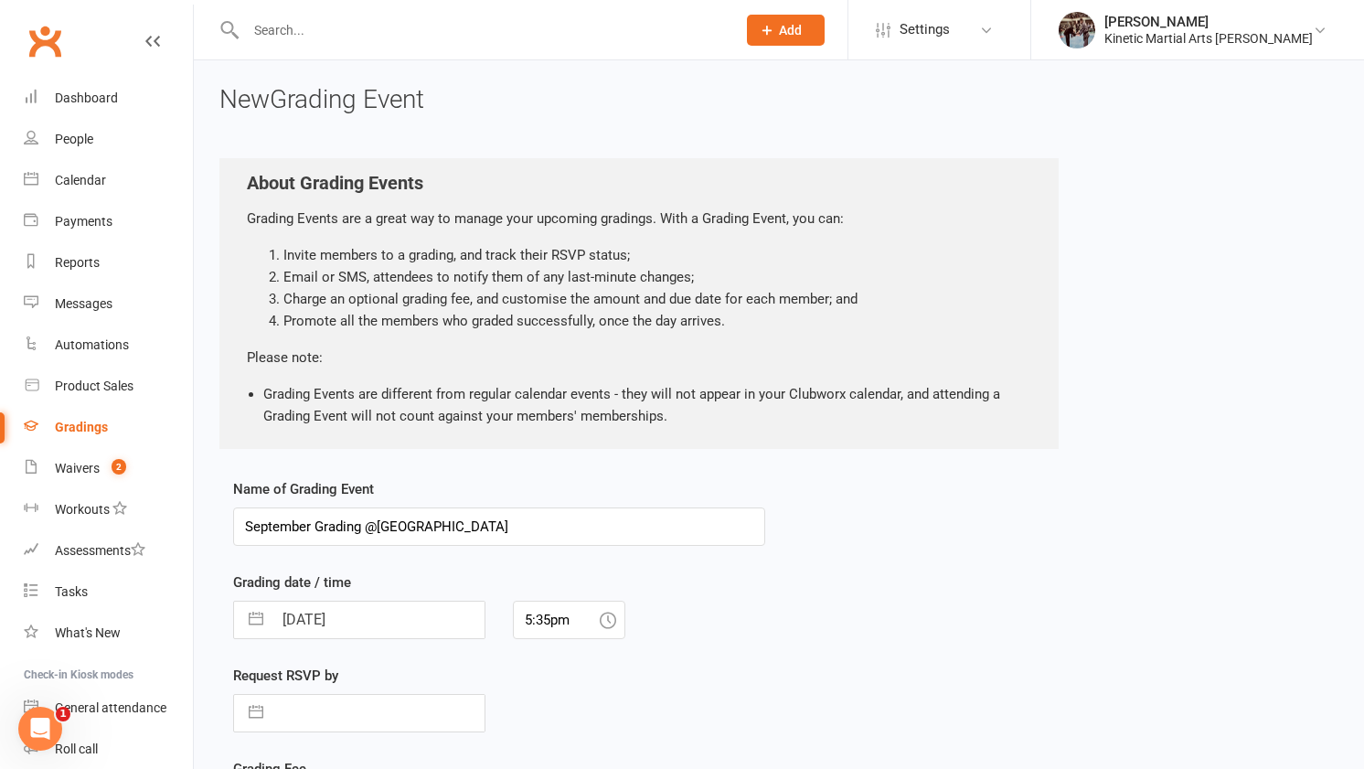
select select "2025"
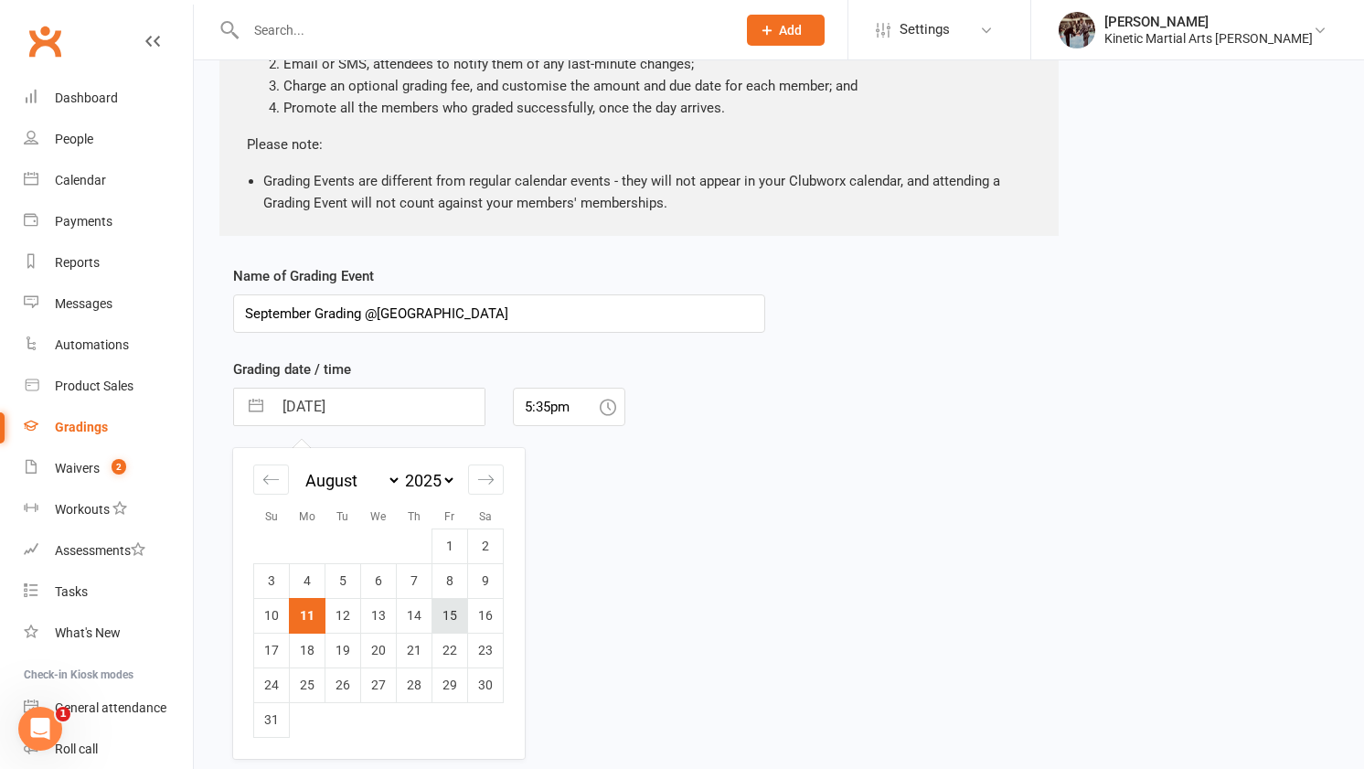
scroll to position [212, 0]
click at [481, 487] on icon "Move forward to switch to the next month." at bounding box center [485, 480] width 17 height 17
select select "9"
select select "2025"
click at [452, 662] on td "26" at bounding box center [450, 651] width 36 height 35
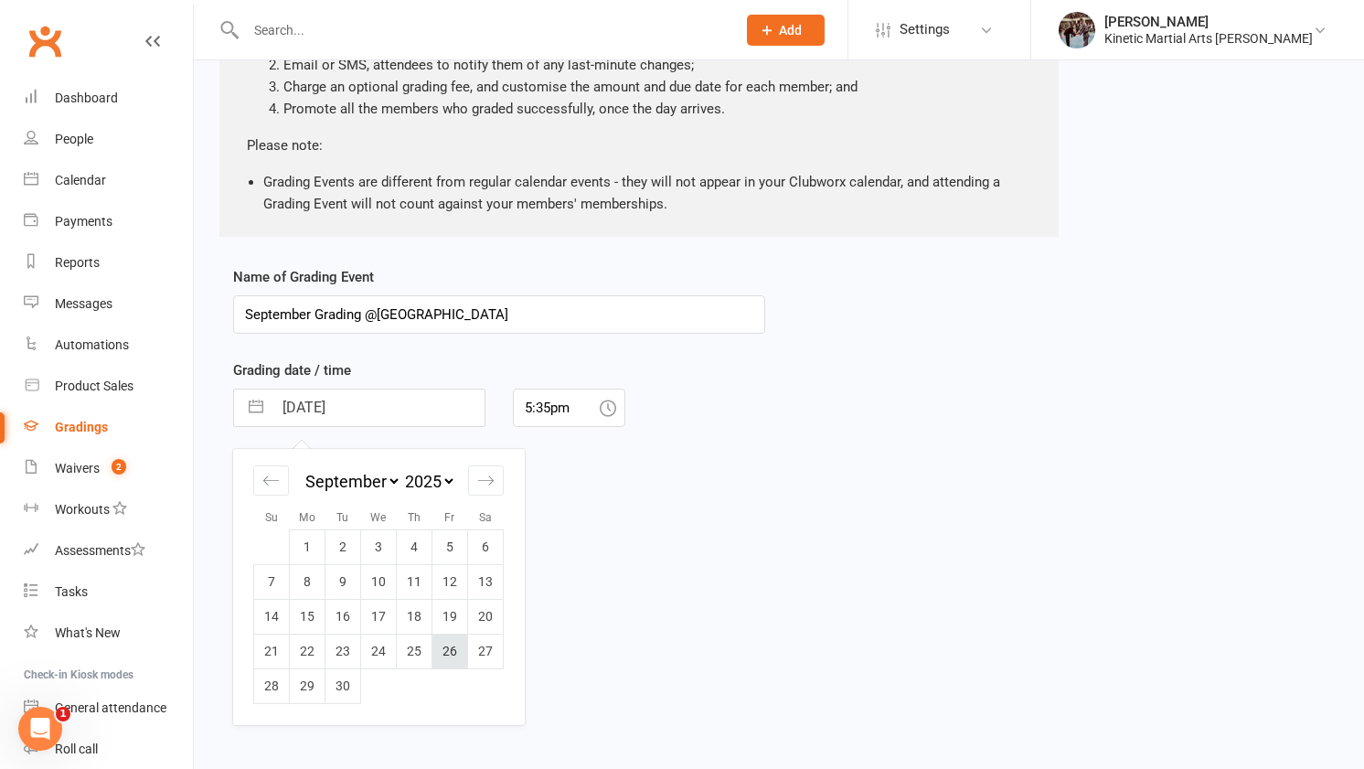
type input "26 Sep 2025"
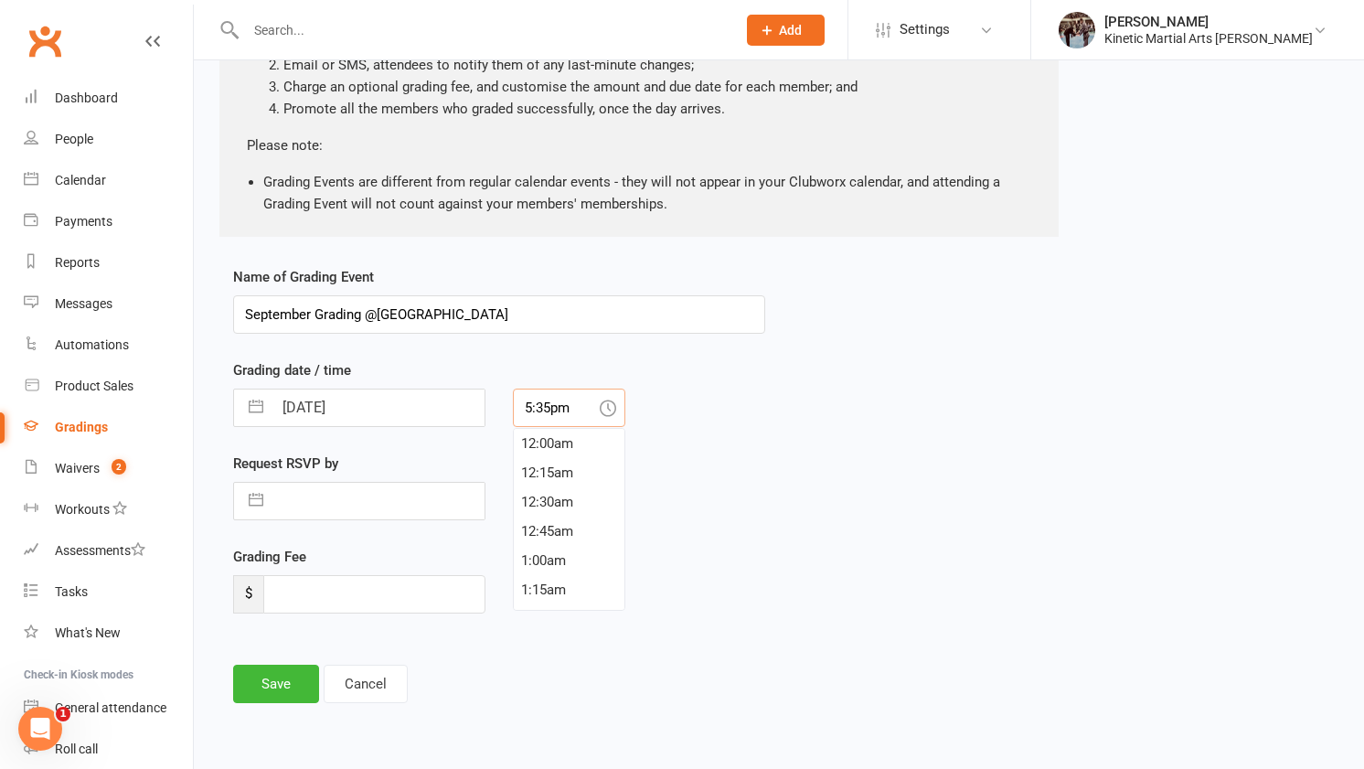
click at [576, 410] on input "5:35pm" at bounding box center [569, 408] width 112 height 38
click at [561, 490] on div "3:30pm" at bounding box center [569, 493] width 111 height 29
type input "3:30pm"
click at [306, 589] on input "number" at bounding box center [374, 594] width 222 height 38
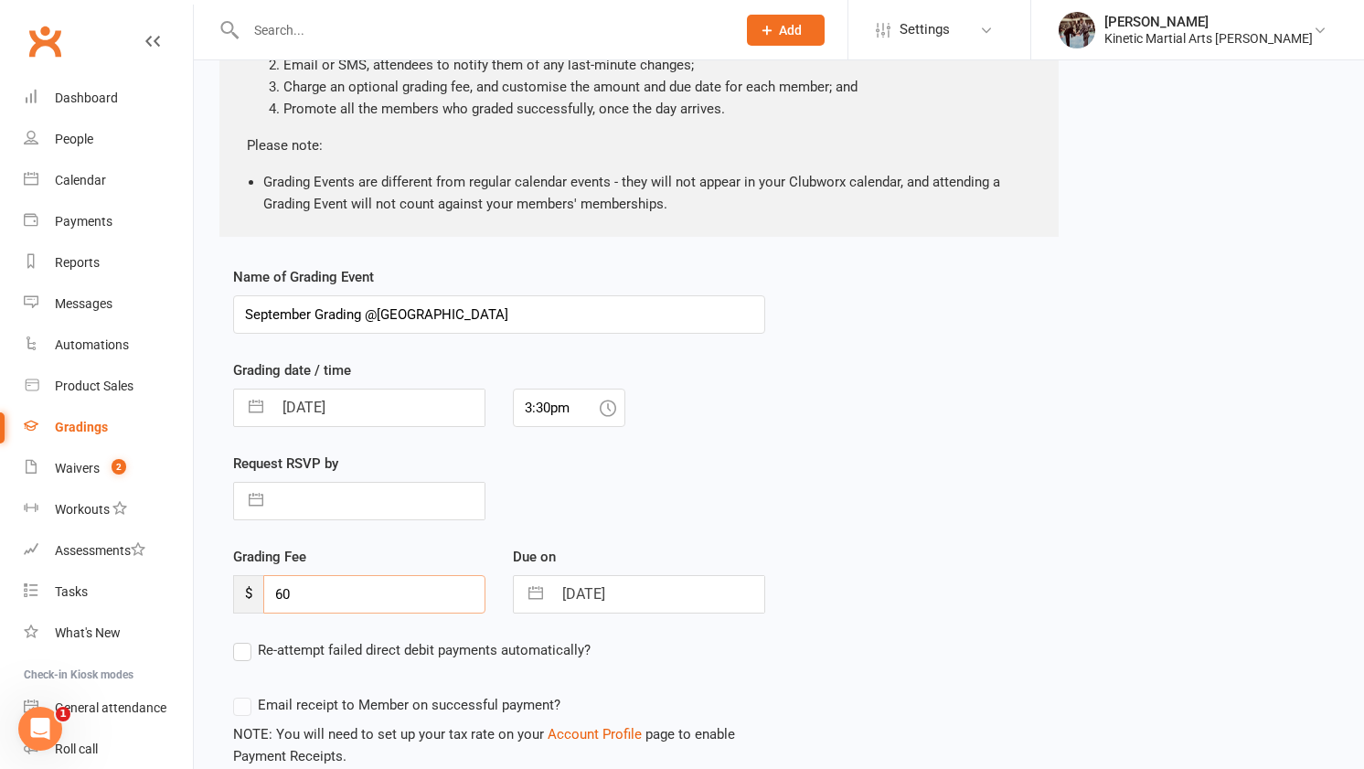
scroll to position [356, 0]
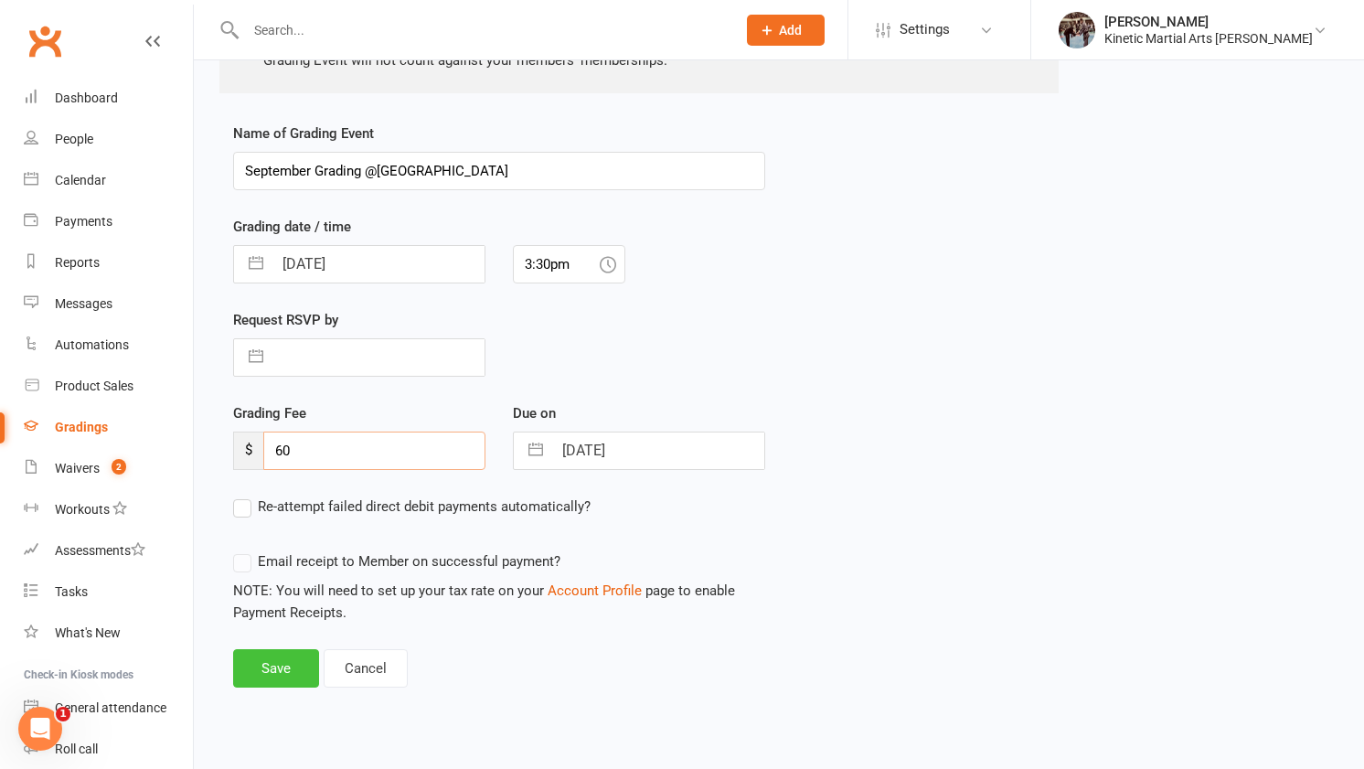
type input "60"
click at [312, 664] on button "Save" at bounding box center [276, 668] width 86 height 38
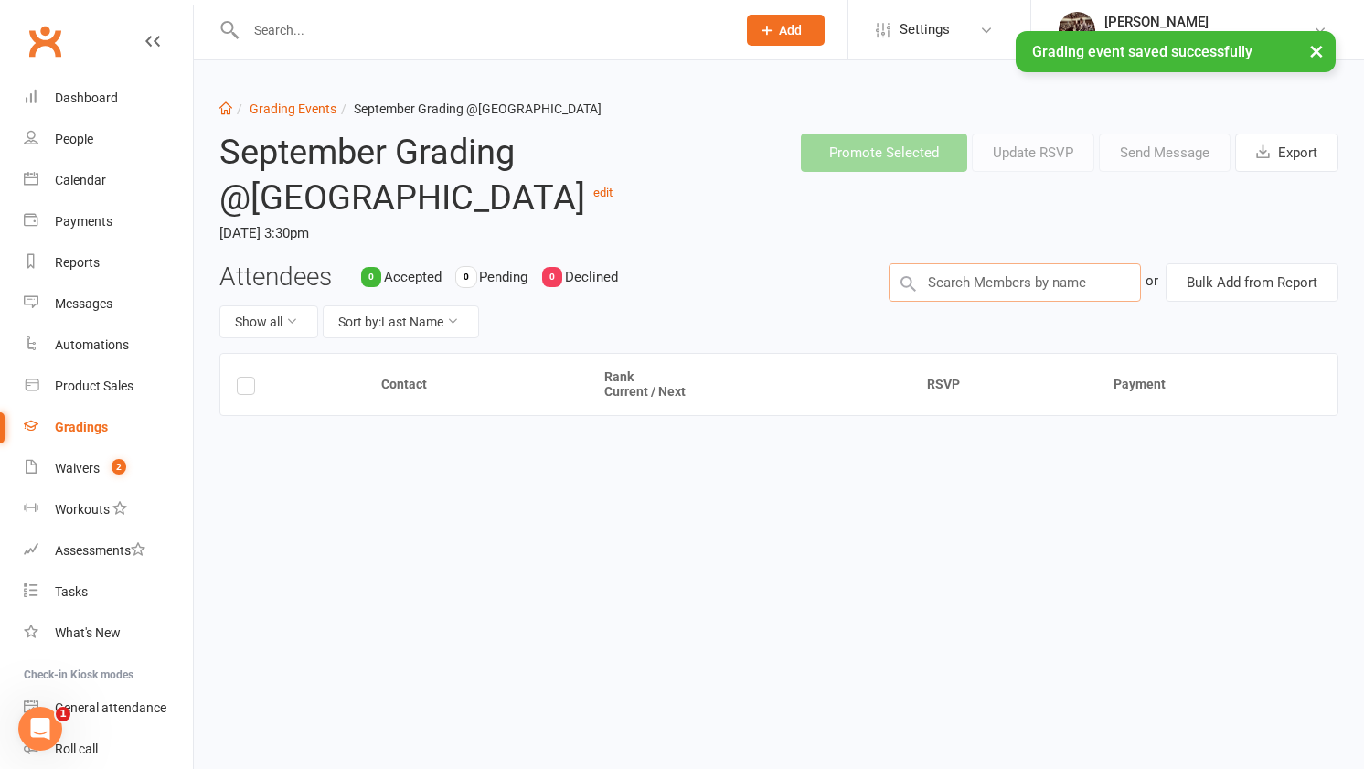
click at [1057, 296] on input "text" at bounding box center [1015, 282] width 253 height 38
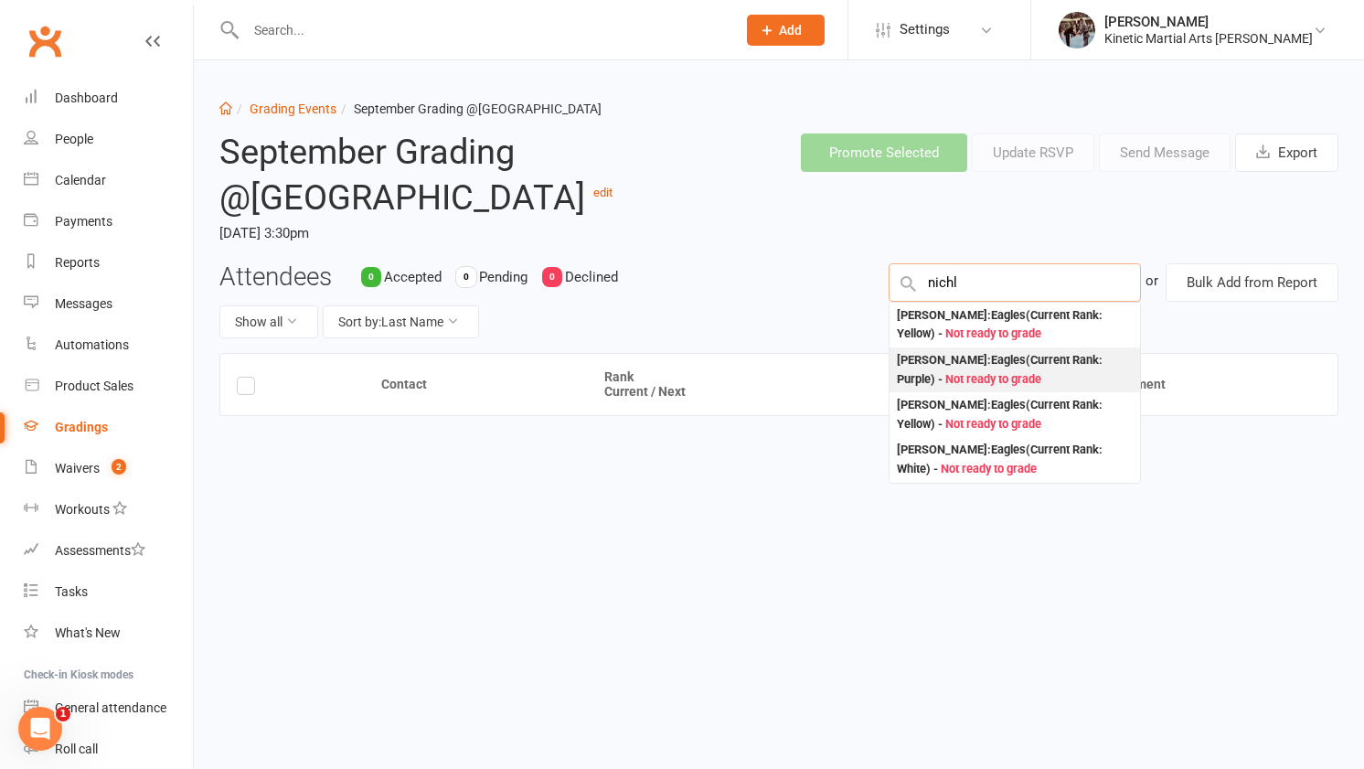
type input "nichl"
click at [1098, 368] on div "Nicolas Arroyo : Eagles (Current Rank: Purple ) - Not ready to grade" at bounding box center [1015, 369] width 237 height 37
